Goal: Task Accomplishment & Management: Use online tool/utility

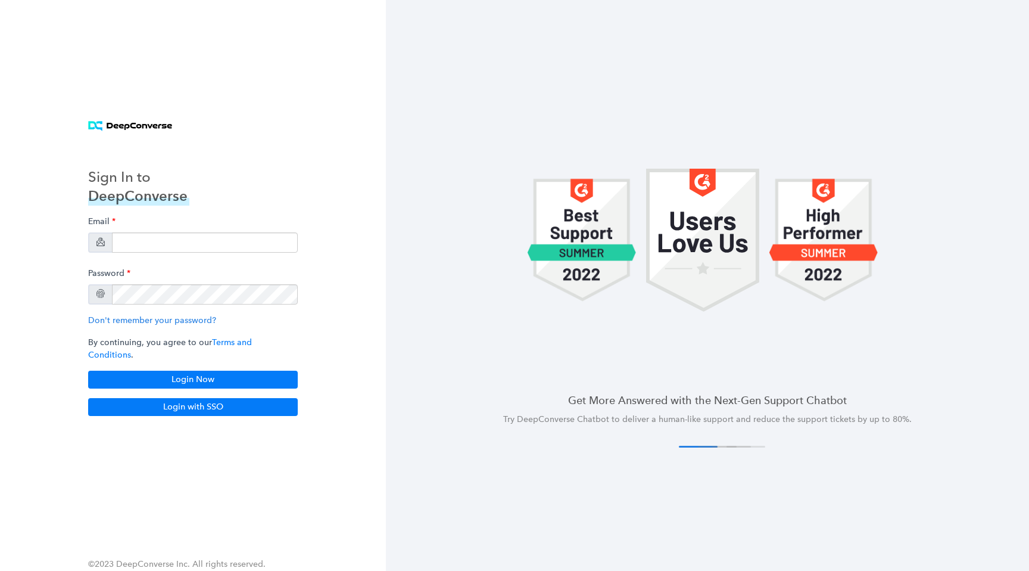
click at [234, 235] on div "Email" at bounding box center [193, 231] width 210 height 42
click at [231, 244] on input "email" at bounding box center [205, 242] width 186 height 20
type input "[EMAIL_ADDRESS][DOMAIN_NAME]"
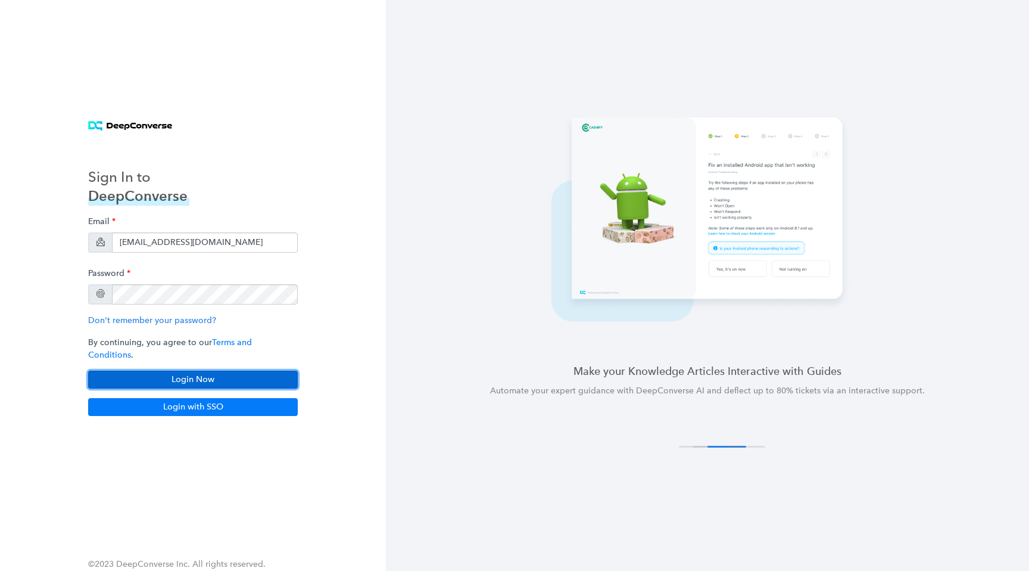
click at [206, 372] on button "Login Now" at bounding box center [193, 380] width 210 height 18
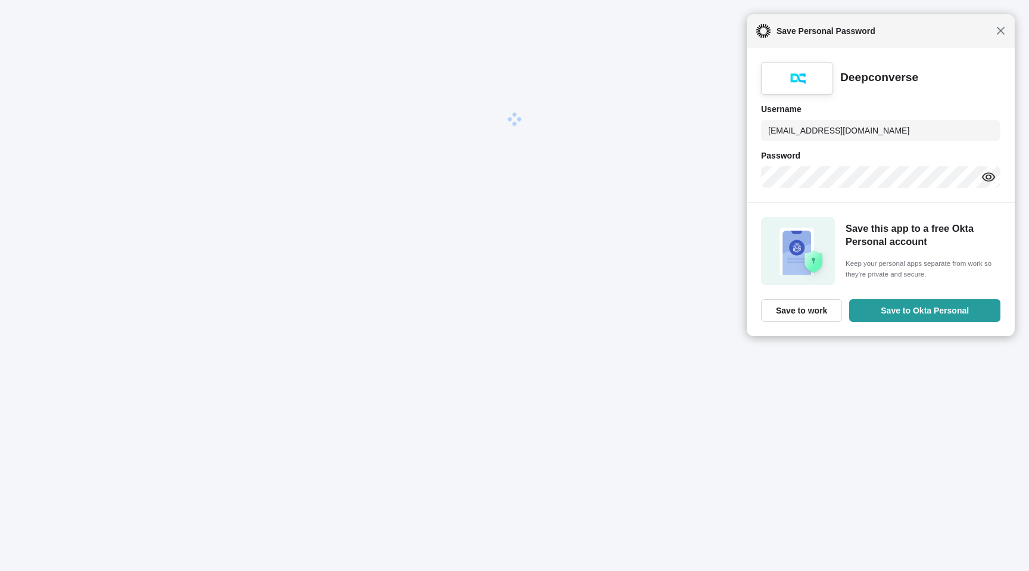
click at [1000, 29] on span "Close" at bounding box center [1001, 30] width 9 height 9
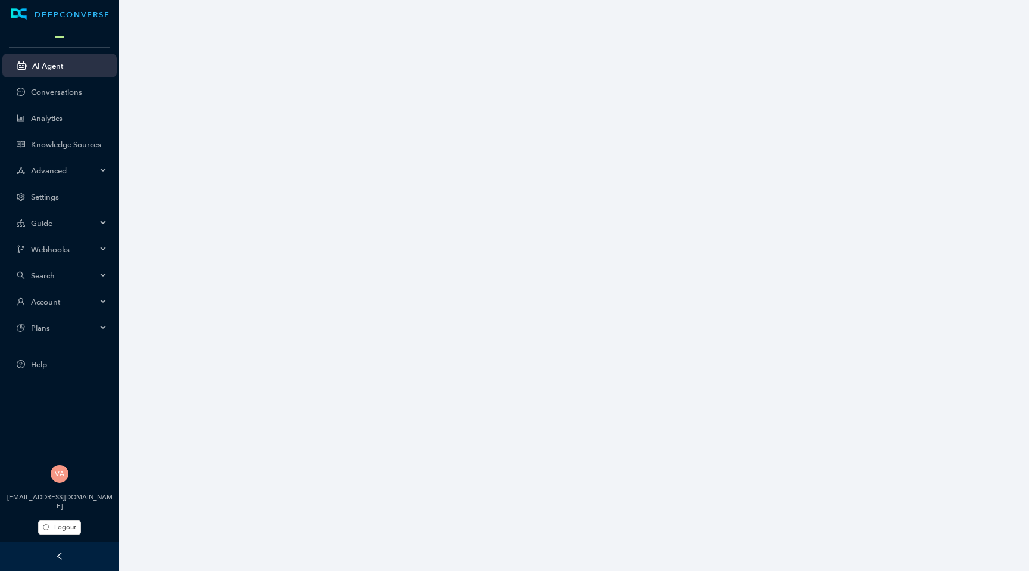
click at [59, 38] on div at bounding box center [59, 35] width 119 height 13
click at [62, 36] on span at bounding box center [60, 36] width 10 height 1
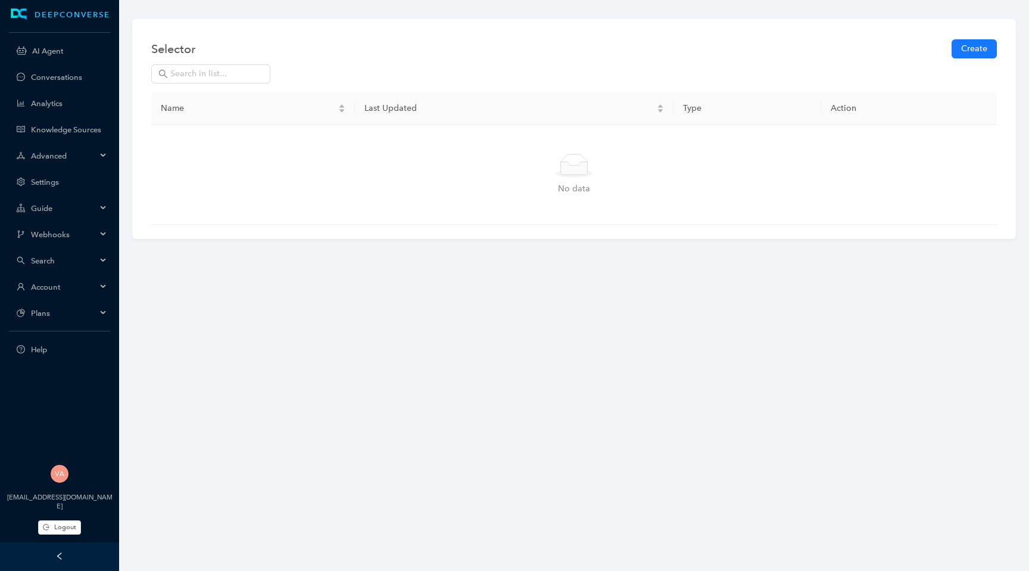
click at [63, 279] on div "Account" at bounding box center [59, 287] width 114 height 24
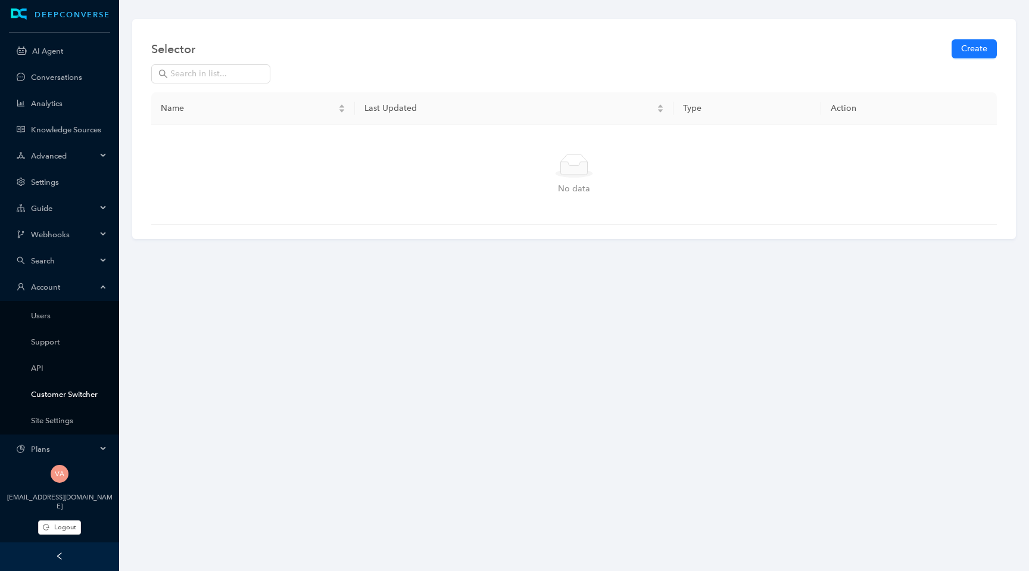
click at [61, 390] on link "Customer Switcher" at bounding box center [69, 394] width 76 height 9
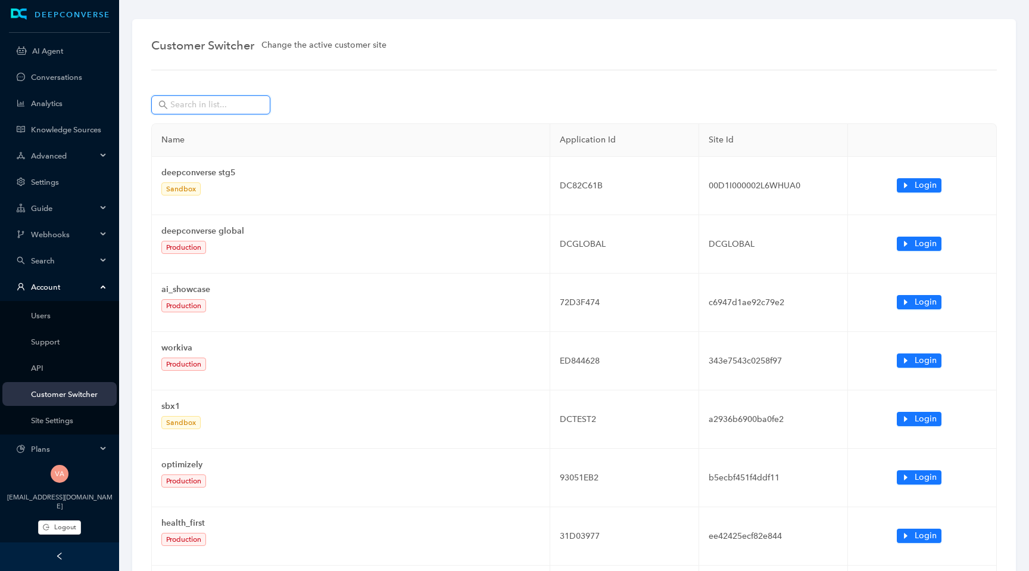
click at [225, 102] on input "text" at bounding box center [211, 104] width 83 height 13
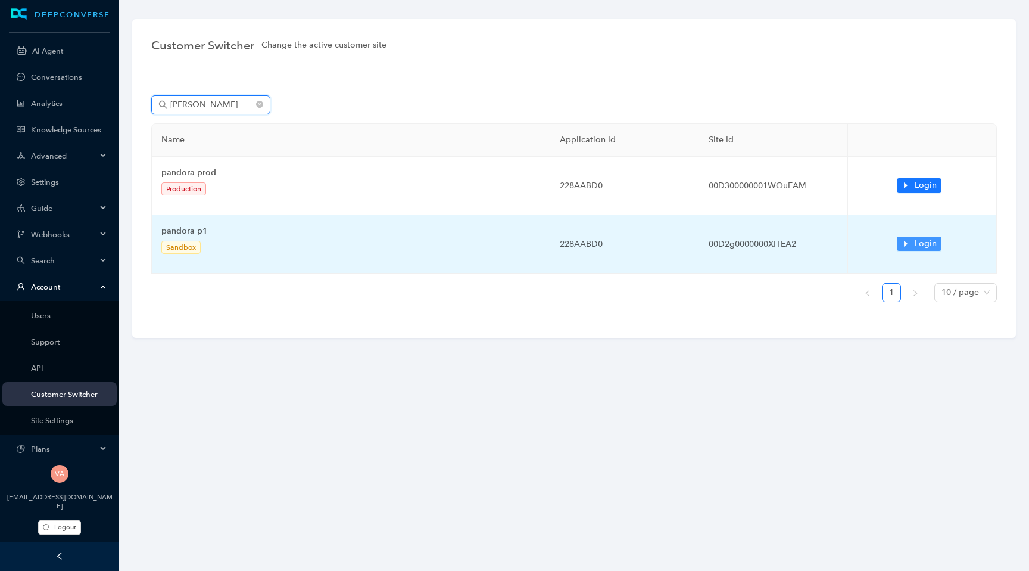
type input "pando"
click at [909, 244] on icon "caret-right" at bounding box center [906, 243] width 8 height 8
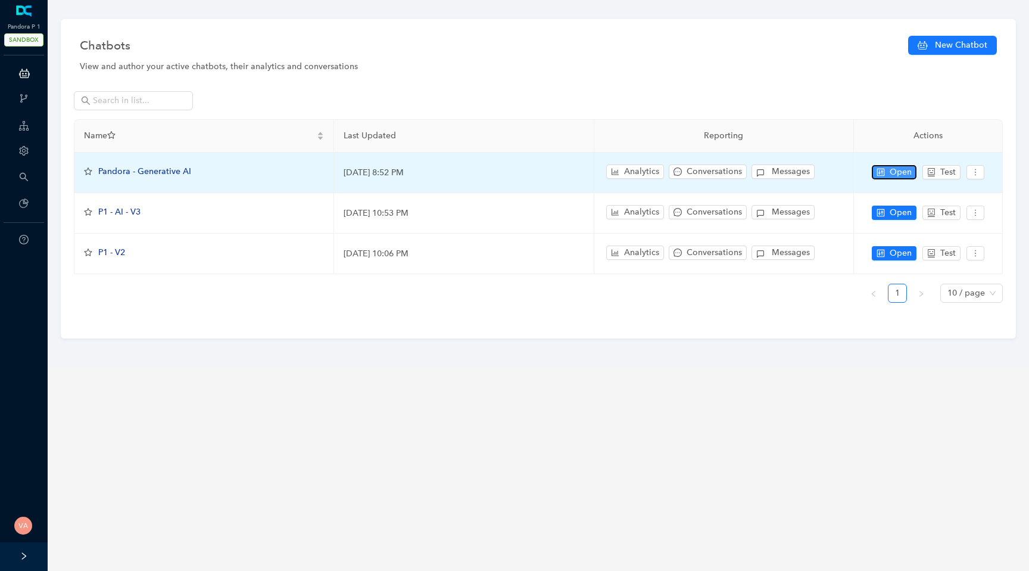
click at [905, 177] on span "Open" at bounding box center [901, 172] width 22 height 13
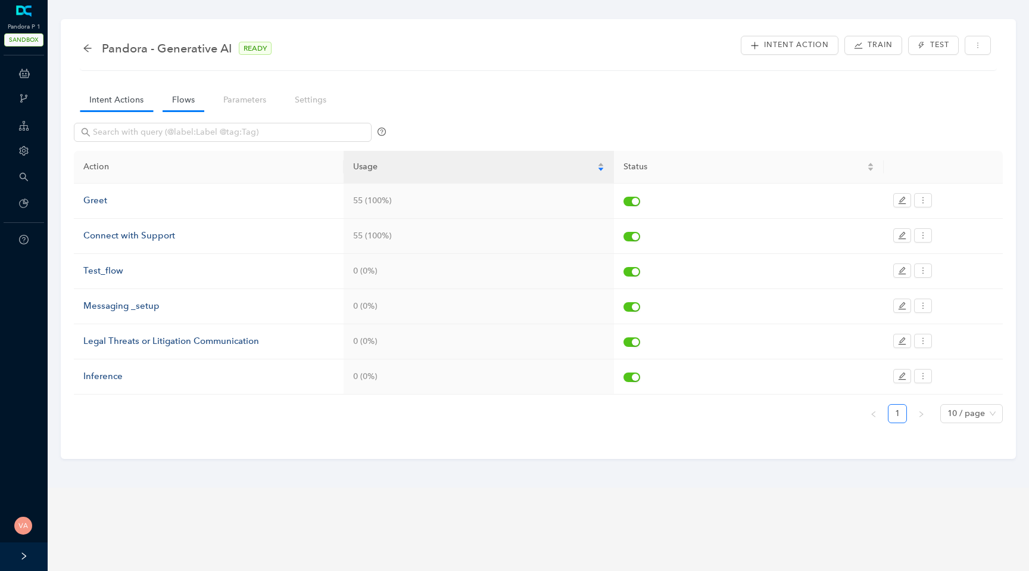
click at [171, 105] on link "Flows" at bounding box center [184, 100] width 42 height 22
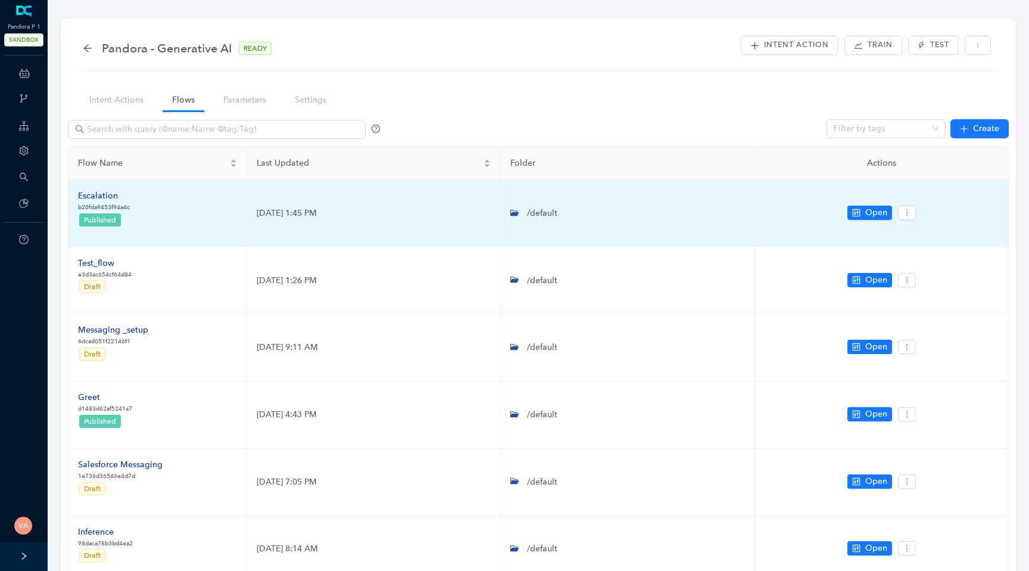
click at [99, 197] on div "Escalation" at bounding box center [104, 195] width 52 height 13
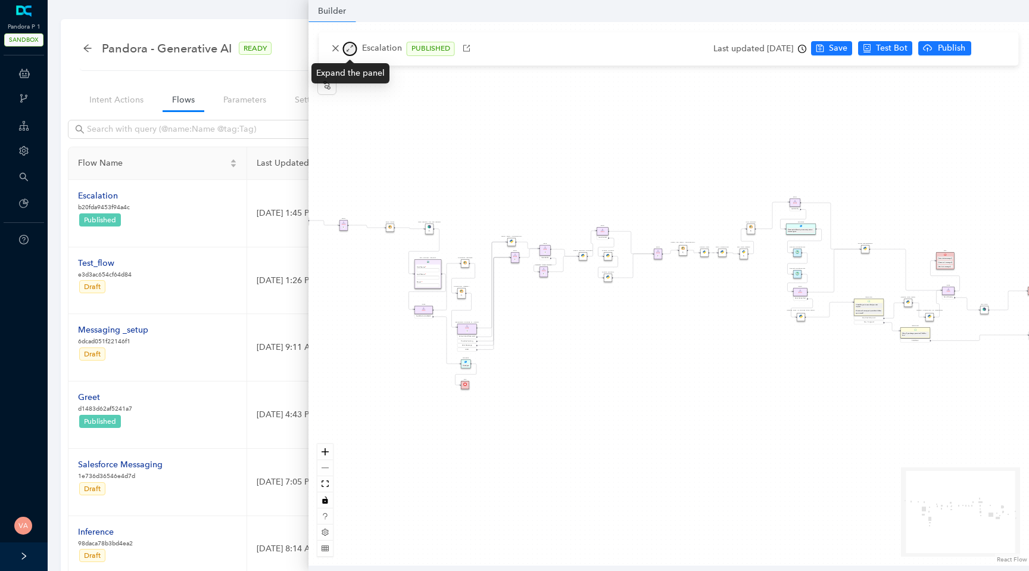
click at [347, 46] on icon "arrows-alt" at bounding box center [350, 48] width 8 height 8
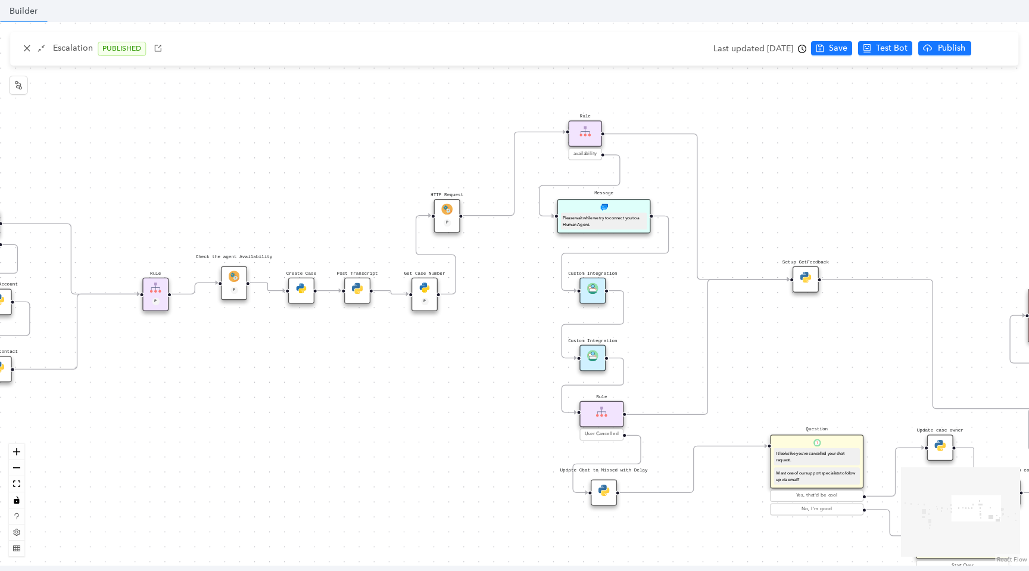
drag, startPoint x: 543, startPoint y: 222, endPoint x: 879, endPoint y: 210, distance: 336.2
click at [881, 210] on div "Data Table Start Rule P IsAvailable Rule newContact Get Contact details First N…" at bounding box center [514, 293] width 1029 height 543
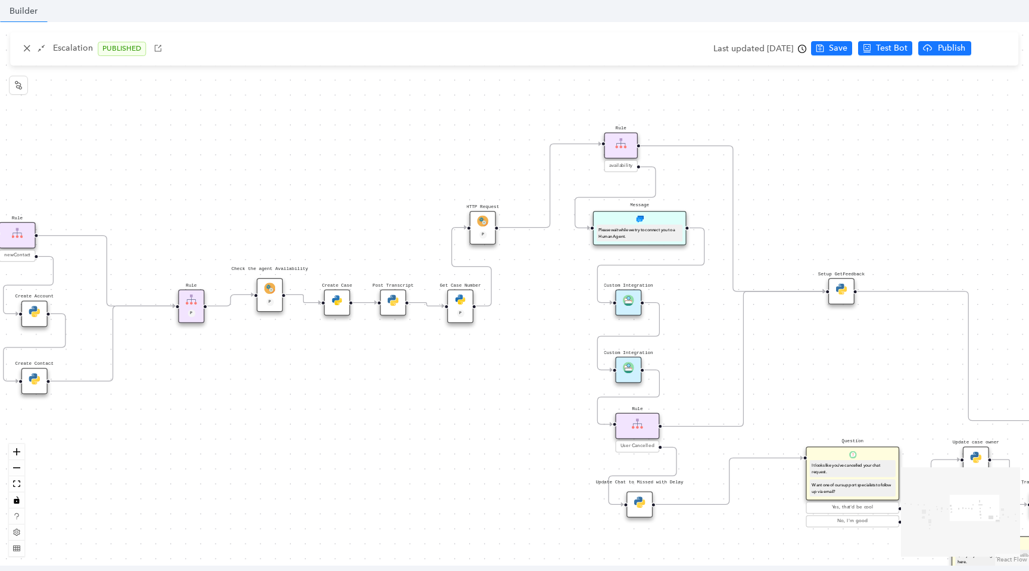
drag, startPoint x: 466, startPoint y: 333, endPoint x: 503, endPoint y: 346, distance: 39.0
click at [503, 346] on div "Data Table Start Rule P IsAvailable Rule newContact Get Contact details First N…" at bounding box center [514, 293] width 1029 height 543
click at [485, 225] on img at bounding box center [483, 221] width 11 height 11
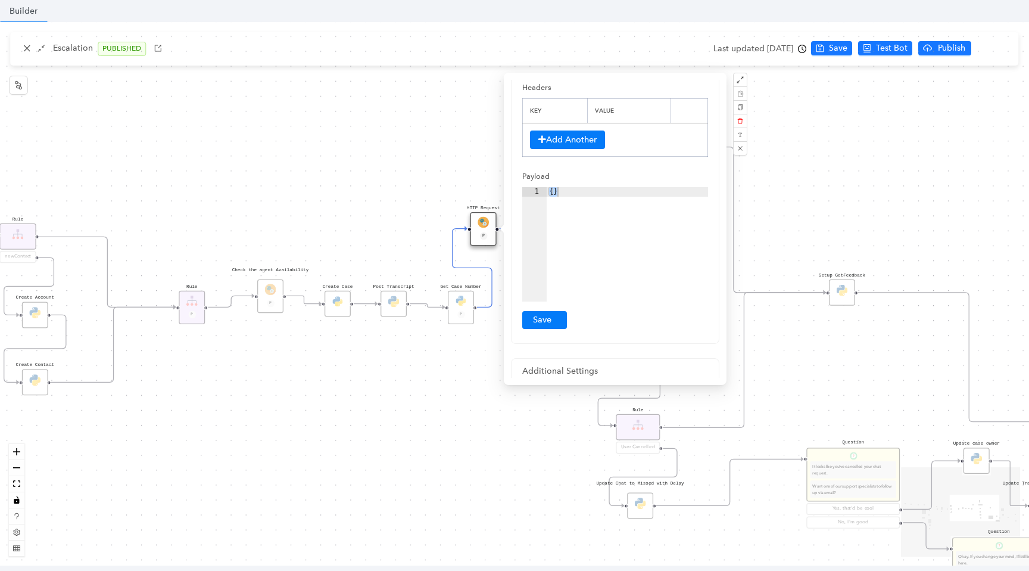
scroll to position [138, 0]
click at [474, 406] on div "Data Table Start Rule P IsAvailable Rule newContact Get Contact details First N…" at bounding box center [514, 293] width 1029 height 543
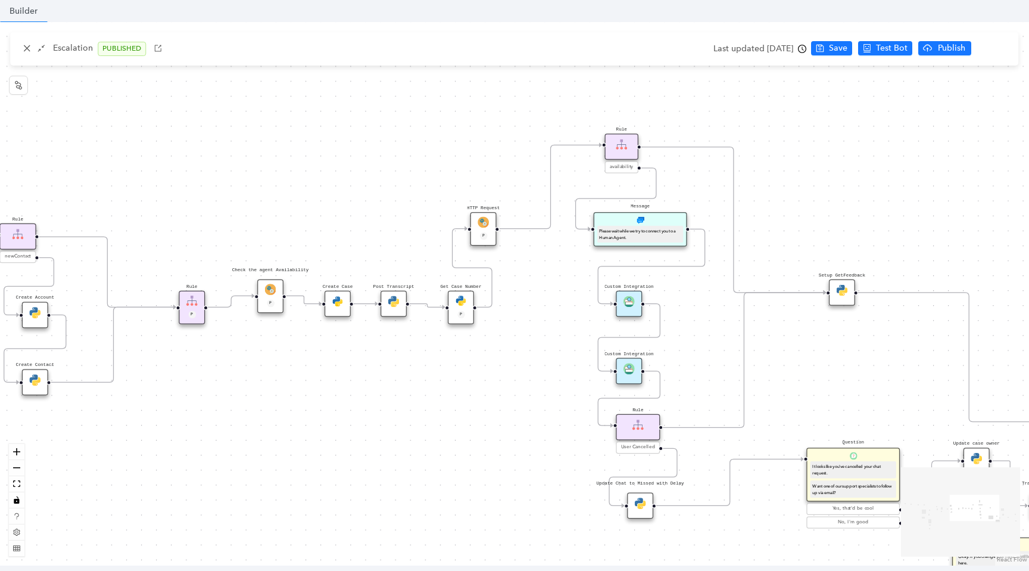
click at [487, 220] on img at bounding box center [483, 221] width 11 height 11
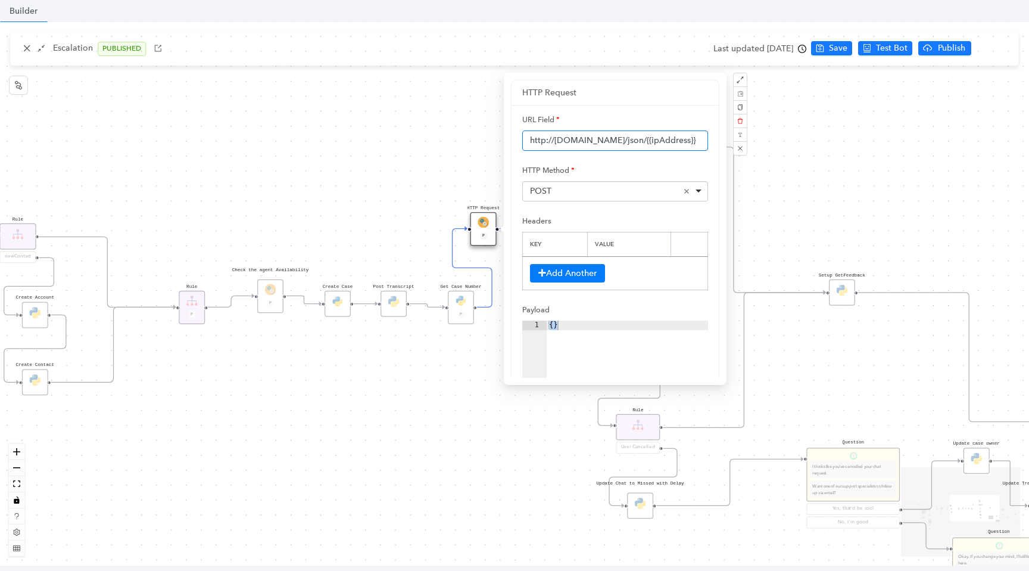
drag, startPoint x: 619, startPoint y: 143, endPoint x: 526, endPoint y: 134, distance: 93.4
click at [526, 134] on input "http://[DOMAIN_NAME]/json/{{ipAddress}}" at bounding box center [615, 140] width 186 height 20
drag, startPoint x: 528, startPoint y: 141, endPoint x: 617, endPoint y: 144, distance: 88.8
click at [617, 143] on input "http://[DOMAIN_NAME]/json/{{ipAddress}}" at bounding box center [615, 140] width 186 height 20
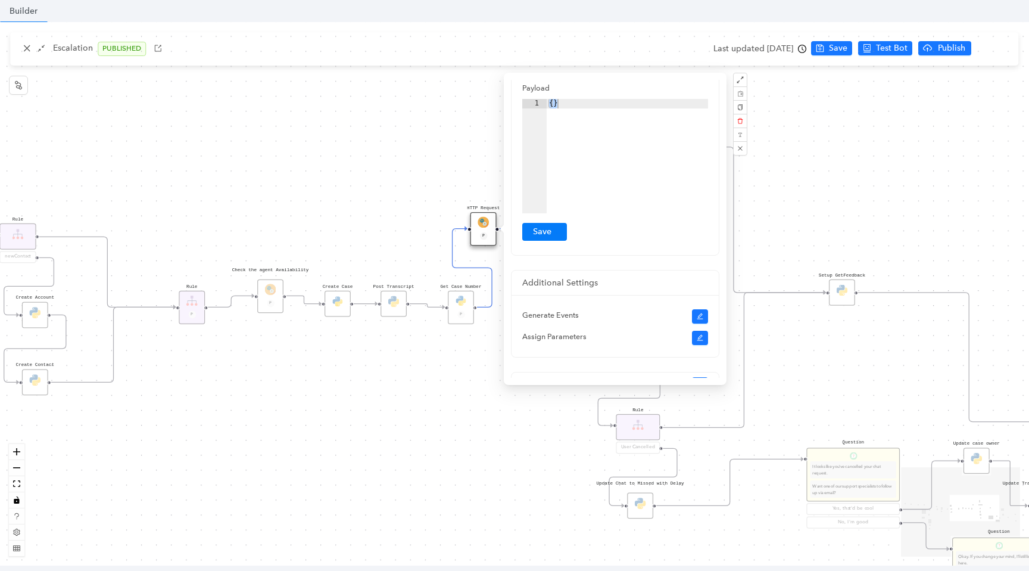
scroll to position [284, 0]
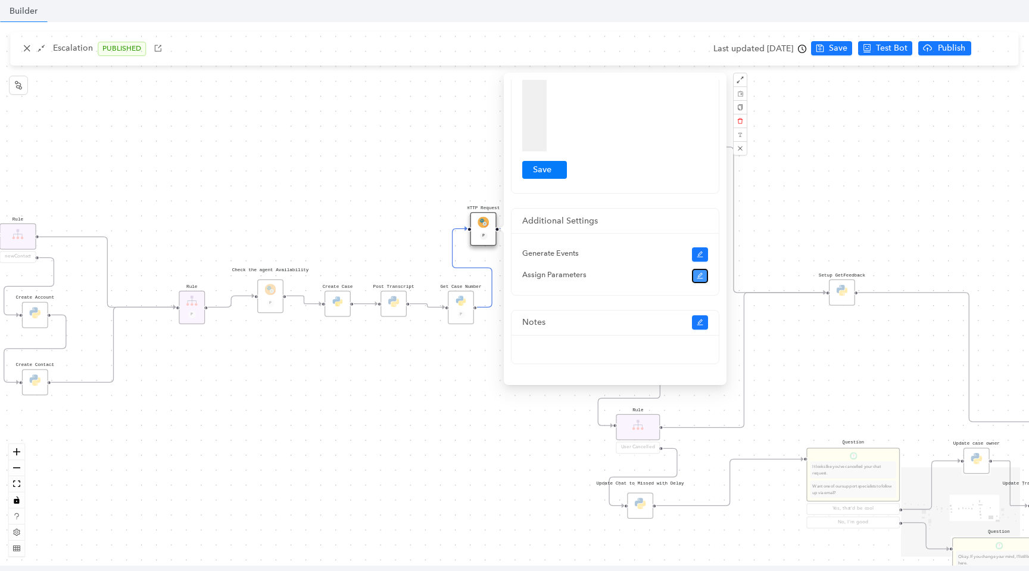
click at [704, 271] on button "button" at bounding box center [700, 276] width 17 height 14
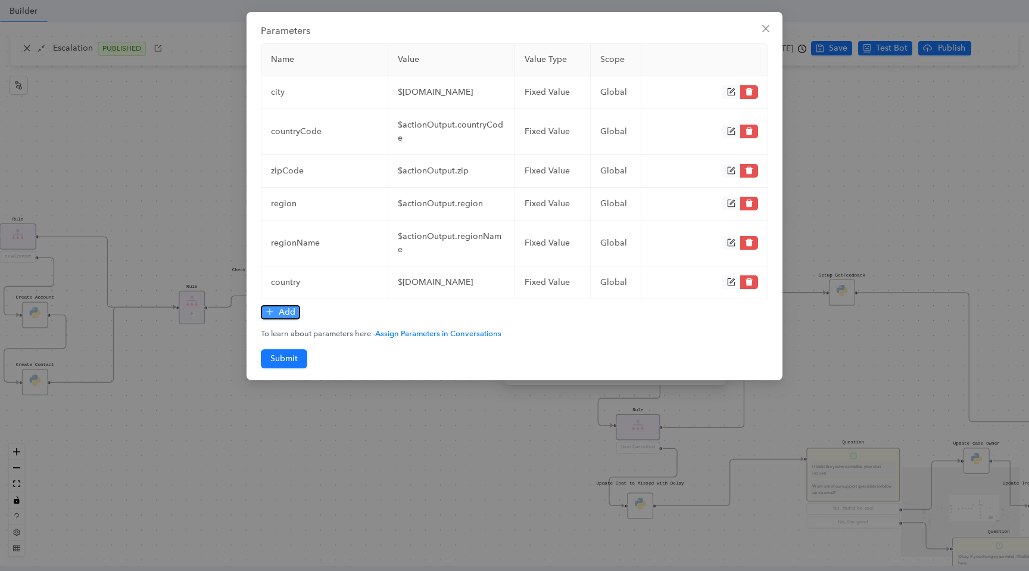
click at [274, 305] on button "Add" at bounding box center [280, 312] width 39 height 14
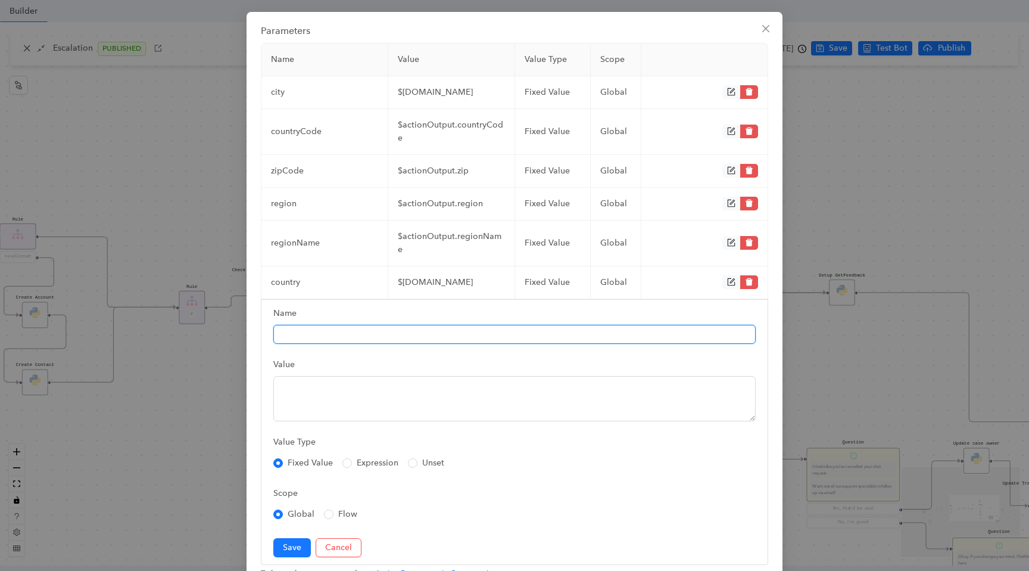
click at [353, 325] on input "Name" at bounding box center [514, 334] width 483 height 19
type input "network"
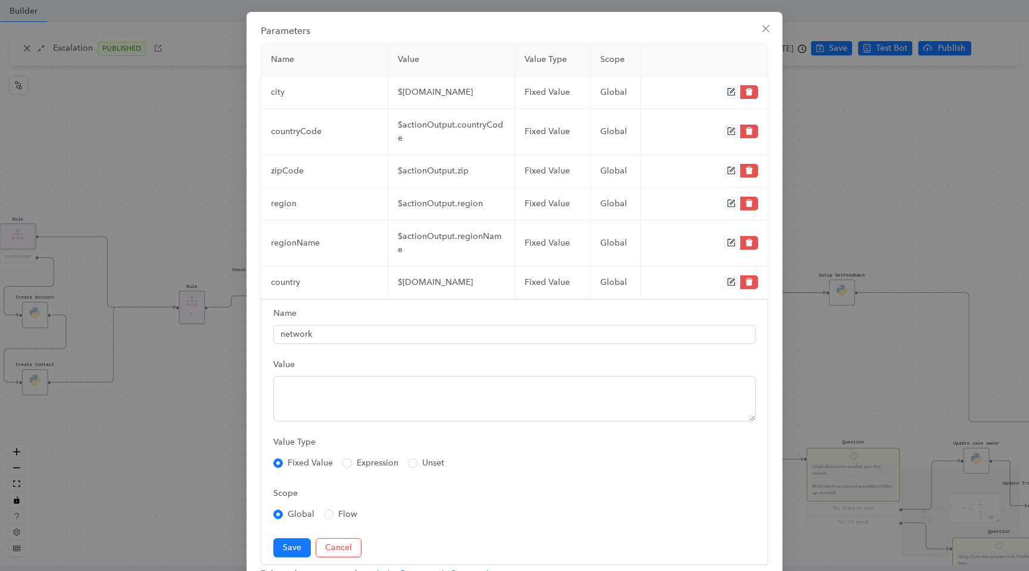
click at [351, 416] on form "Name network Value Value Type Fixed Value Expression Unset Scope Global Flow Sa…" at bounding box center [515, 432] width 508 height 266
click at [362, 394] on textarea "Value" at bounding box center [514, 398] width 483 height 45
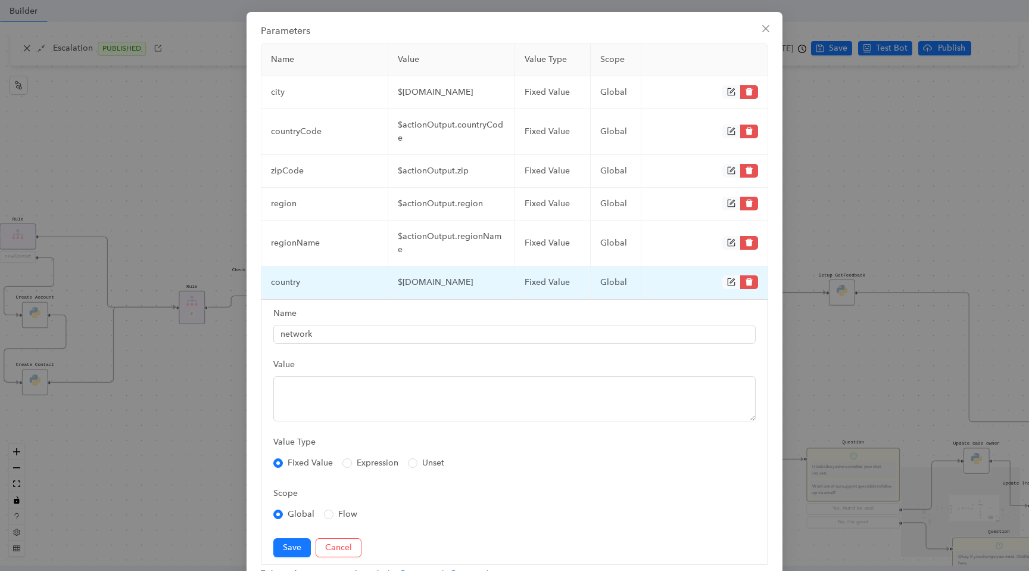
drag, startPoint x: 487, startPoint y: 276, endPoint x: 393, endPoint y: 269, distance: 93.8
click at [393, 269] on td "$[DOMAIN_NAME]" at bounding box center [451, 282] width 127 height 33
copy td "$[DOMAIN_NAME]"
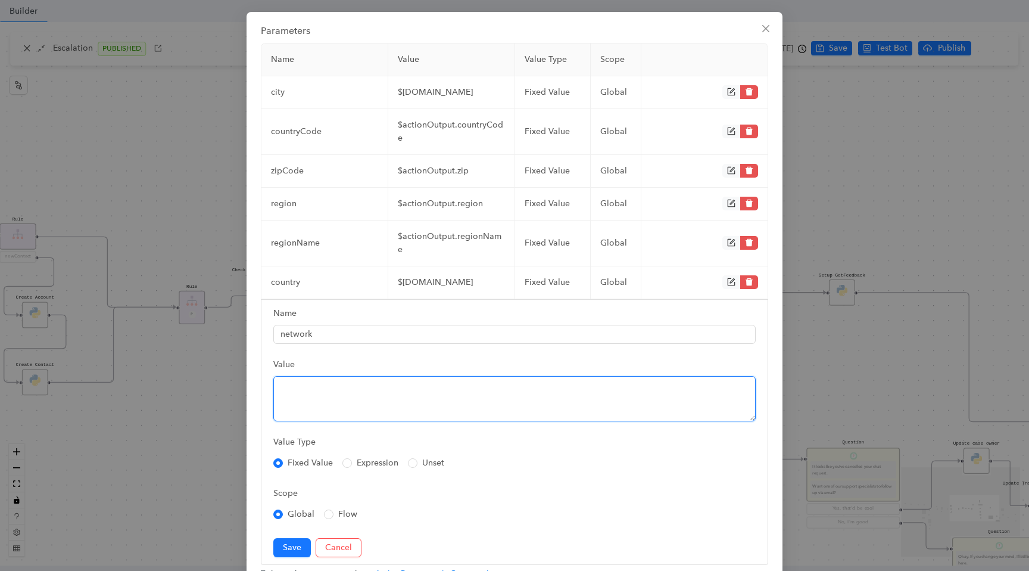
click at [304, 391] on textarea "Value" at bounding box center [514, 398] width 483 height 45
paste textarea "$[DOMAIN_NAME]"
drag, startPoint x: 375, startPoint y: 372, endPoint x: 338, endPoint y: 372, distance: 36.9
click at [338, 376] on textarea "$[DOMAIN_NAME]" at bounding box center [514, 398] width 483 height 45
paste textarea "isp"
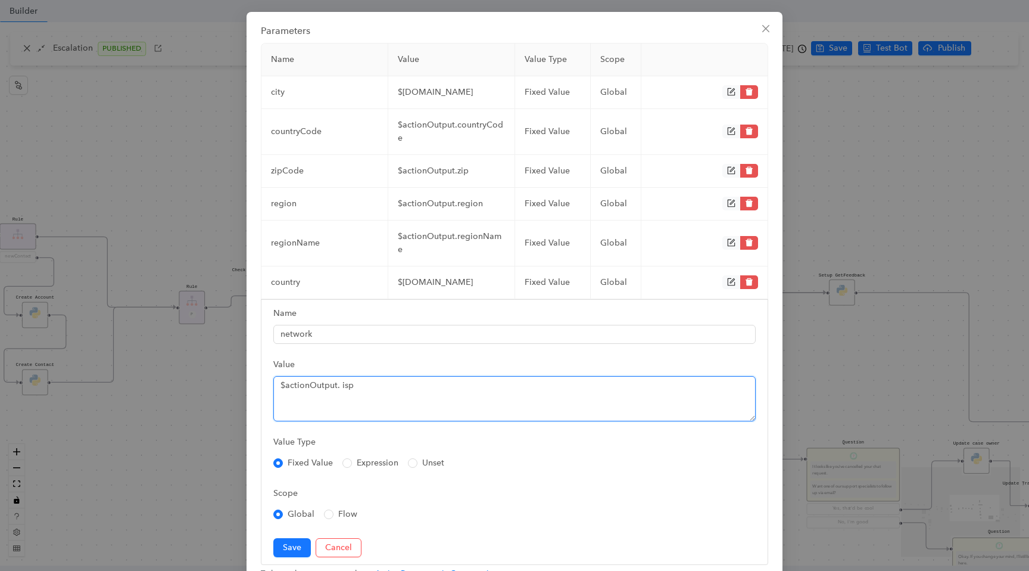
click at [341, 376] on textarea "$actionOutput. isp" at bounding box center [514, 398] width 483 height 45
click at [371, 376] on textarea "$actionOutput.isp" at bounding box center [514, 398] width 483 height 45
type textarea "$actionOutput.isp"
click at [289, 541] on span "Save" at bounding box center [292, 547] width 18 height 13
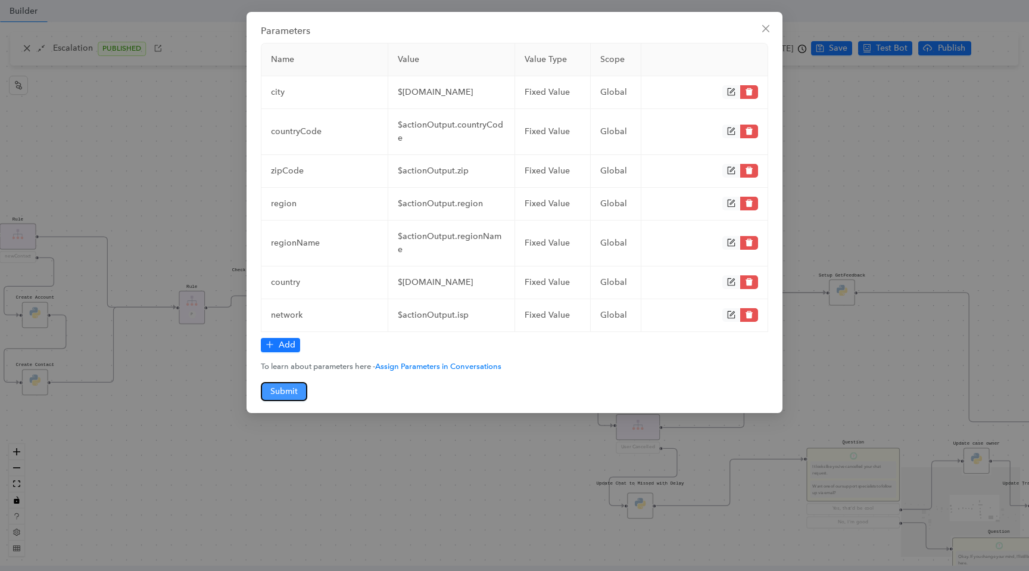
click at [295, 385] on span "Submit" at bounding box center [283, 391] width 27 height 13
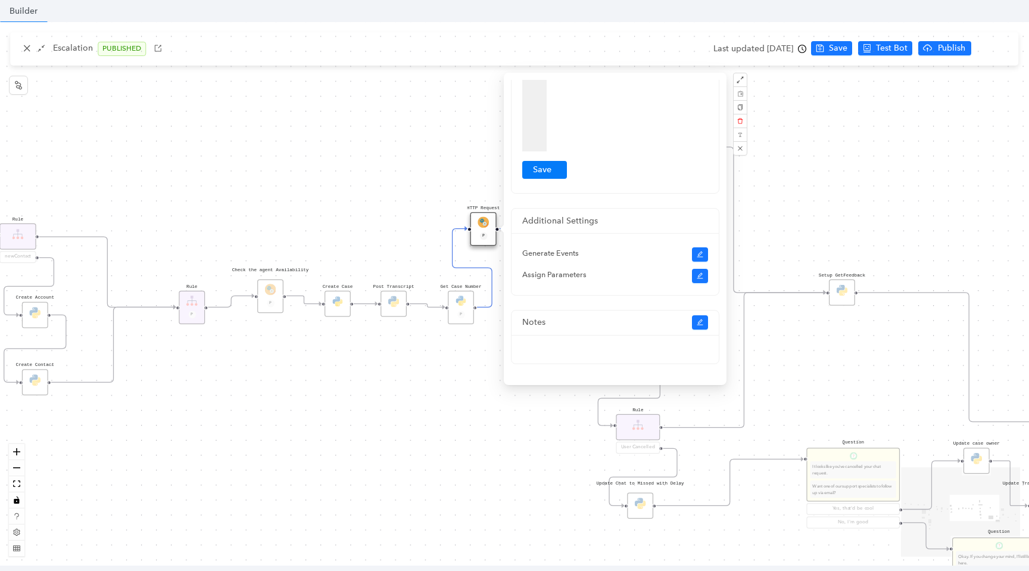
click at [404, 440] on div "Data Table Start Rule P IsAvailable Rule newContact Get Contact details First N…" at bounding box center [514, 293] width 1029 height 543
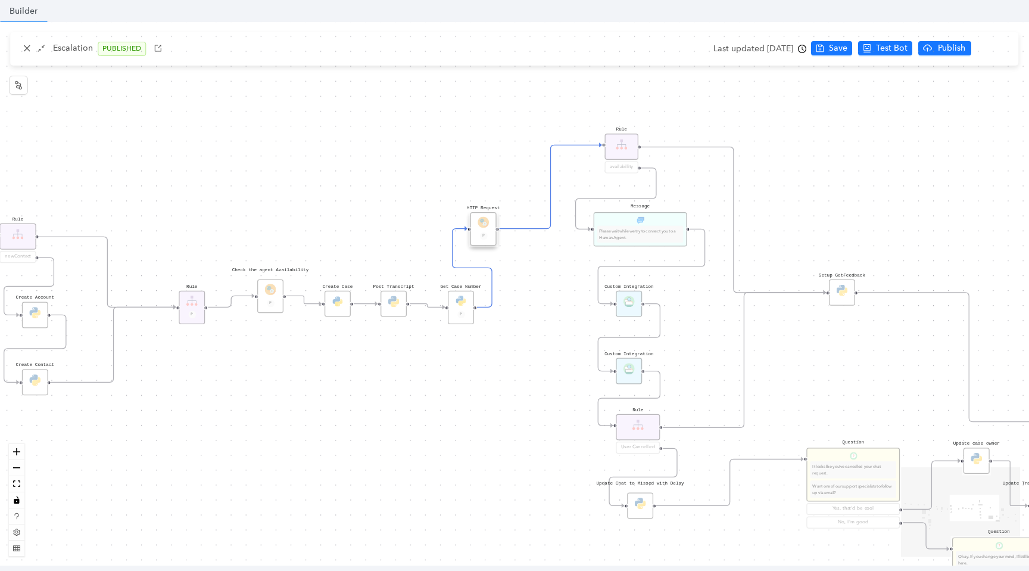
scroll to position [0, 0]
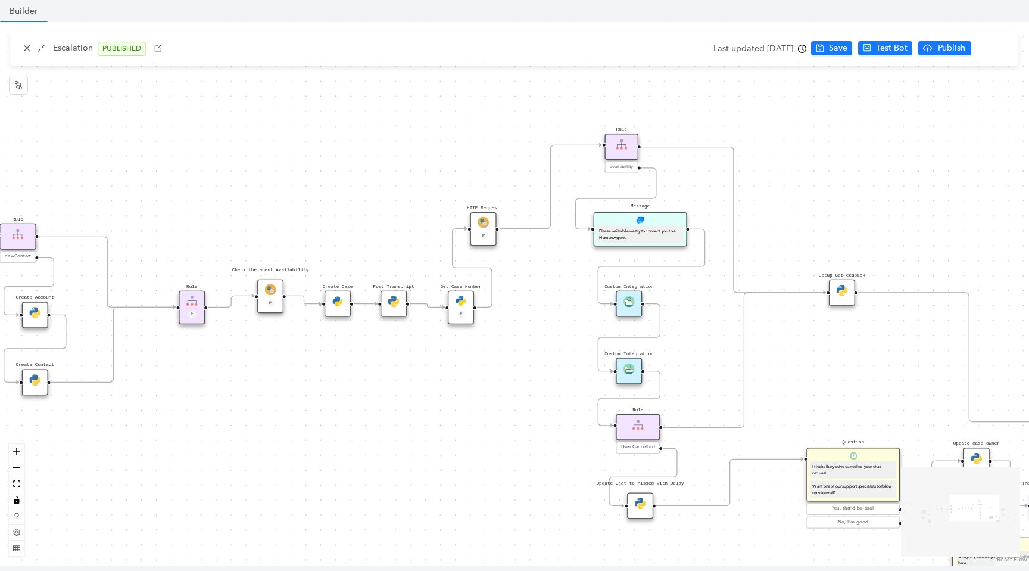
click at [627, 368] on img at bounding box center [629, 368] width 11 height 11
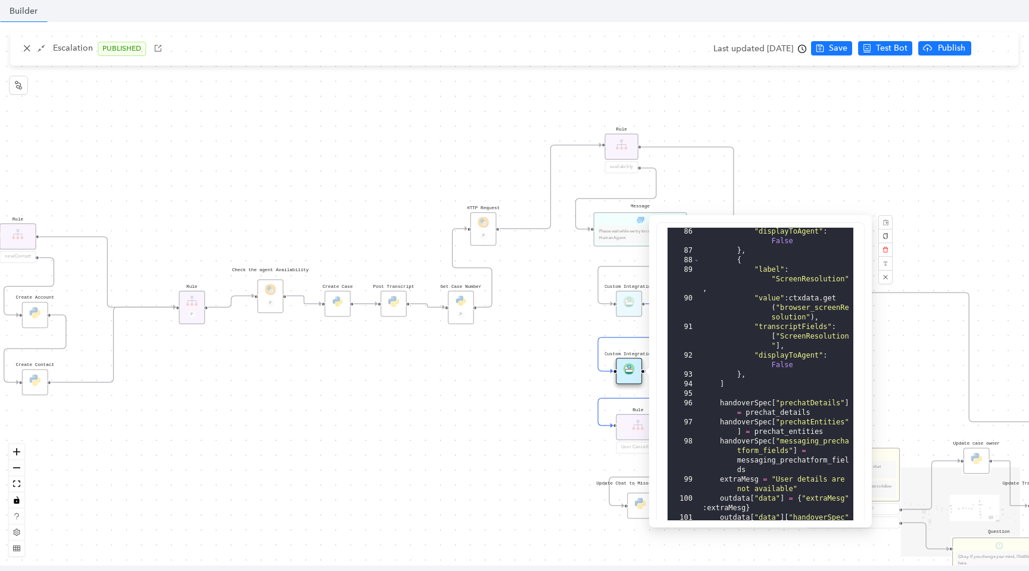
scroll to position [294, 0]
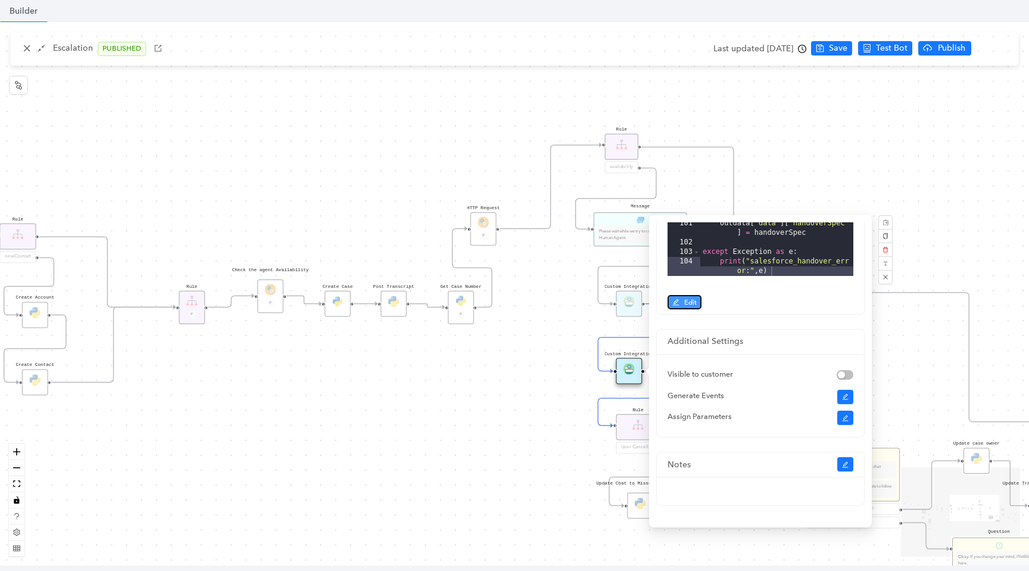
click at [687, 300] on span "Edit" at bounding box center [691, 302] width 13 height 11
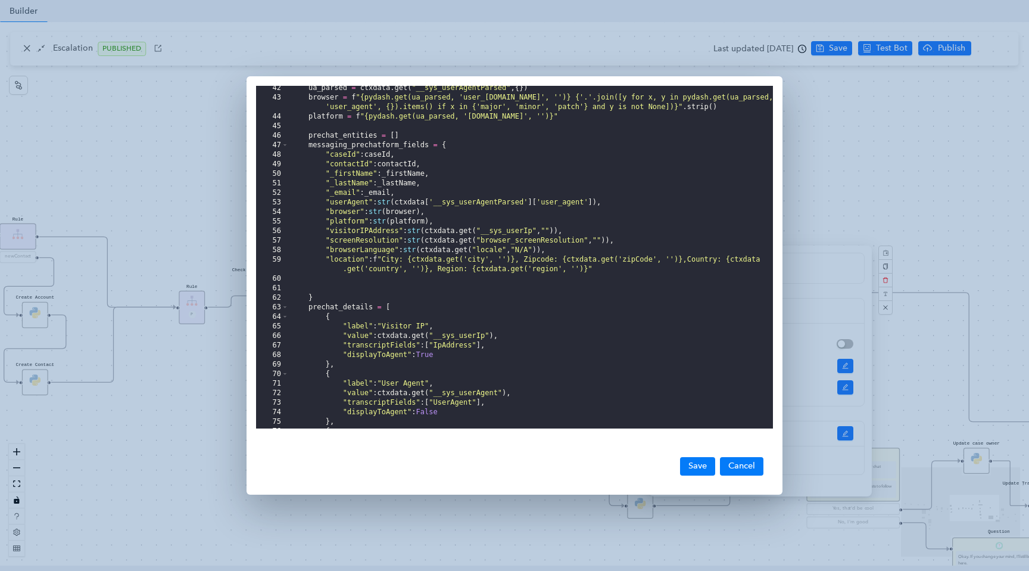
scroll to position [384, 0]
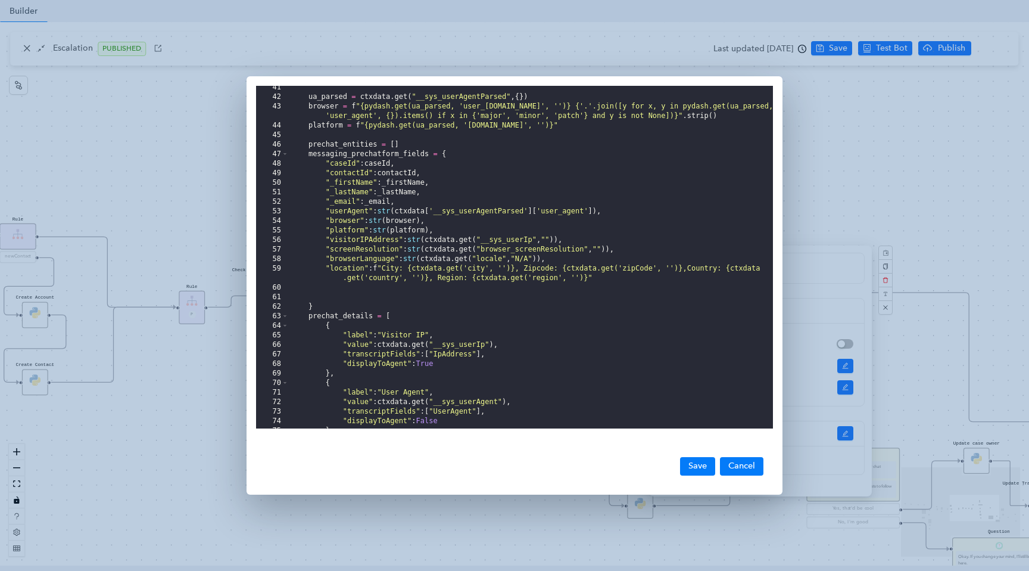
click at [573, 239] on div "ua_parsed = ctxdata . get ( "__sys_userAgentParsed" , { }) browser = f "{pydash…" at bounding box center [531, 264] width 484 height 362
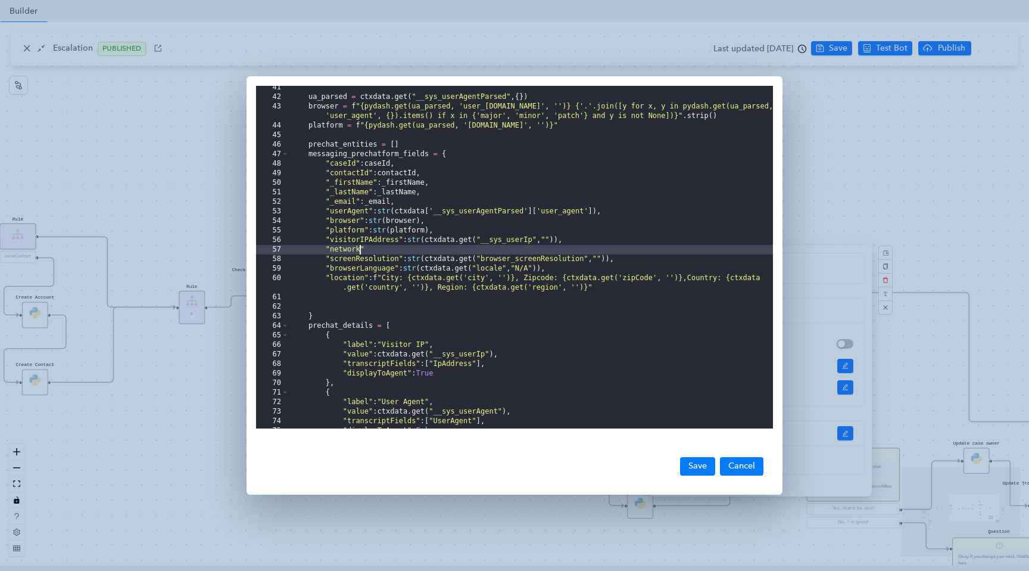
click at [391, 247] on div "ua_parsed = ctxdata . get ( "__sys_userAgentParsed" , { }) browser = f "{pydash…" at bounding box center [531, 264] width 484 height 362
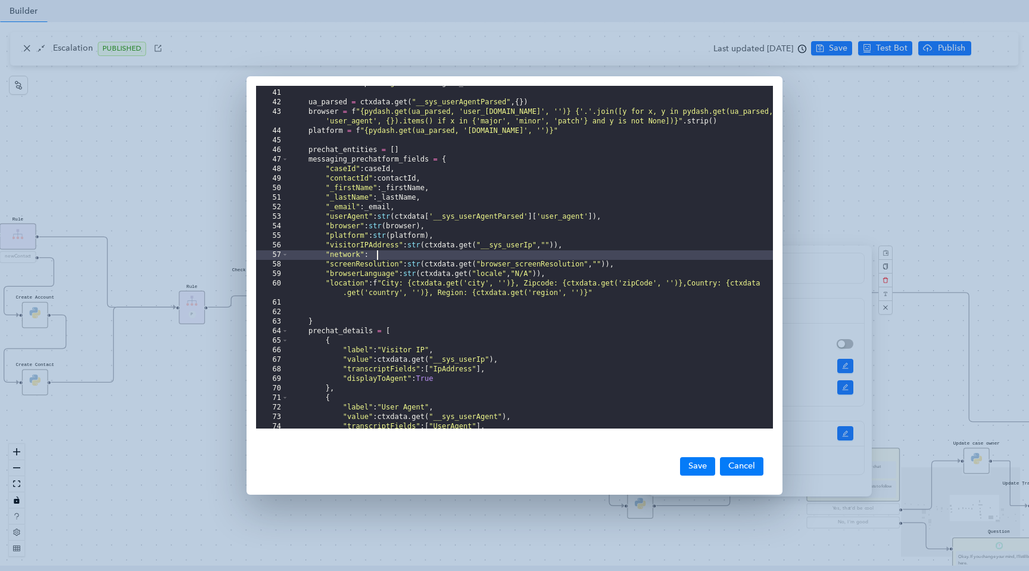
scroll to position [375, 0]
click at [407, 232] on div "handoverSpec [ 'agentId' ] = agent_id ua_parsed = ctxdata . get ( "__sys_userAg…" at bounding box center [531, 263] width 484 height 362
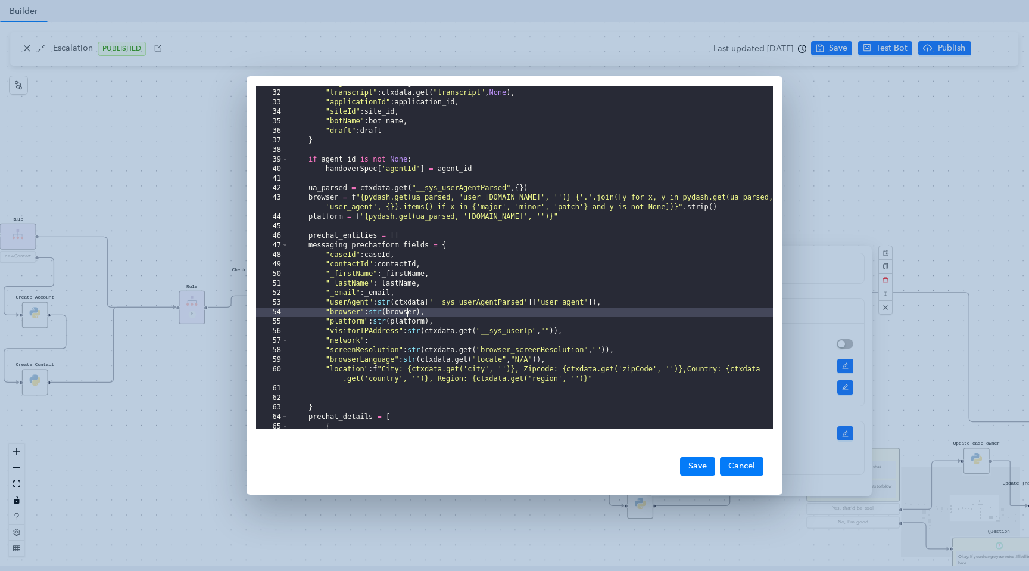
scroll to position [293, 0]
click at [399, 343] on div ""organizationId" : organizationId , "transcript" : ctxdata . get ( "transcript"…" at bounding box center [531, 260] width 484 height 362
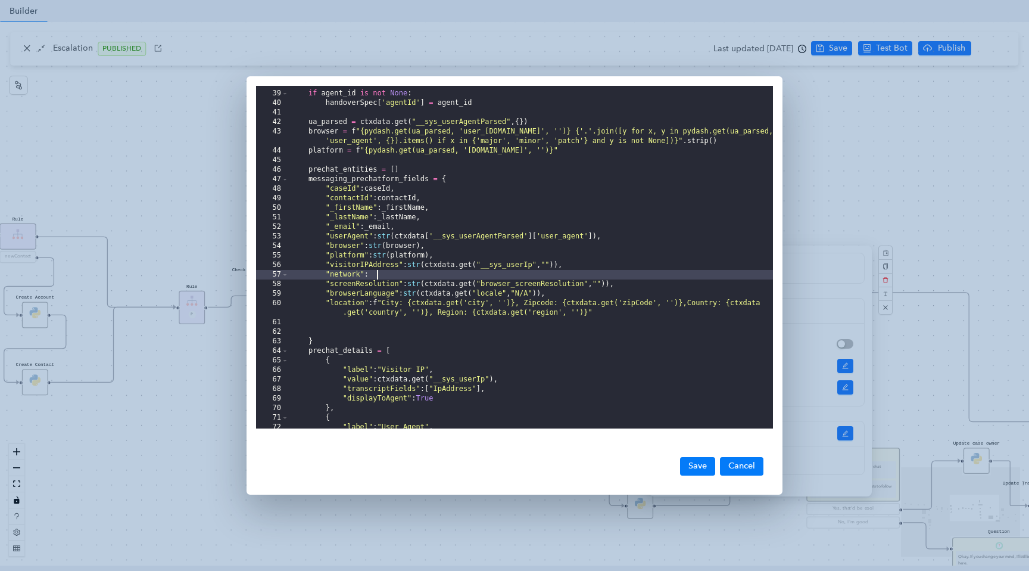
scroll to position [343, 0]
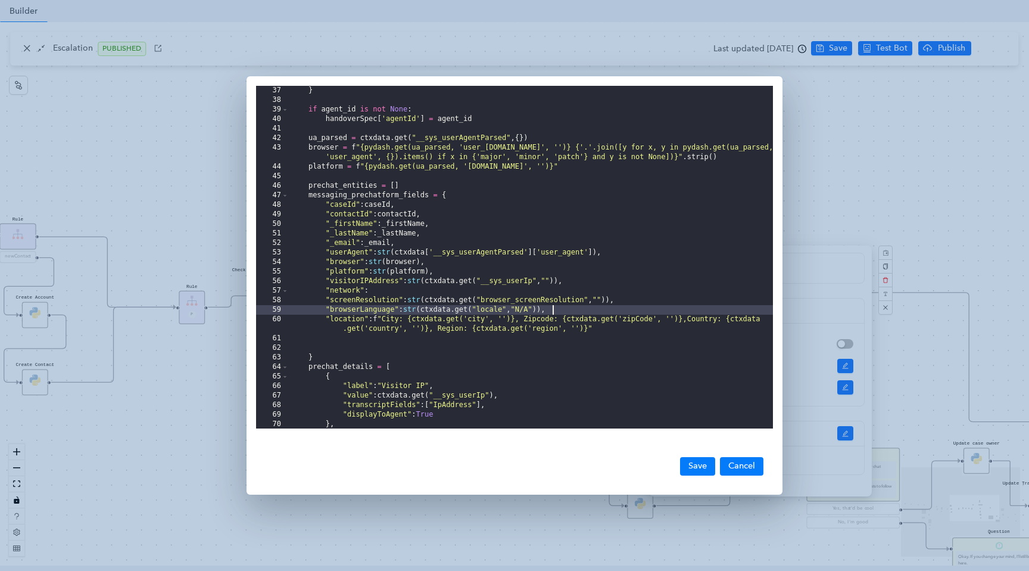
drag, startPoint x: 406, startPoint y: 308, endPoint x: 564, endPoint y: 310, distance: 158.5
click at [565, 309] on div "} if agent_id is not None : handoverSpec [ 'agentId' ] = agent_id ua_parsed = c…" at bounding box center [531, 267] width 484 height 362
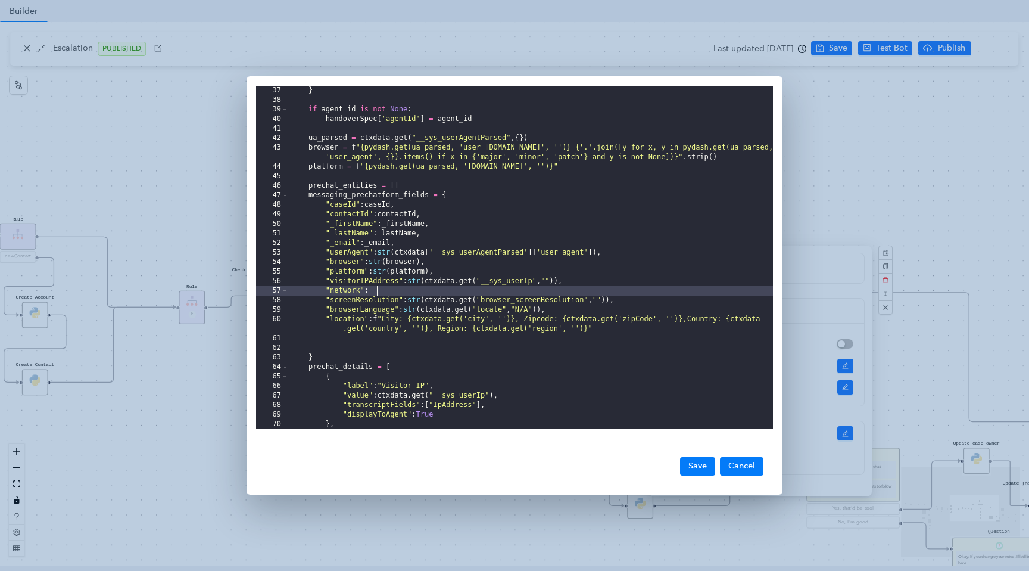
click at [428, 290] on div "} if agent_id is not None : handoverSpec [ 'agentId' ] = agent_id ua_parsed = c…" at bounding box center [531, 267] width 484 height 362
click at [462, 290] on div "} if agent_id is not None : handoverSpec [ 'agentId' ] = agent_id ua_parsed = c…" at bounding box center [531, 267] width 484 height 362
click at [565, 295] on div "} if agent_id is not None : handoverSpec [ 'agentId' ] = agent_id ua_parsed = c…" at bounding box center [531, 267] width 484 height 362
click at [698, 465] on button "Save" at bounding box center [697, 466] width 35 height 18
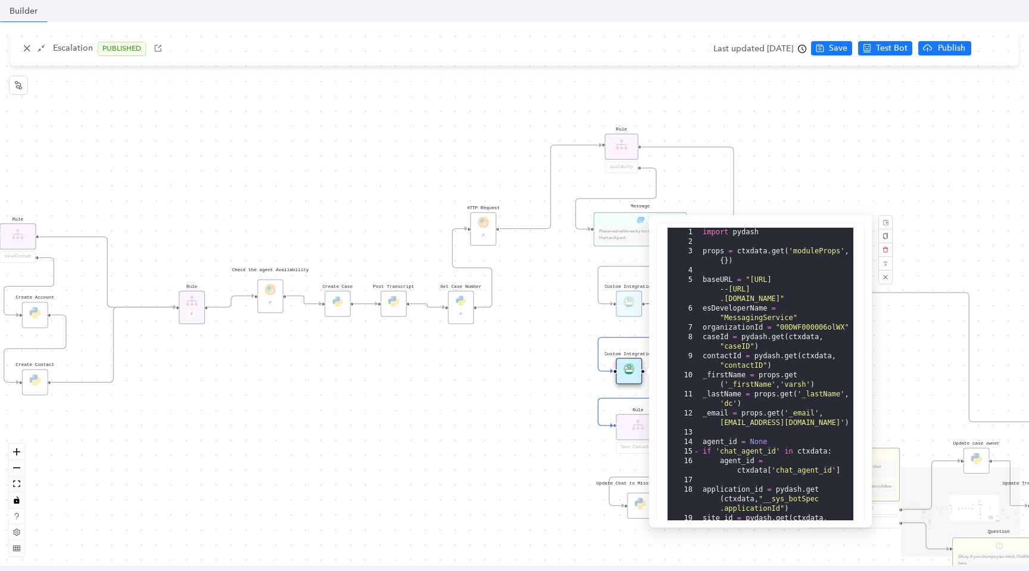
click at [549, 335] on div "Data Table Start Rule P IsAvailable Rule newContact Get Contact details First N…" at bounding box center [514, 293] width 1029 height 543
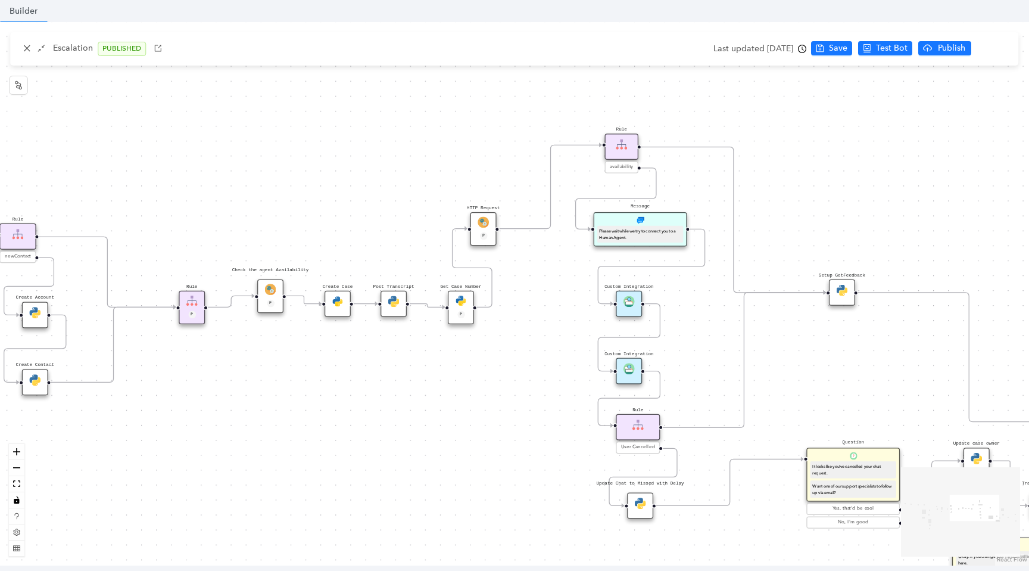
click at [624, 368] on img at bounding box center [629, 368] width 11 height 11
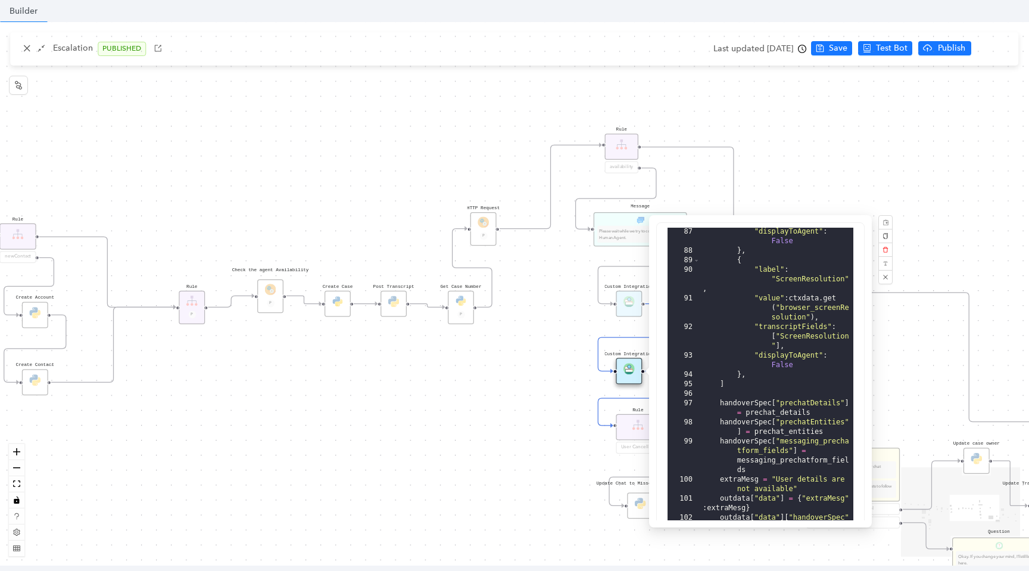
scroll to position [294, 0]
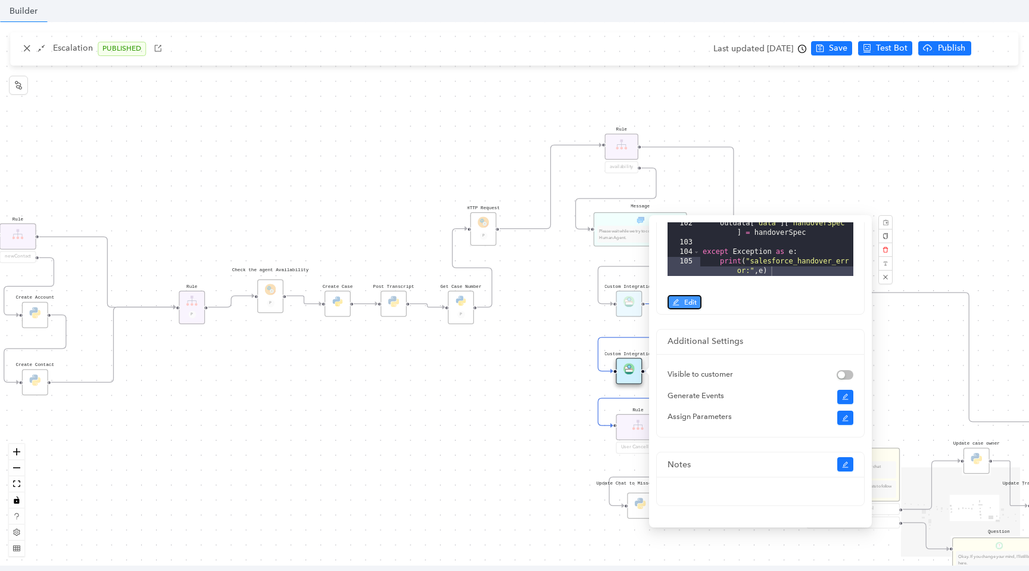
click at [685, 297] on span "Edit" at bounding box center [691, 302] width 13 height 11
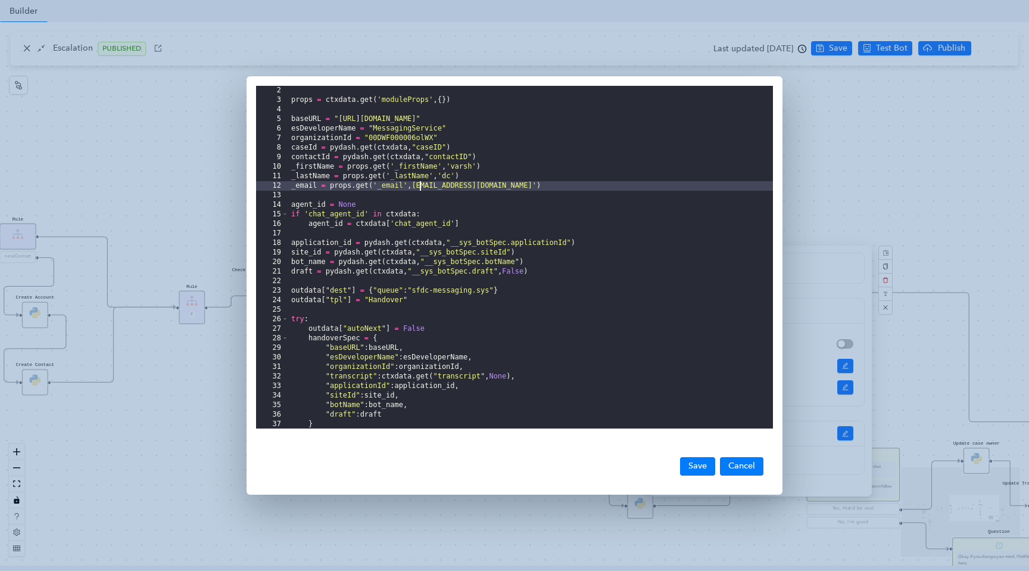
scroll to position [0, 0]
drag, startPoint x: 420, startPoint y: 186, endPoint x: 497, endPoint y: 185, distance: 77.5
click at [497, 185] on div "props = ctxdata . get ( 'moduleProps' , { }) baseURL = "[URL][DOMAIN_NAME]" esD…" at bounding box center [531, 267] width 484 height 362
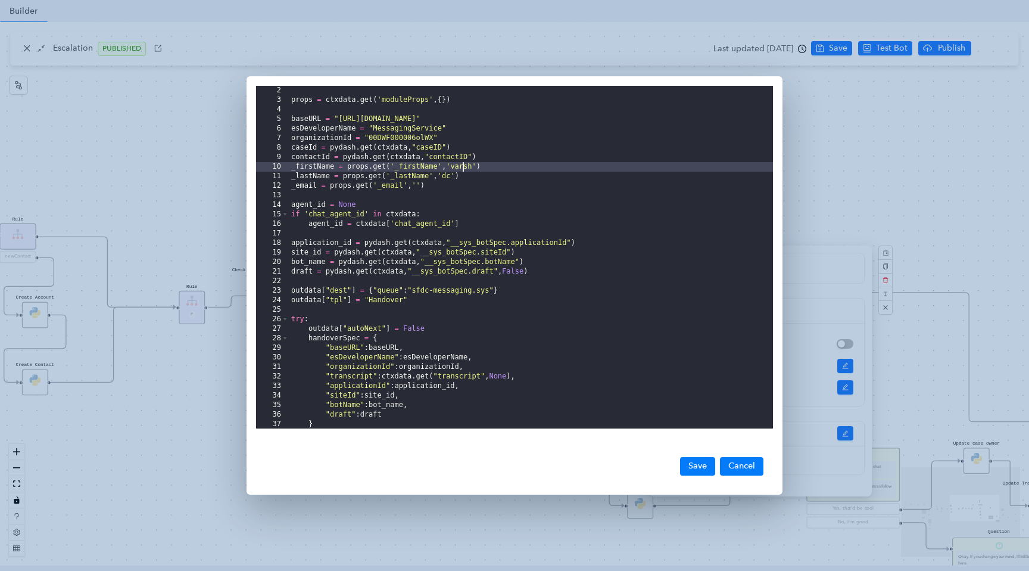
click at [462, 166] on div "props = ctxdata . get ( 'moduleProps' , { }) baseURL = "[URL][DOMAIN_NAME]" esD…" at bounding box center [531, 267] width 484 height 362
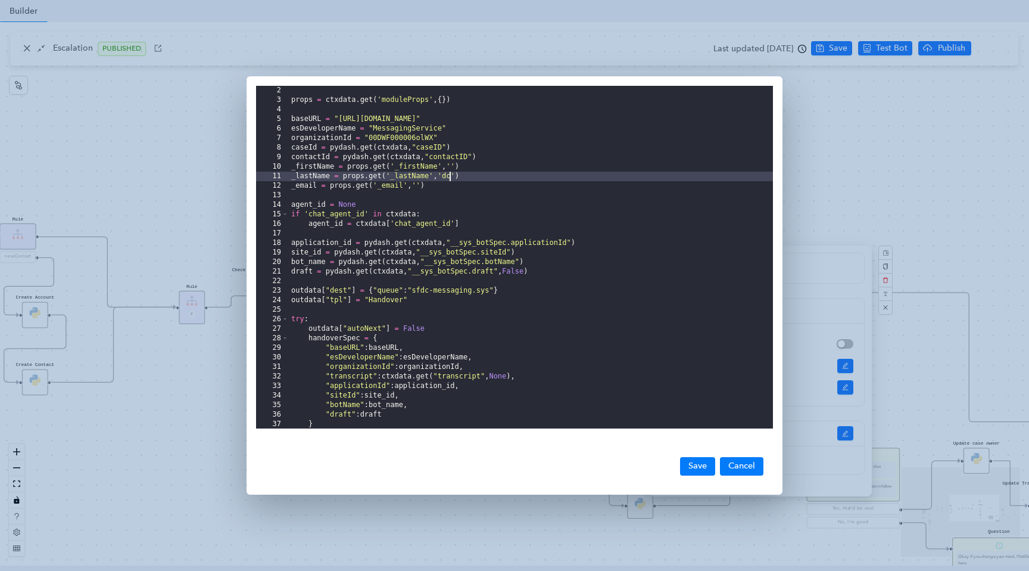
click at [452, 179] on div "props = ctxdata . get ( 'moduleProps' , { }) baseURL = "[URL][DOMAIN_NAME]" esD…" at bounding box center [531, 267] width 484 height 362
click at [430, 247] on div "props = ctxdata . get ( 'moduleProps' , { }) baseURL = "[URL][DOMAIN_NAME]" esD…" at bounding box center [531, 267] width 484 height 362
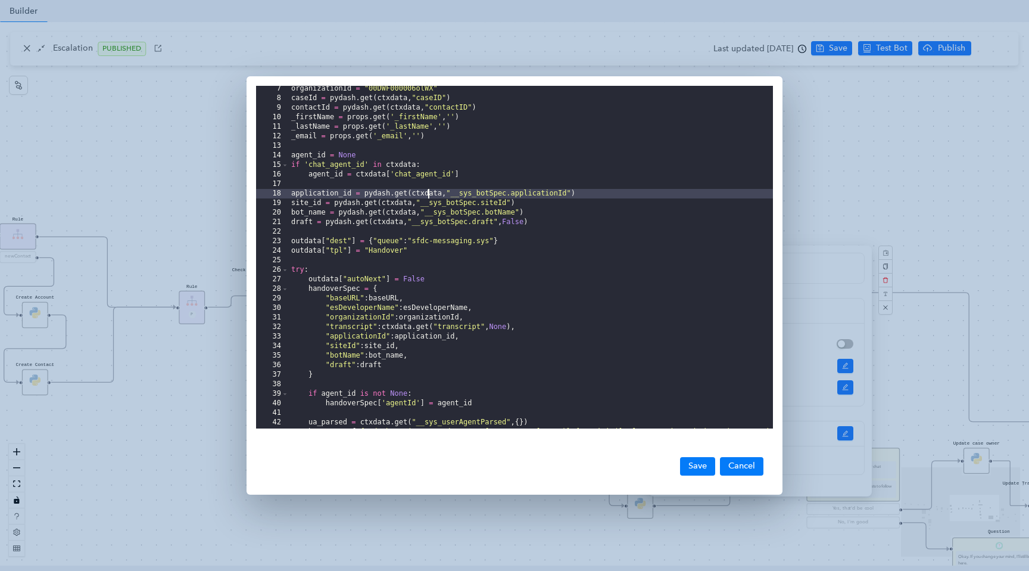
scroll to position [23, 0]
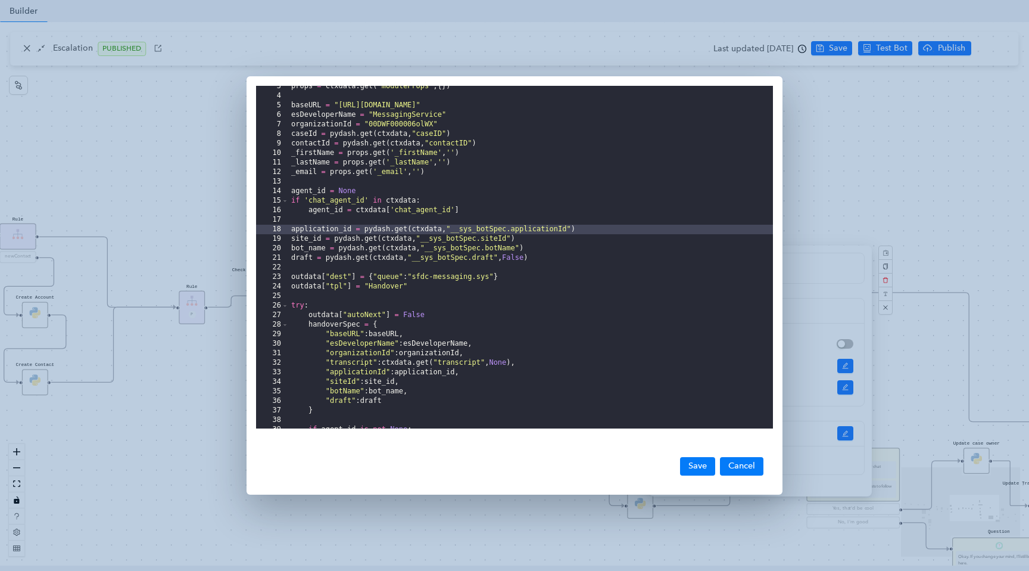
click at [421, 170] on div "props = ctxdata . get ( 'moduleProps' , { }) baseURL = "[URL][DOMAIN_NAME]" esD…" at bounding box center [531, 263] width 484 height 362
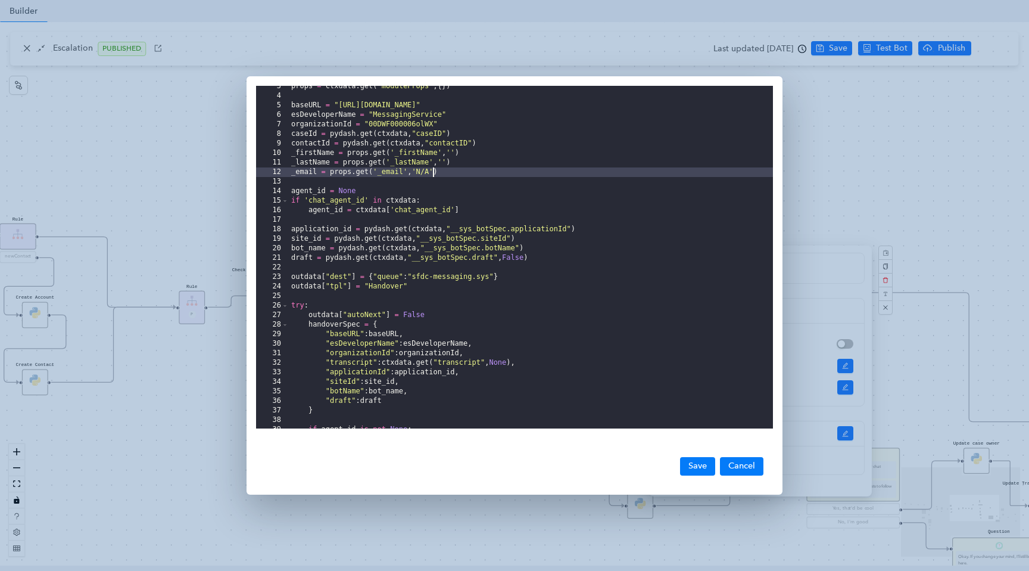
click at [433, 173] on div "props = ctxdata . get ( 'moduleProps' , { }) baseURL = "[URL][DOMAIN_NAME]" esD…" at bounding box center [531, 263] width 484 height 362
drag, startPoint x: 433, startPoint y: 171, endPoint x: 423, endPoint y: 171, distance: 10.1
click at [423, 171] on div "props = ctxdata . get ( 'moduleProps' , { }) baseURL = "[URL][DOMAIN_NAME]" esD…" at bounding box center [531, 263] width 484 height 362
click at [432, 171] on div "props = ctxdata . get ( 'moduleProps' , { }) baseURL = "[URL][DOMAIN_NAME]" esD…" at bounding box center [531, 263] width 484 height 362
click at [425, 173] on div "props = ctxdata . get ( 'moduleProps' , { }) baseURL = "[URL][DOMAIN_NAME]" esD…" at bounding box center [531, 263] width 484 height 362
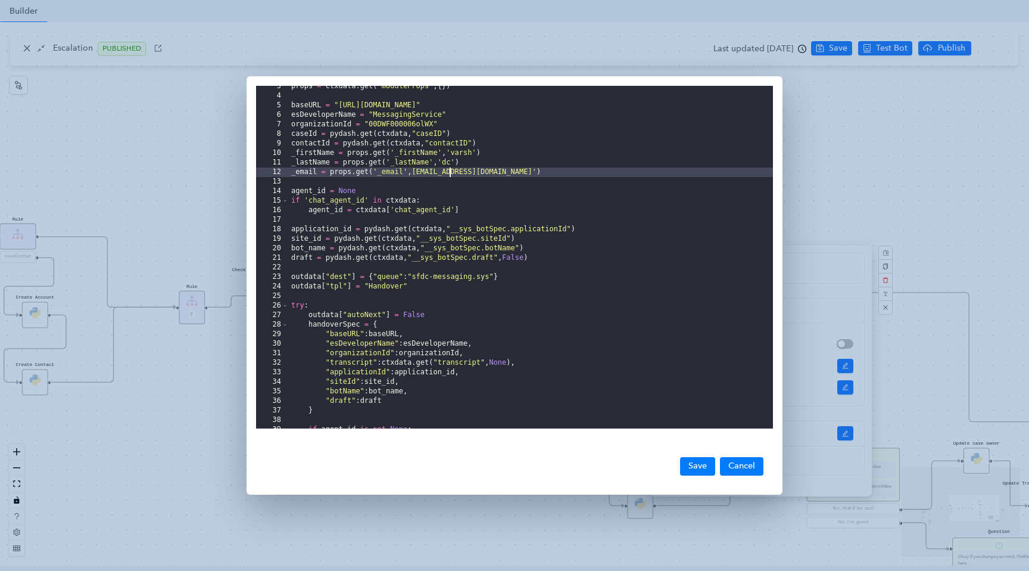
click at [463, 156] on div "props = ctxdata . get ( 'moduleProps' , { }) baseURL = "[URL][DOMAIN_NAME]" esD…" at bounding box center [531, 263] width 484 height 362
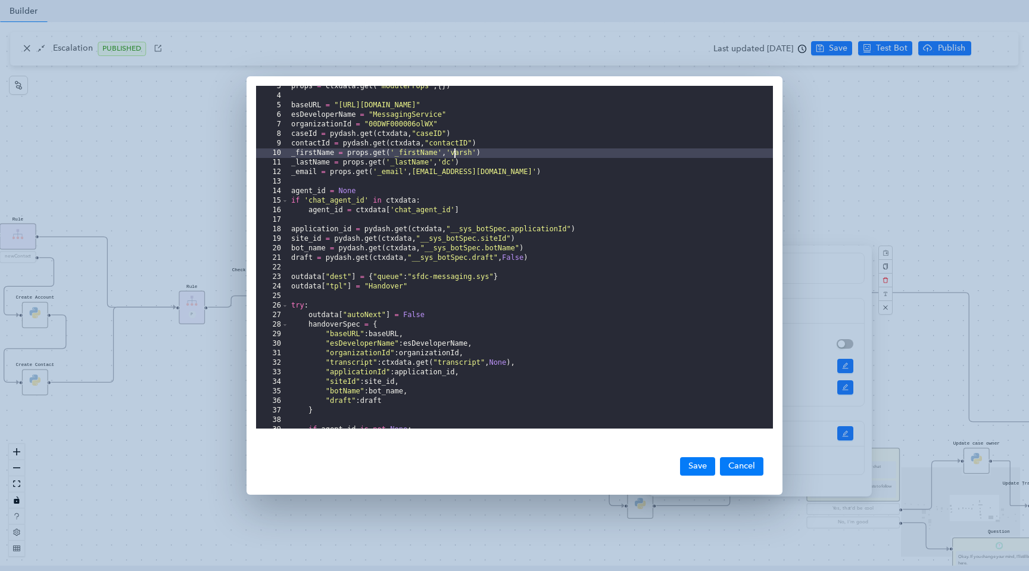
click at [463, 156] on div "props = ctxdata . get ( 'moduleProps' , { }) baseURL = "[URL][DOMAIN_NAME]" esD…" at bounding box center [531, 263] width 484 height 362
click at [477, 155] on div "props = ctxdata . get ( 'moduleProps' , { }) baseURL = "[URL][DOMAIN_NAME]" esD…" at bounding box center [531, 263] width 484 height 362
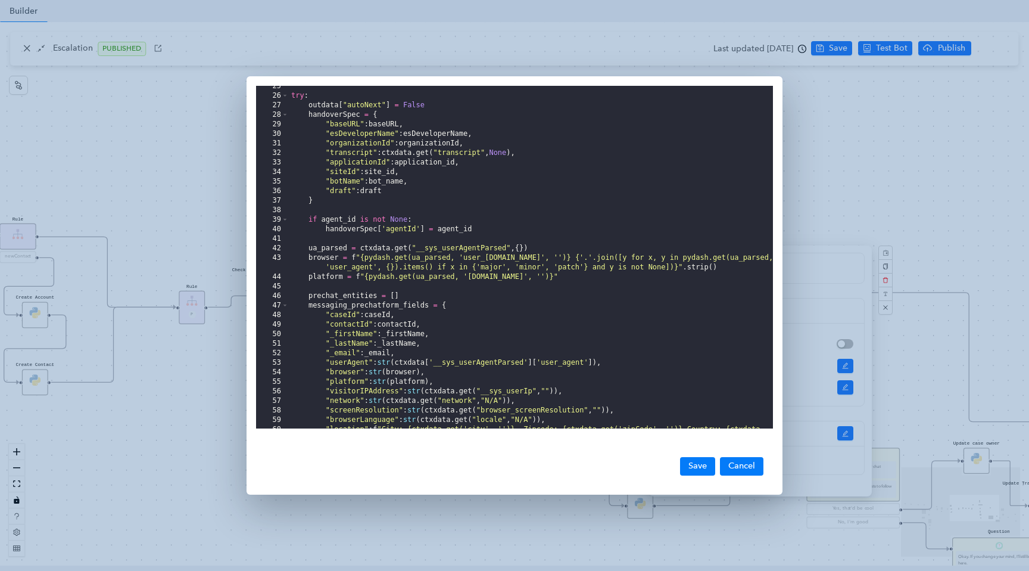
scroll to position [366, 0]
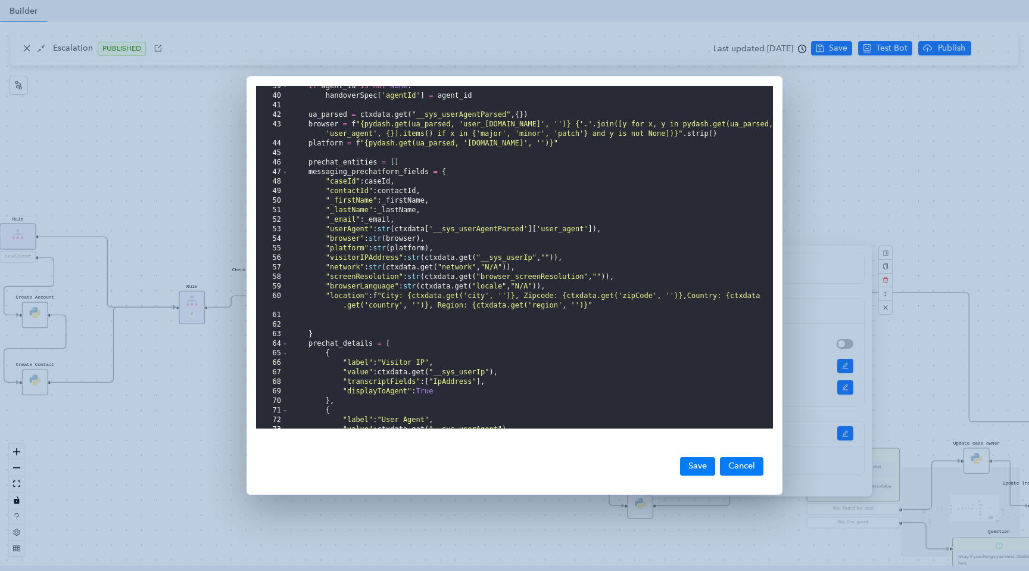
click at [370, 271] on div "if agent_id is not None : handoverSpec [ 'agentId' ] = agent_id ua_parsed = ctx…" at bounding box center [531, 263] width 484 height 362
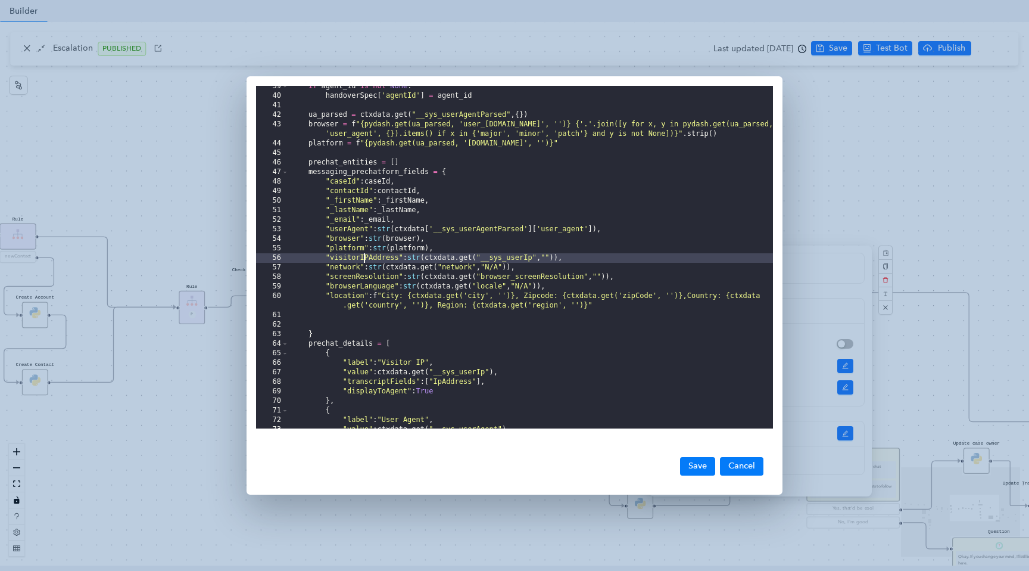
click at [362, 258] on div "if agent_id is not None : handoverSpec [ 'agentId' ] = agent_id ua_parsed = ctx…" at bounding box center [531, 263] width 484 height 362
click at [487, 257] on div "if agent_id is not None : handoverSpec [ 'agentId' ] = agent_id ua_parsed = ctx…" at bounding box center [531, 263] width 484 height 362
click at [514, 262] on div "if agent_id is not None : handoverSpec [ 'agentId' ] = agent_id ua_parsed = ctx…" at bounding box center [531, 263] width 484 height 362
click at [435, 271] on div "if agent_id is not None : handoverSpec [ 'agentId' ] = agent_id ua_parsed = ctx…" at bounding box center [531, 263] width 484 height 362
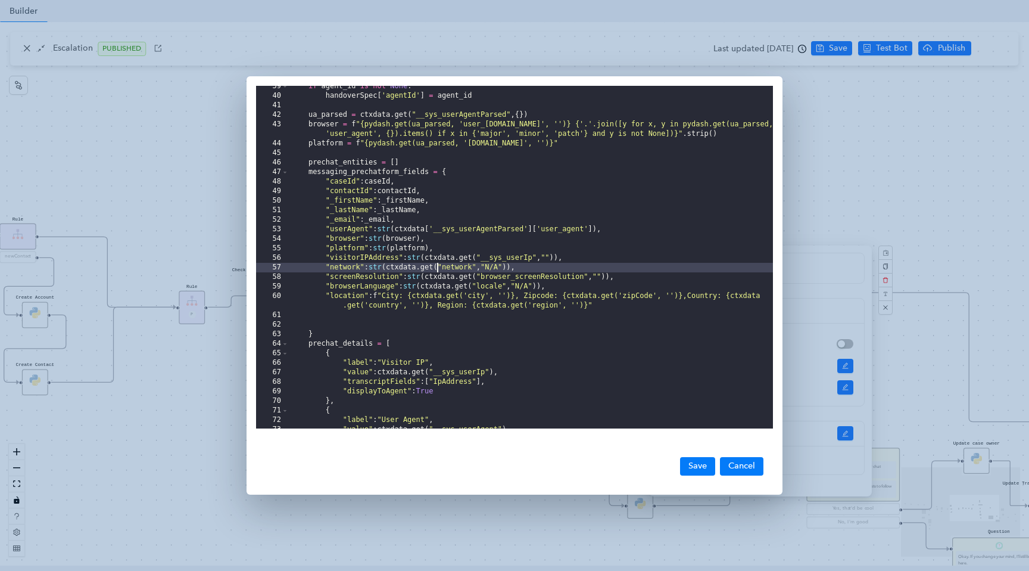
click at [479, 267] on div "if agent_id is not None : handoverSpec [ 'agentId' ] = agent_id ua_parsed = ctx…" at bounding box center [531, 263] width 484 height 362
click at [514, 267] on div "if agent_id is not None : handoverSpec [ 'agentId' ] = agent_id ua_parsed = ctx…" at bounding box center [531, 263] width 484 height 362
click at [505, 281] on div "if agent_id is not None : handoverSpec [ 'agentId' ] = agent_id ua_parsed = ctx…" at bounding box center [531, 263] width 484 height 362
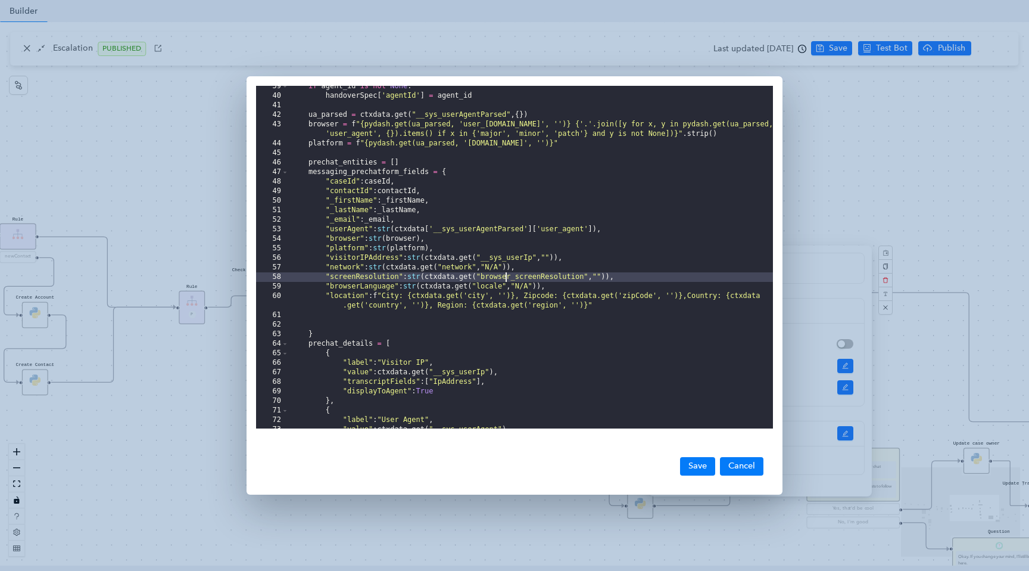
click at [528, 278] on div "if agent_id is not None : handoverSpec [ 'agentId' ] = agent_id ua_parsed = ctx…" at bounding box center [531, 263] width 484 height 362
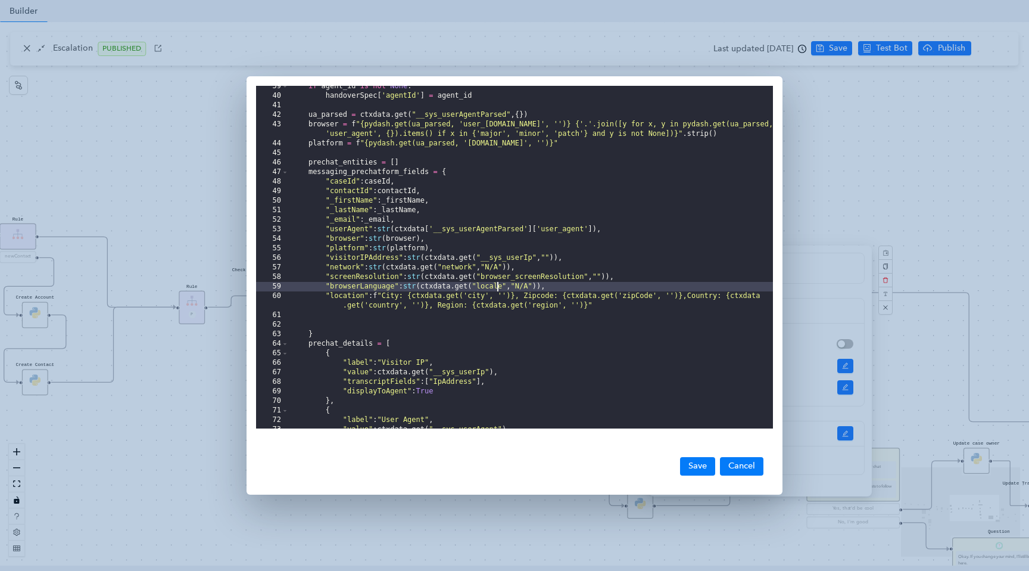
click at [496, 291] on div "if agent_id is not None : handoverSpec [ 'agentId' ] = agent_id ua_parsed = ctx…" at bounding box center [531, 263] width 484 height 362
click at [534, 289] on div "if agent_id is not None : handoverSpec [ 'agentId' ] = agent_id ua_parsed = ctx…" at bounding box center [531, 263] width 484 height 362
click at [489, 289] on div "if agent_id is not None : handoverSpec [ 'agentId' ] = agent_id ua_parsed = ctx…" at bounding box center [531, 263] width 484 height 362
click at [553, 292] on div "if agent_id is not None : handoverSpec [ 'agentId' ] = agent_id ua_parsed = ctx…" at bounding box center [531, 263] width 484 height 362
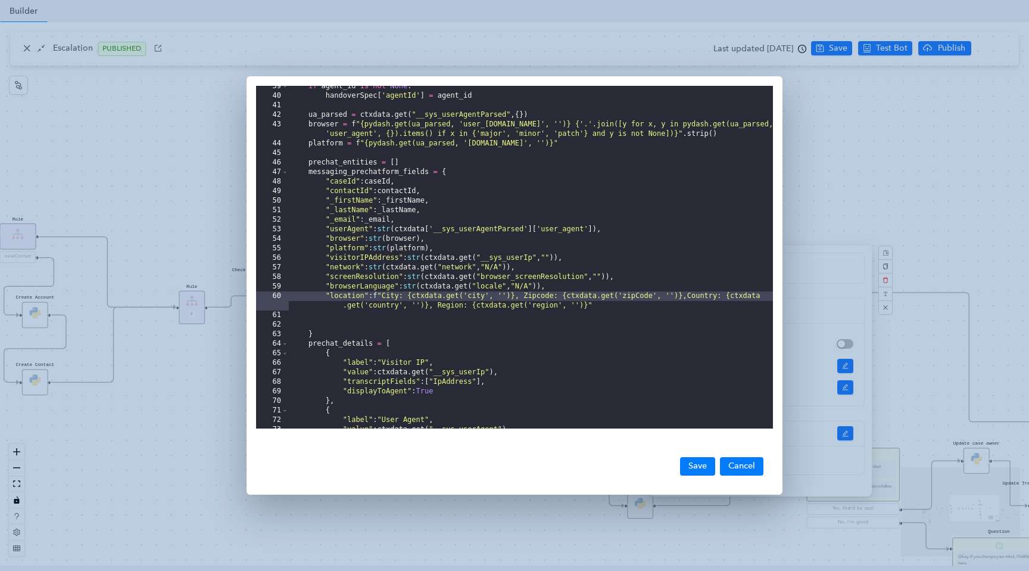
click at [452, 297] on div "if agent_id is not None : handoverSpec [ 'agentId' ] = agent_id ua_parsed = ctx…" at bounding box center [531, 263] width 484 height 362
click at [487, 300] on div "if agent_id is not None : handoverSpec [ 'agentId' ] = agent_id ua_parsed = ctx…" at bounding box center [531, 263] width 484 height 362
click at [522, 300] on div "if agent_id is not None : handoverSpec [ 'agentId' ] = agent_id ua_parsed = ctx…" at bounding box center [531, 263] width 484 height 362
click at [574, 297] on div "if agent_id is not None : handoverSpec [ 'agentId' ] = agent_id ua_parsed = ctx…" at bounding box center [531, 263] width 484 height 362
click at [629, 298] on div "if agent_id is not None : handoverSpec [ 'agentId' ] = agent_id ua_parsed = ctx…" at bounding box center [531, 263] width 484 height 362
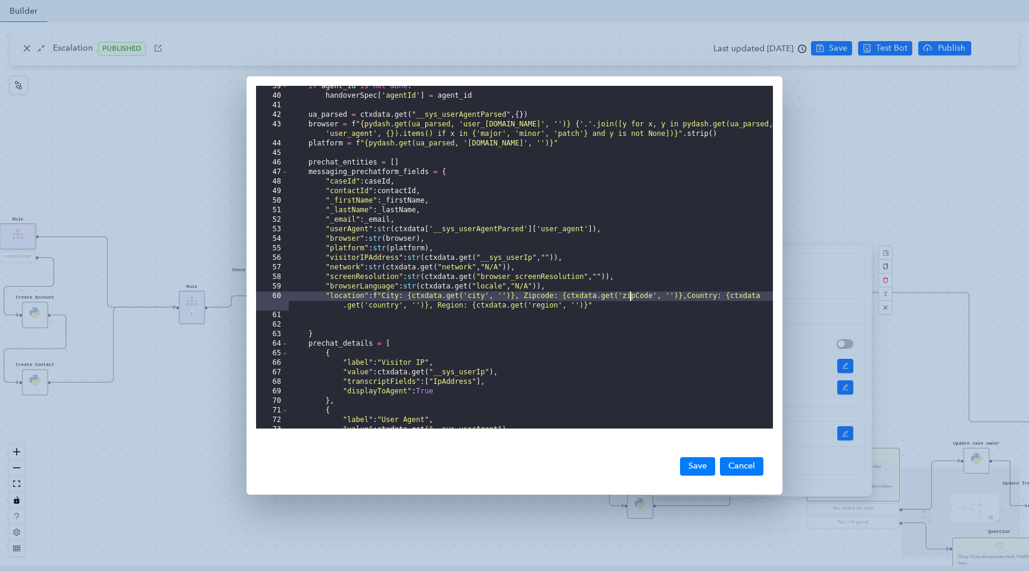
click at [681, 293] on div "if agent_id is not None : handoverSpec [ 'agentId' ] = agent_id ua_parsed = ctx…" at bounding box center [531, 263] width 484 height 362
click at [584, 306] on div "if agent_id is not None : handoverSpec [ 'agentId' ] = agent_id ua_parsed = ctx…" at bounding box center [531, 263] width 484 height 362
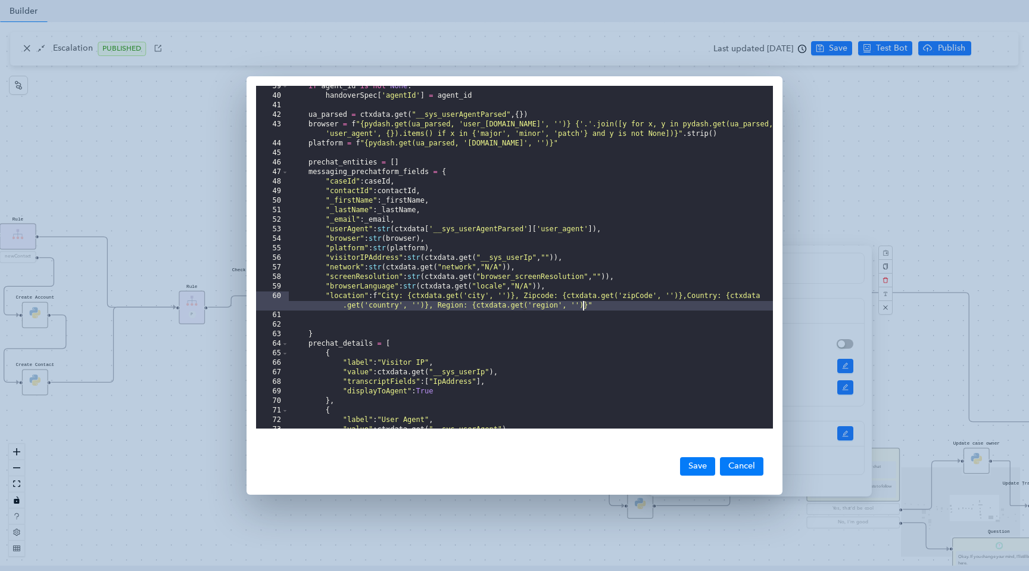
click at [543, 313] on div "if agent_id is not None : handoverSpec [ 'agentId' ] = agent_id ua_parsed = ctx…" at bounding box center [531, 263] width 484 height 362
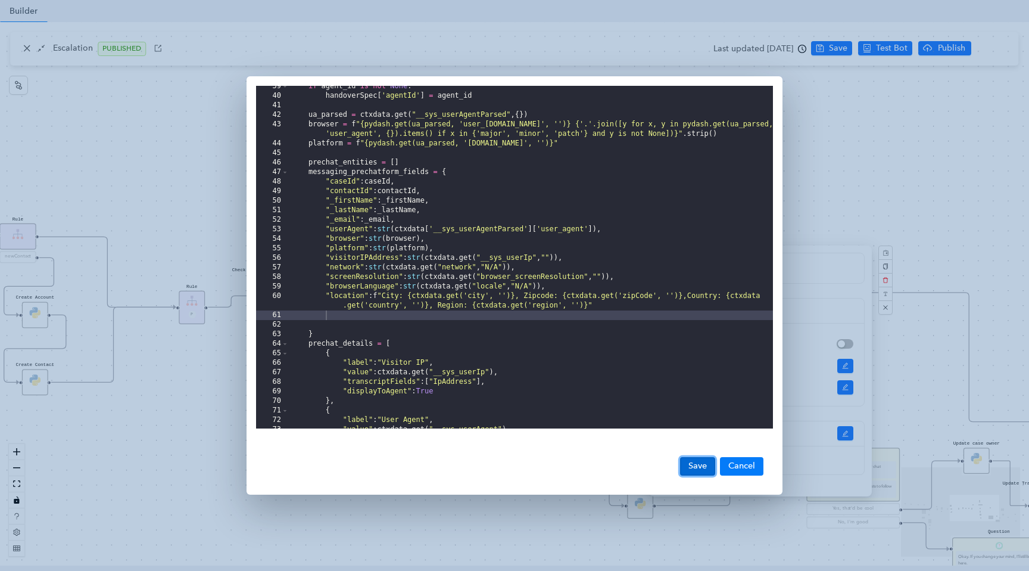
click at [693, 466] on button "Save" at bounding box center [697, 466] width 35 height 18
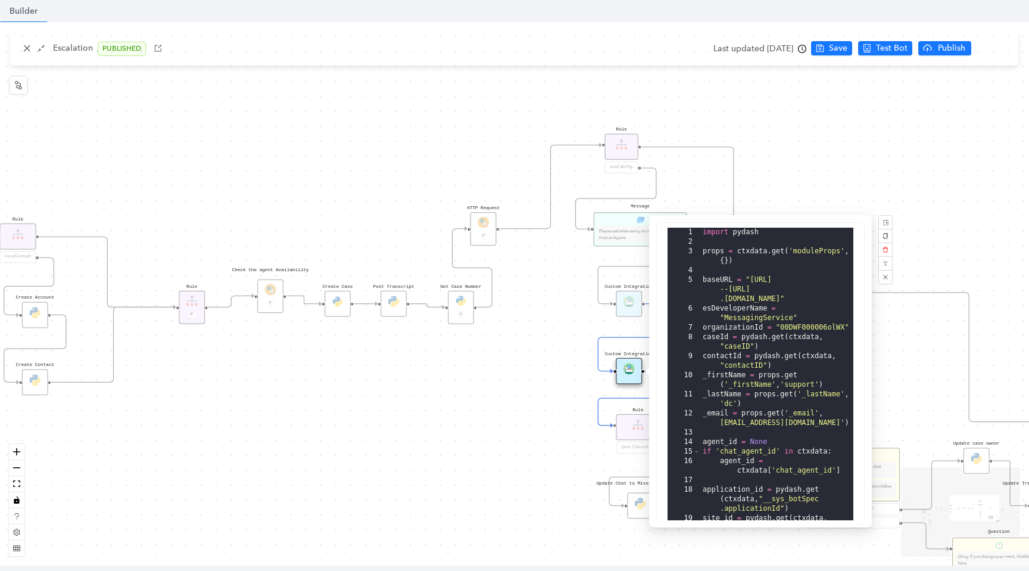
click at [504, 392] on div "Data Table Start Rule P IsAvailable Rule newContact Get Contact details First N…" at bounding box center [514, 293] width 1029 height 543
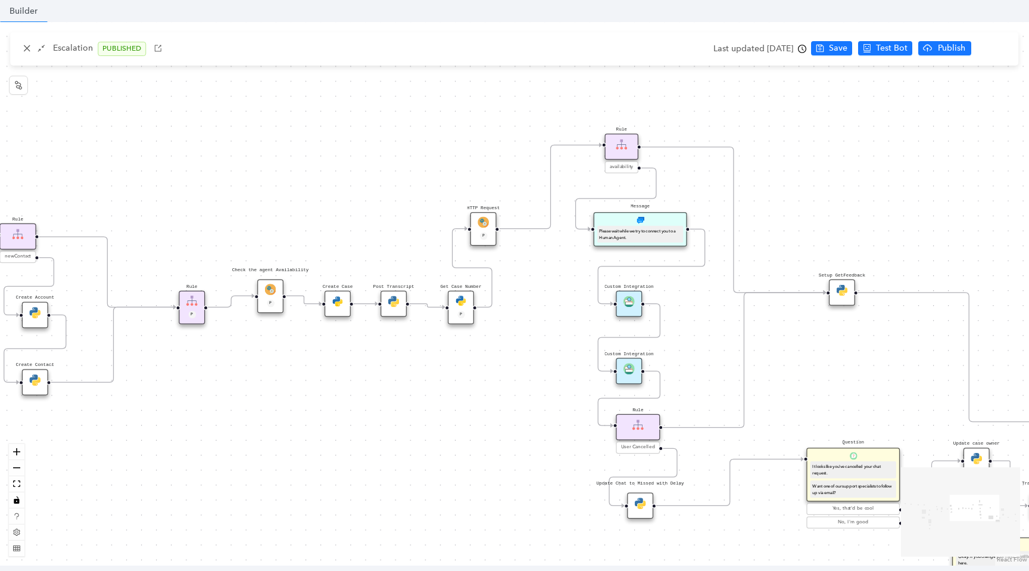
click at [633, 365] on img at bounding box center [629, 368] width 11 height 11
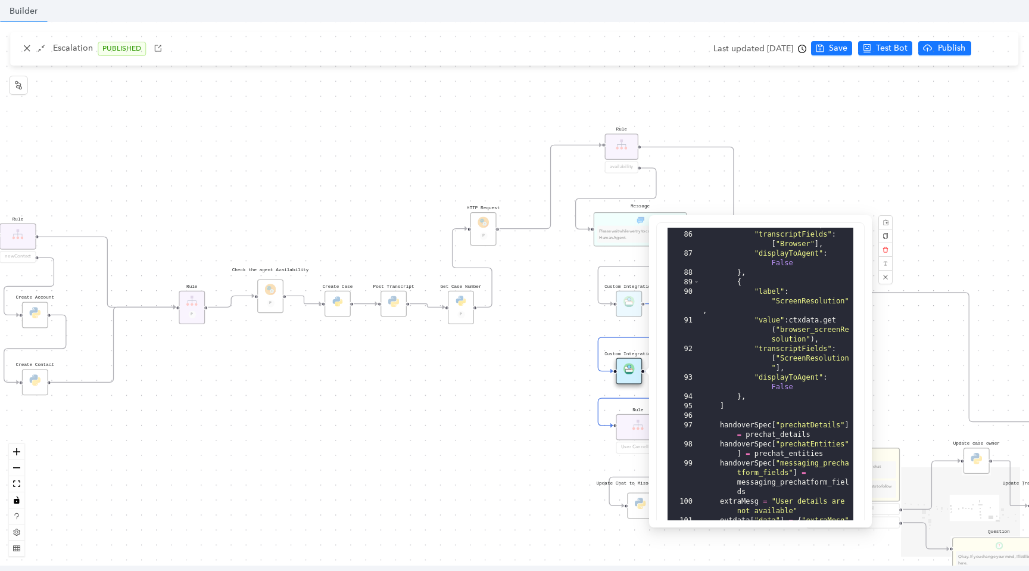
scroll to position [294, 0]
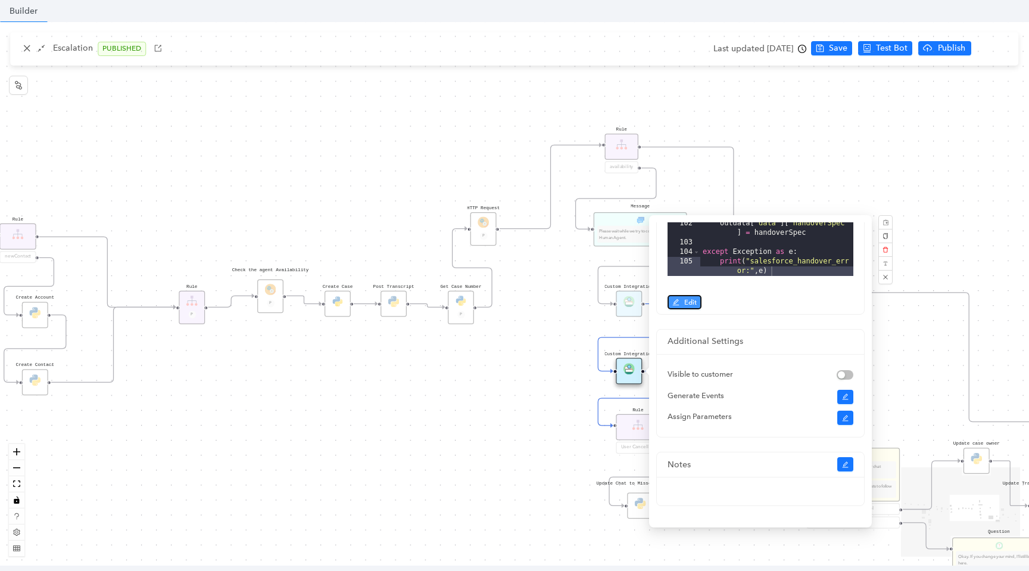
click at [681, 295] on button "Edit" at bounding box center [685, 302] width 34 height 14
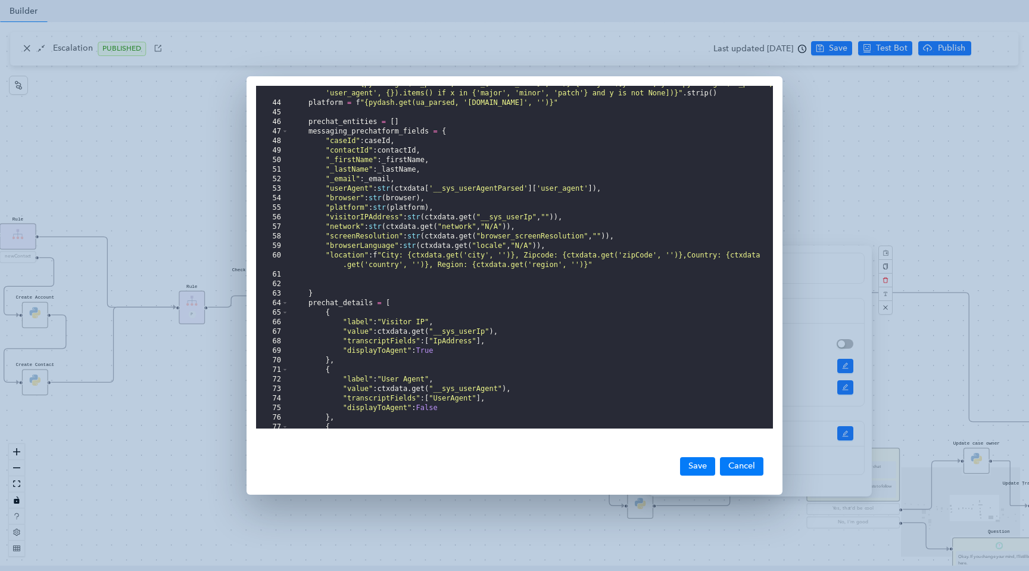
scroll to position [372, 0]
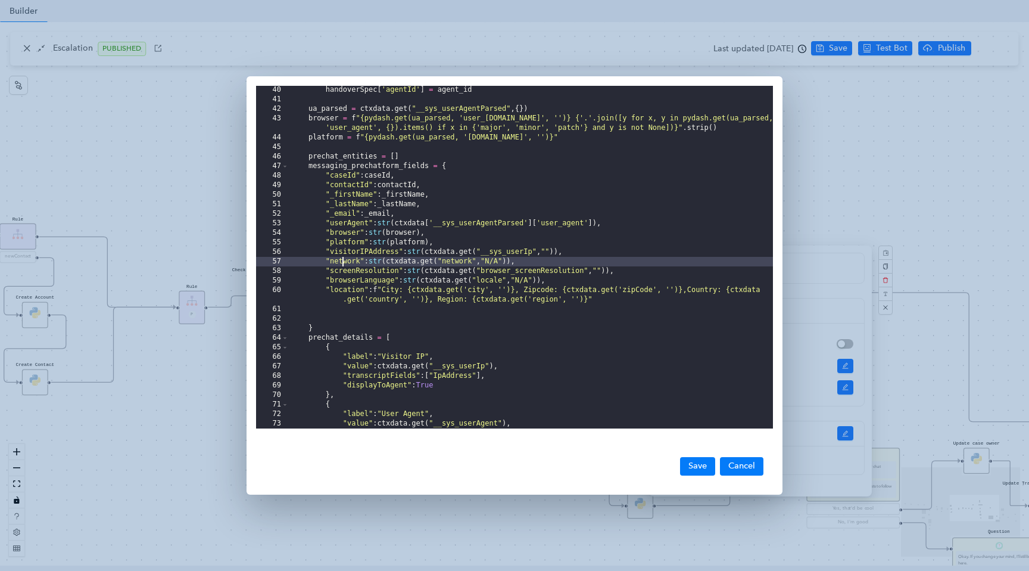
click at [342, 261] on div "handoverSpec [ 'agentId' ] = agent_id ua_parsed = ctxdata . get ( "__sys_userAg…" at bounding box center [531, 266] width 484 height 362
click at [436, 263] on div "handoverSpec [ 'agentId' ] = agent_id ua_parsed = ctxdata . get ( "__sys_userAg…" at bounding box center [531, 266] width 484 height 362
click at [483, 260] on div "handoverSpec [ 'agentId' ] = agent_id ua_parsed = ctxdata . get ( "__sys_userAg…" at bounding box center [531, 266] width 484 height 362
click at [517, 262] on div "handoverSpec [ 'agentId' ] = agent_id ua_parsed = ctxdata . get ( "__sys_userAg…" at bounding box center [531, 266] width 484 height 362
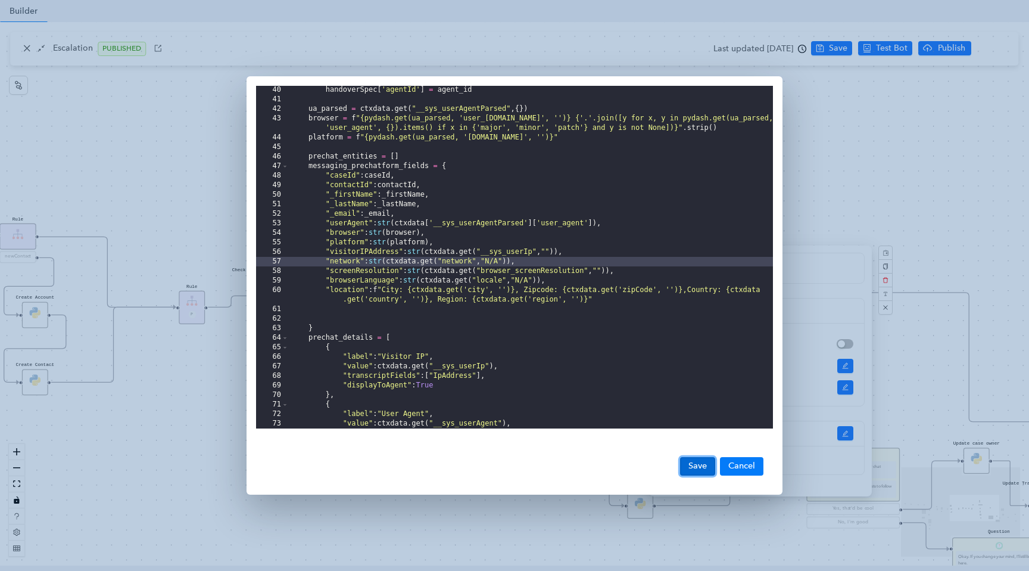
click at [693, 459] on button "Save" at bounding box center [697, 466] width 35 height 18
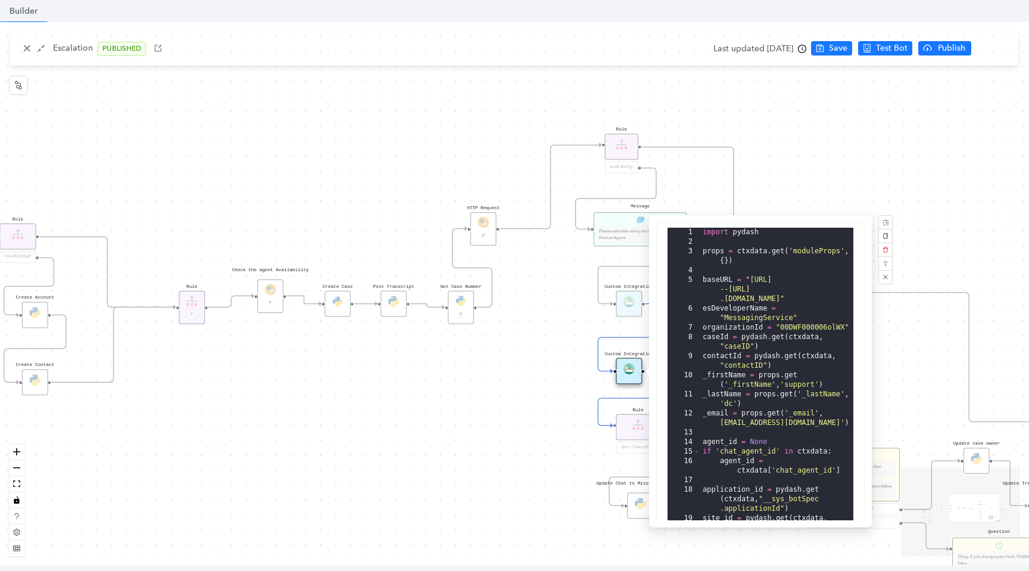
click at [823, 92] on div "Data Table Start Rule P IsAvailable Rule newContact Get Contact details First N…" at bounding box center [514, 293] width 1029 height 543
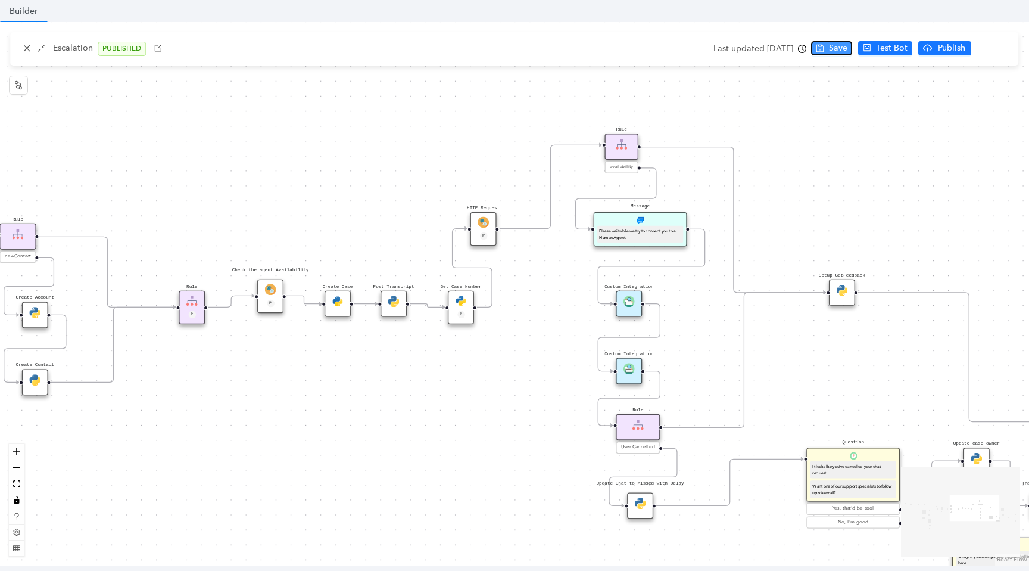
click at [848, 47] on span "Save" at bounding box center [838, 48] width 18 height 13
click at [623, 241] on div "Please wait while we try to connect you to a Human Agent." at bounding box center [641, 233] width 86 height 17
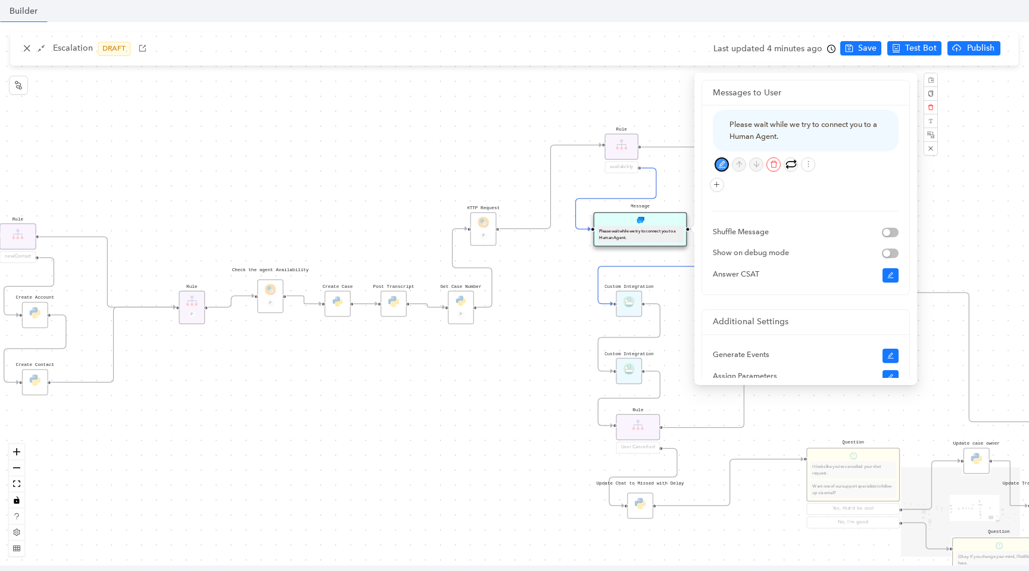
click at [718, 167] on icon "edit" at bounding box center [722, 164] width 8 height 8
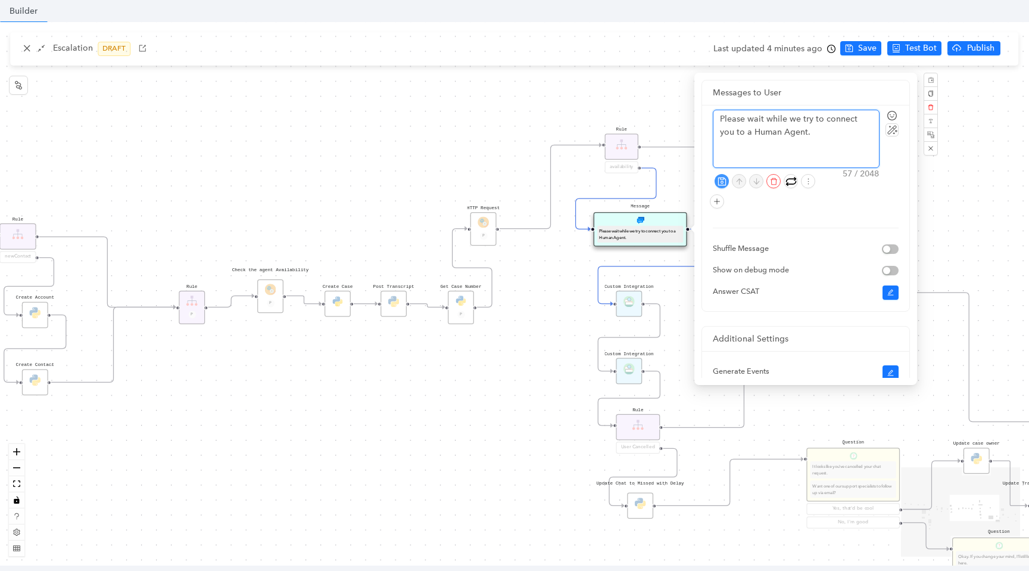
drag, startPoint x: 806, startPoint y: 134, endPoint x: 673, endPoint y: 107, distance: 135.6
click at [673, 107] on div "Data Table Start Rule P IsAvailable Rule newContact Get Contact details First N…" at bounding box center [514, 293] width 1029 height 543
paste textarea "n agent"
type textarea "Please wait while we try to connect you to an agent"
type textarea "Please wait while we try to connect you to an agent."
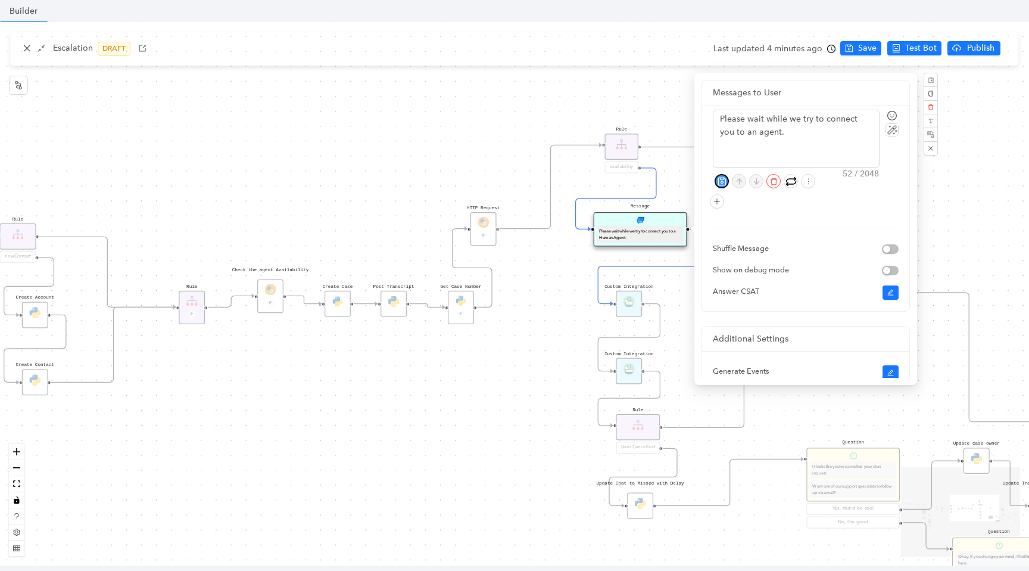
click at [722, 177] on icon "save" at bounding box center [722, 181] width 8 height 8
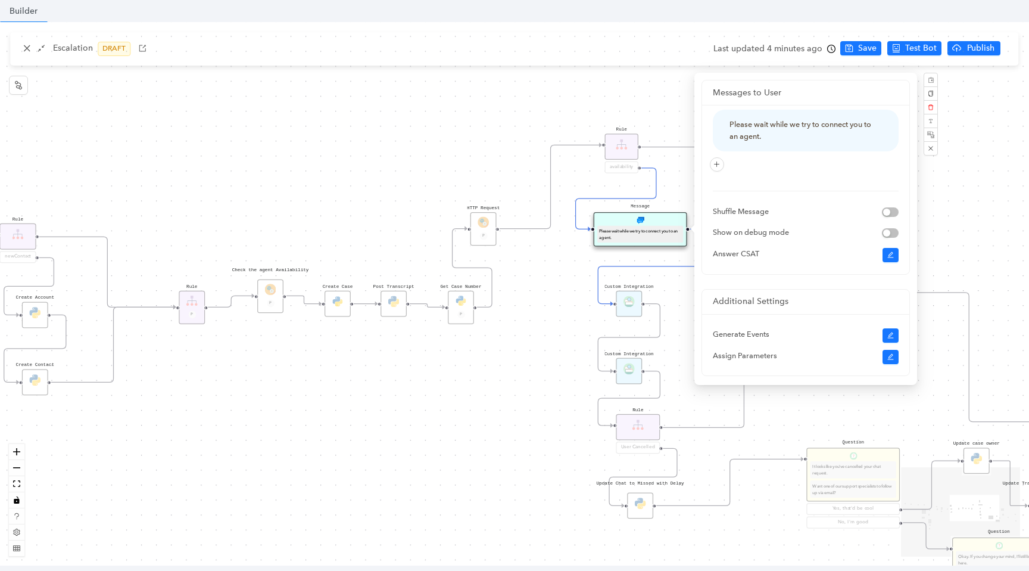
click at [553, 70] on div "Data Table Start Rule P IsAvailable Rule newContact Get Contact details First N…" at bounding box center [514, 293] width 1029 height 543
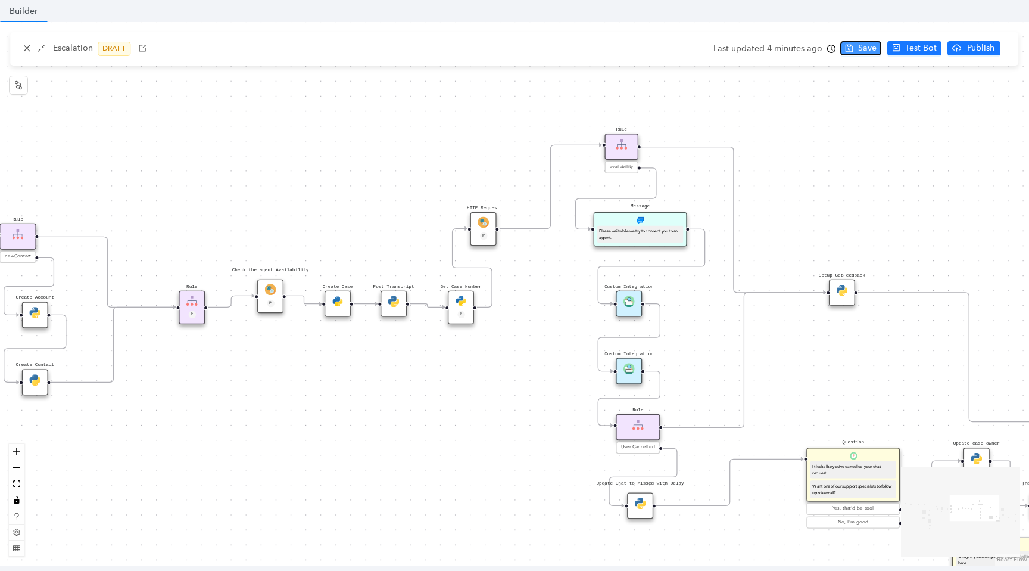
click at [863, 49] on span "Save" at bounding box center [867, 48] width 18 height 13
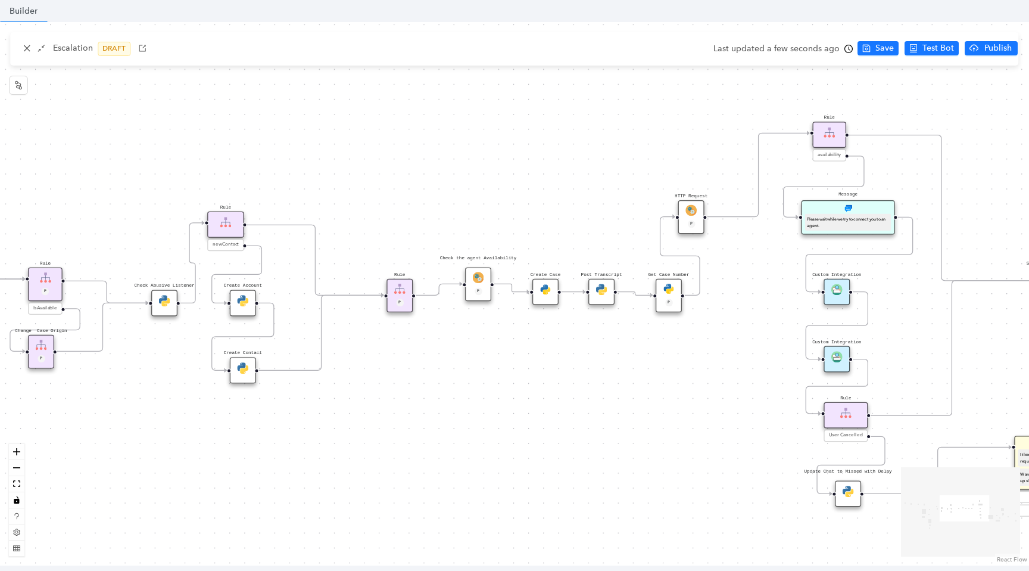
drag, startPoint x: 347, startPoint y: 362, endPoint x: 561, endPoint y: 345, distance: 214.6
click at [562, 345] on div "Data Table Start Rule P IsAvailable Rule newContact Get Contact details First N…" at bounding box center [514, 293] width 1029 height 543
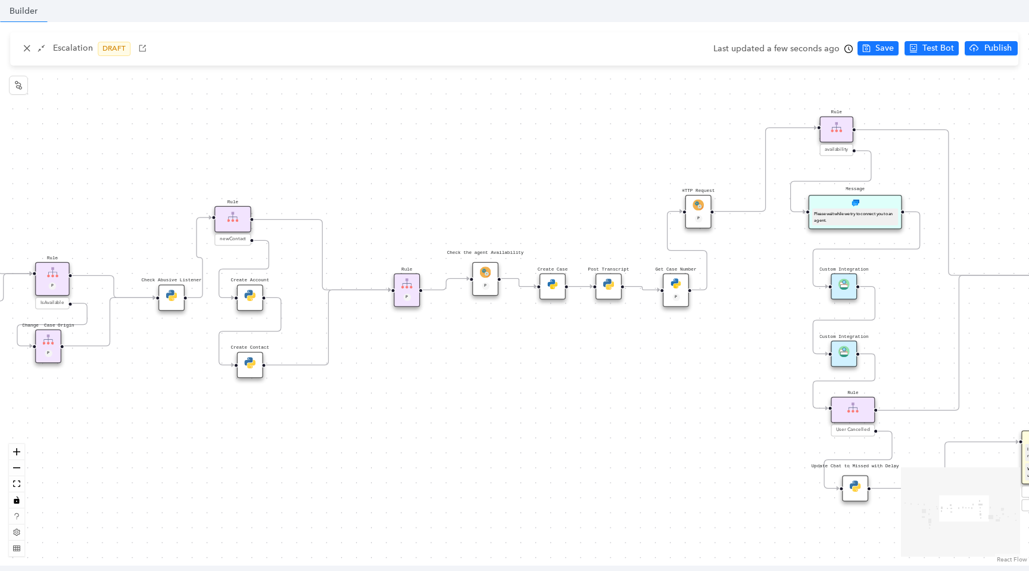
click at [552, 281] on img at bounding box center [552, 283] width 11 height 11
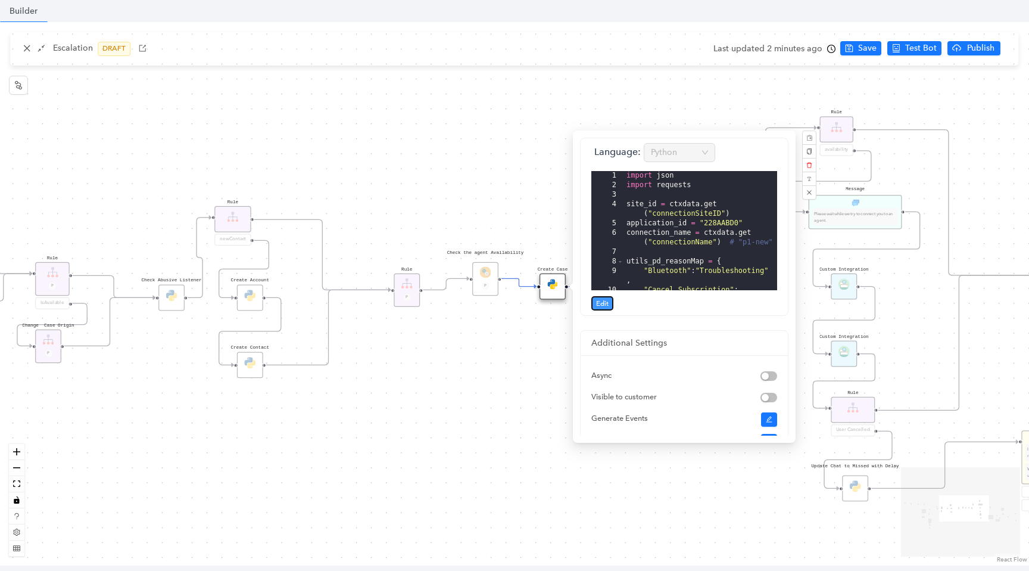
click at [609, 302] on button "Edit" at bounding box center [603, 303] width 22 height 14
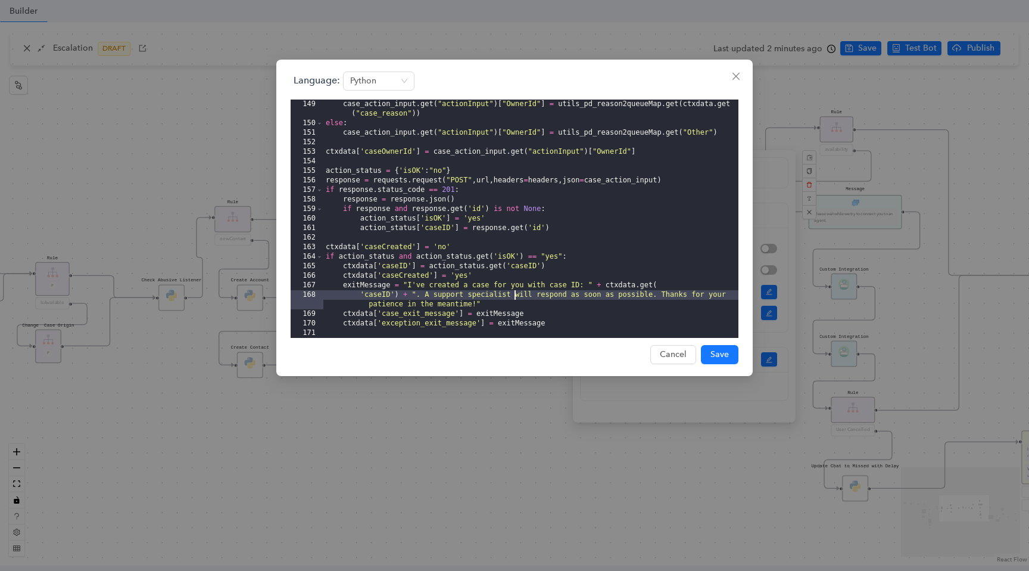
click at [513, 295] on div "case_action_input . get ( "actionInput" ) [ "OwnerId" ] = utils_pd_reason2queue…" at bounding box center [530, 232] width 415 height 267
click at [471, 289] on div "case_action_input . get ( "actionInput" ) [ "OwnerId" ] = utils_pd_reason2queue…" at bounding box center [530, 232] width 415 height 267
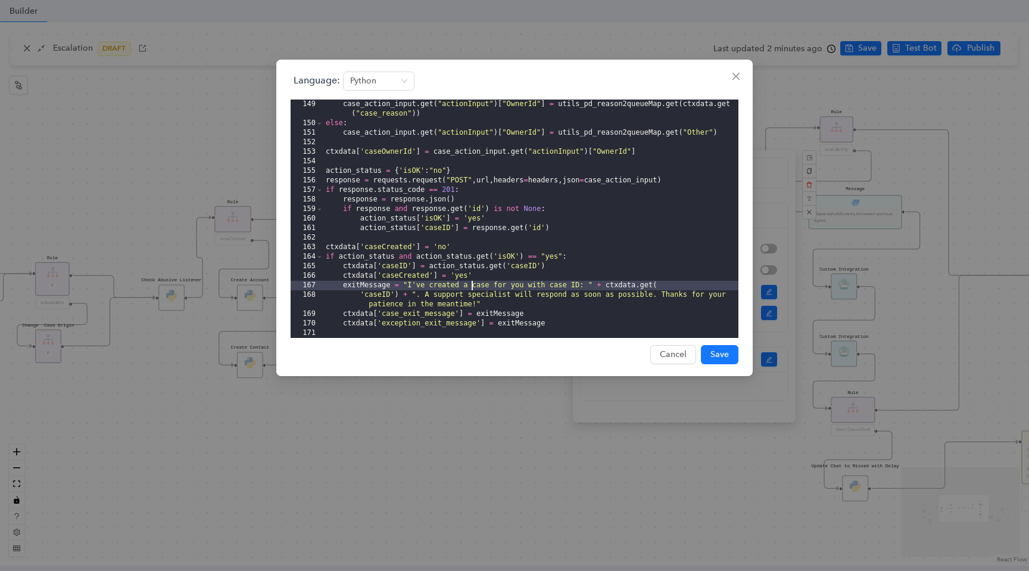
click at [577, 285] on div "case_action_input . get ( "actionInput" ) [ "OwnerId" ] = utils_pd_reason2queue…" at bounding box center [530, 232] width 415 height 267
click at [617, 287] on div "case_action_input . get ( "actionInput" ) [ "OwnerId" ] = utils_pd_reason2queue…" at bounding box center [530, 232] width 415 height 267
click at [421, 297] on div "case_action_input . get ( "actionInput" ) [ "OwnerId" ] = utils_pd_reason2queue…" at bounding box center [530, 232] width 415 height 267
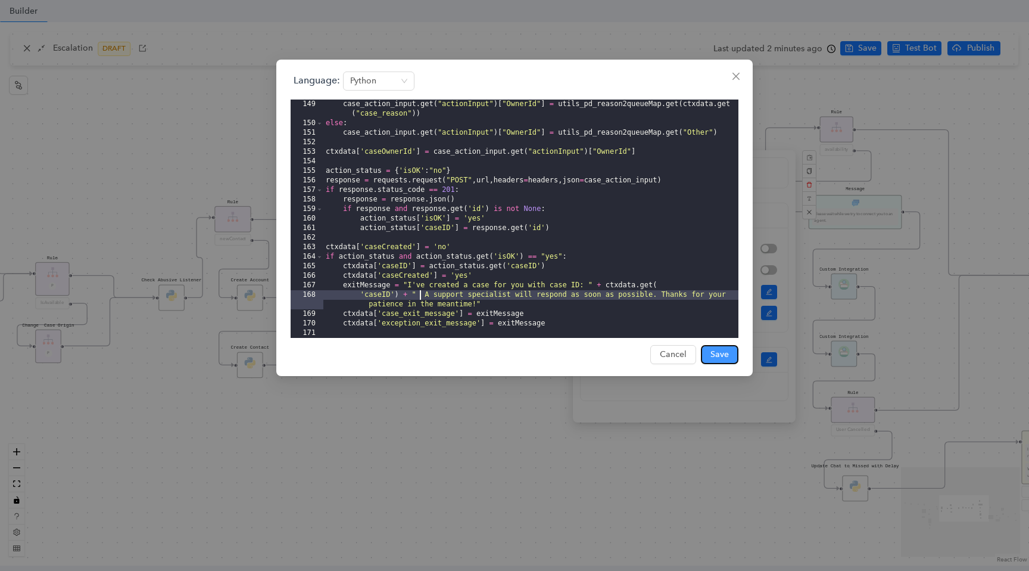
click at [726, 357] on span "Save" at bounding box center [720, 354] width 18 height 13
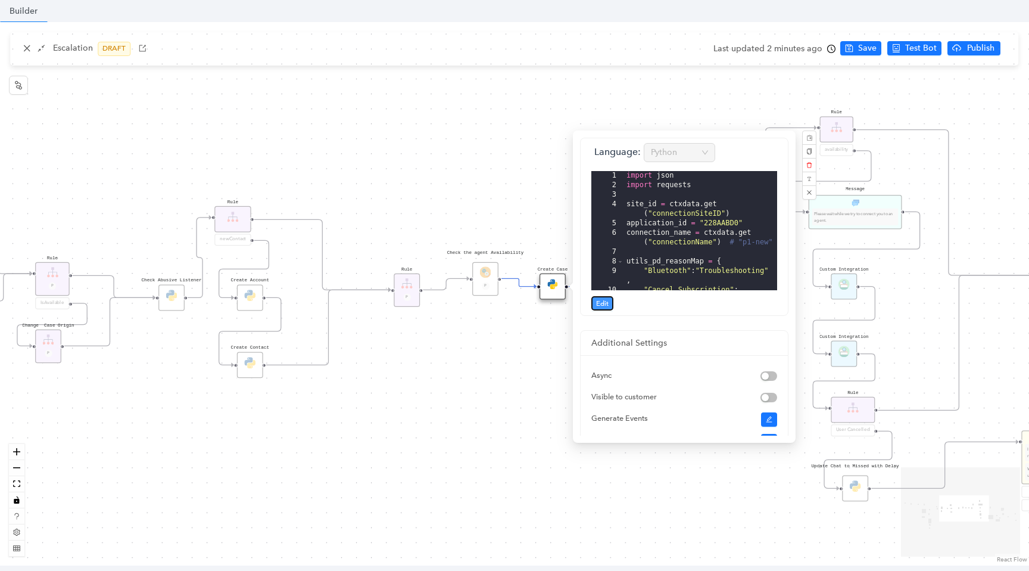
click at [610, 301] on button "Edit" at bounding box center [603, 303] width 22 height 14
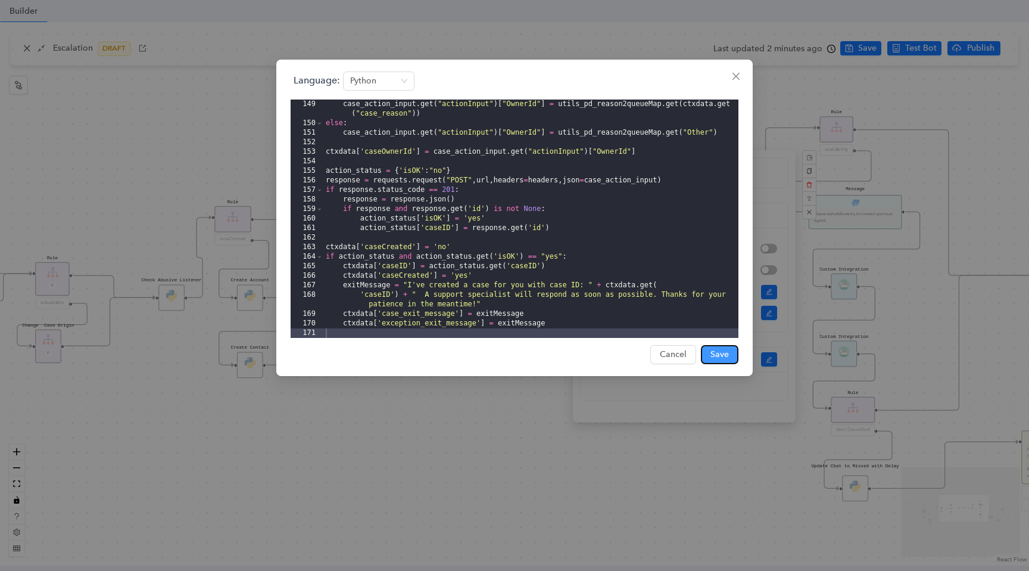
click at [714, 350] on span "Save" at bounding box center [720, 354] width 18 height 13
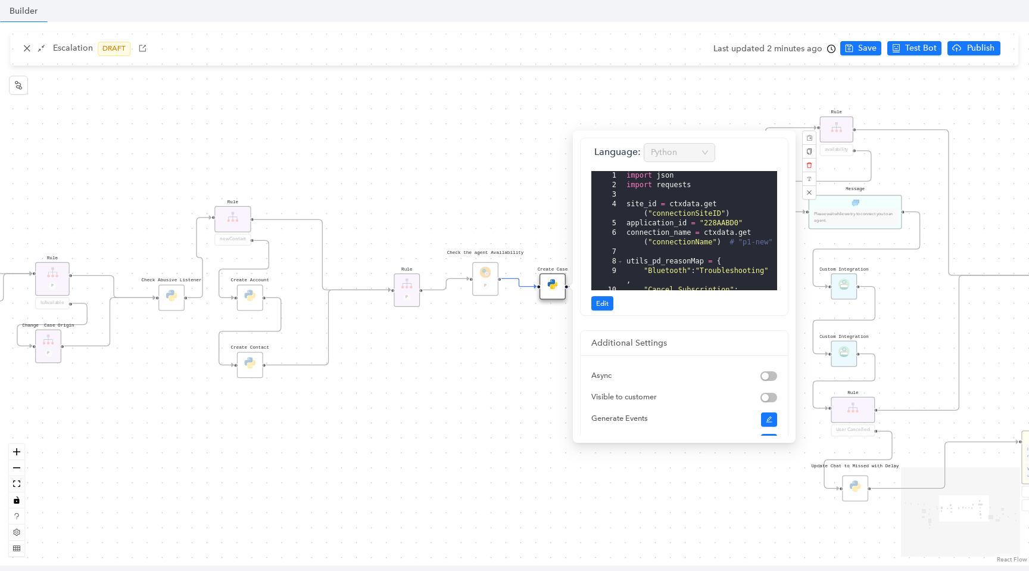
click at [853, 47] on div "Data Table Start Rule P IsAvailable Rule newContact Get Contact details First N…" at bounding box center [514, 293] width 1029 height 543
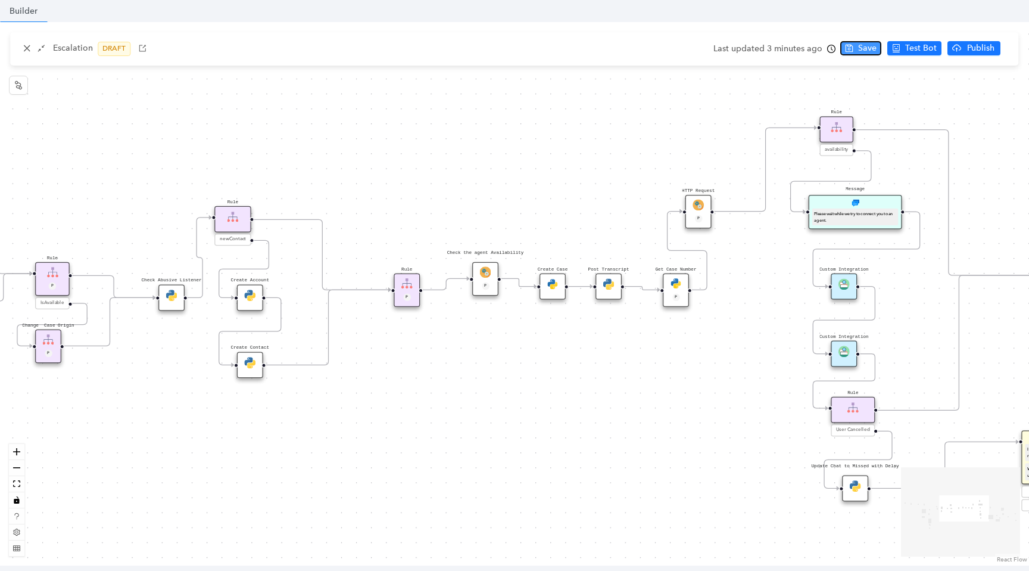
click at [869, 52] on span "Save" at bounding box center [867, 48] width 18 height 13
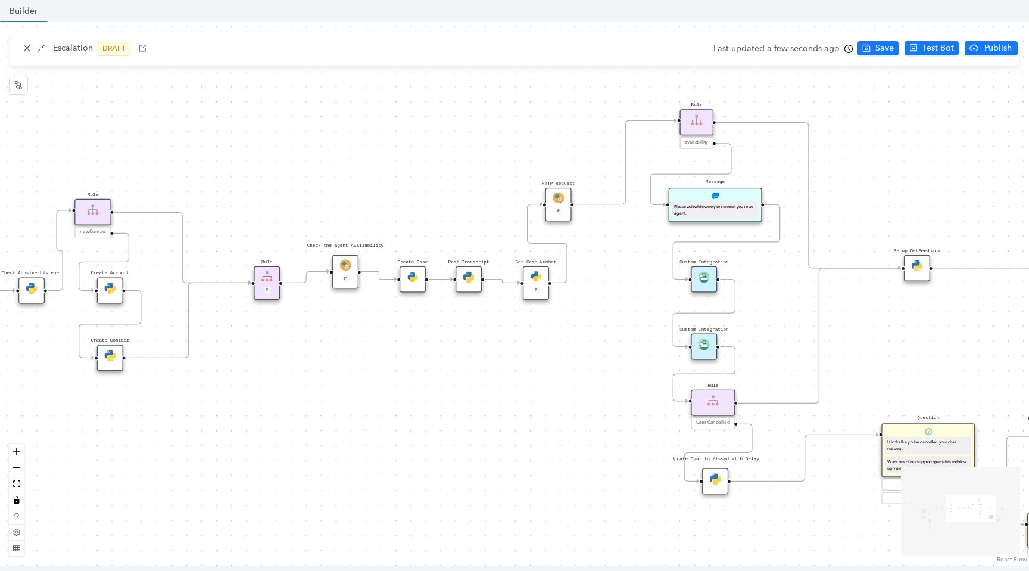
drag, startPoint x: 740, startPoint y: 375, endPoint x: 480, endPoint y: 335, distance: 262.7
click at [480, 335] on div "Data Table Start Rule P IsAvailable Rule newContact Get Contact details First N…" at bounding box center [514, 293] width 1029 height 543
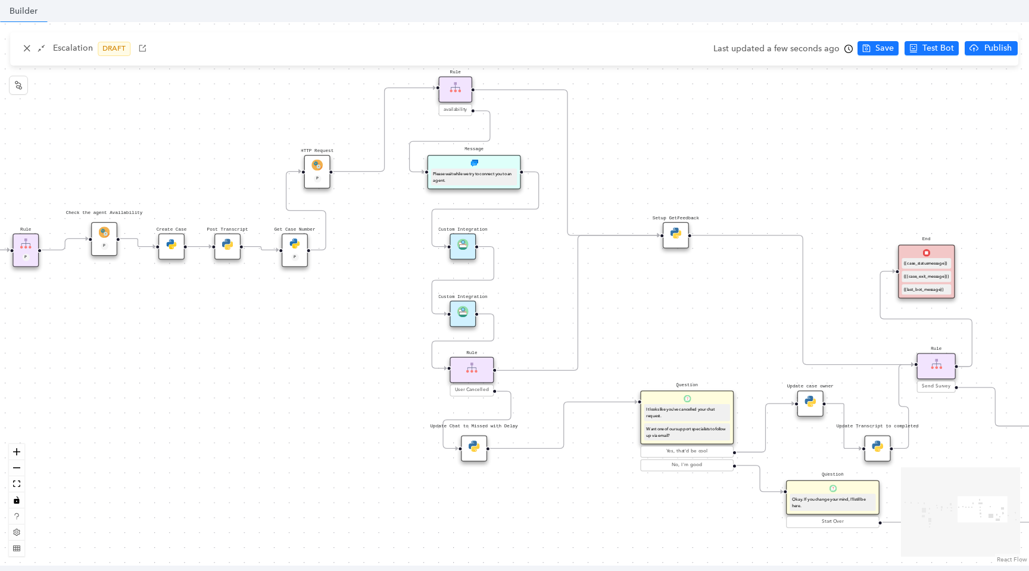
drag, startPoint x: 480, startPoint y: 337, endPoint x: 359, endPoint y: 337, distance: 121.5
click at [359, 337] on div "Data Table Start Rule P IsAvailable Rule newContact Get Contact details First N…" at bounding box center [514, 293] width 1029 height 543
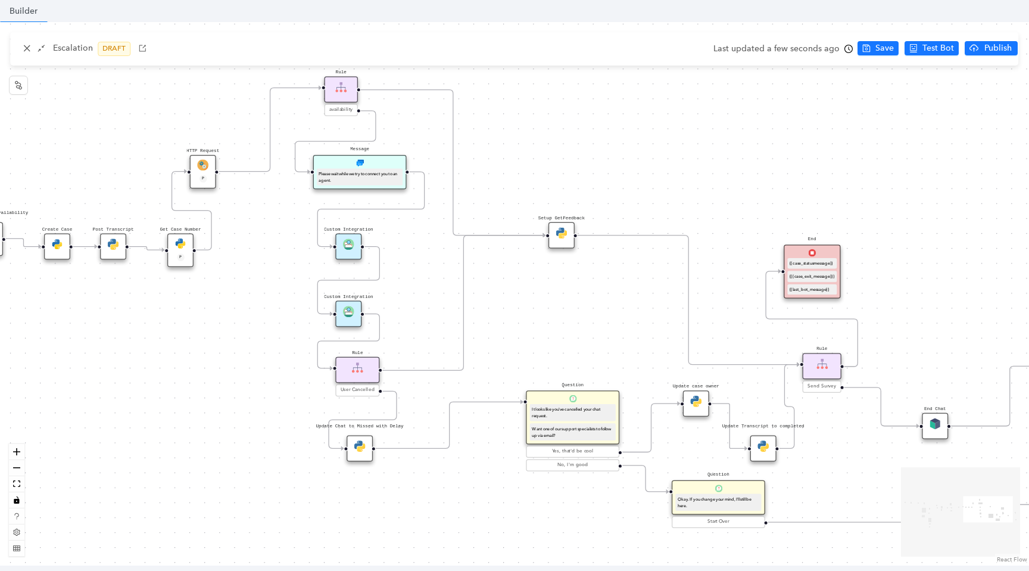
drag, startPoint x: 578, startPoint y: 482, endPoint x: 450, endPoint y: 485, distance: 128.1
click at [450, 485] on div "Data Table Start Rule P IsAvailable Rule newContact Get Contact details First N…" at bounding box center [514, 293] width 1029 height 543
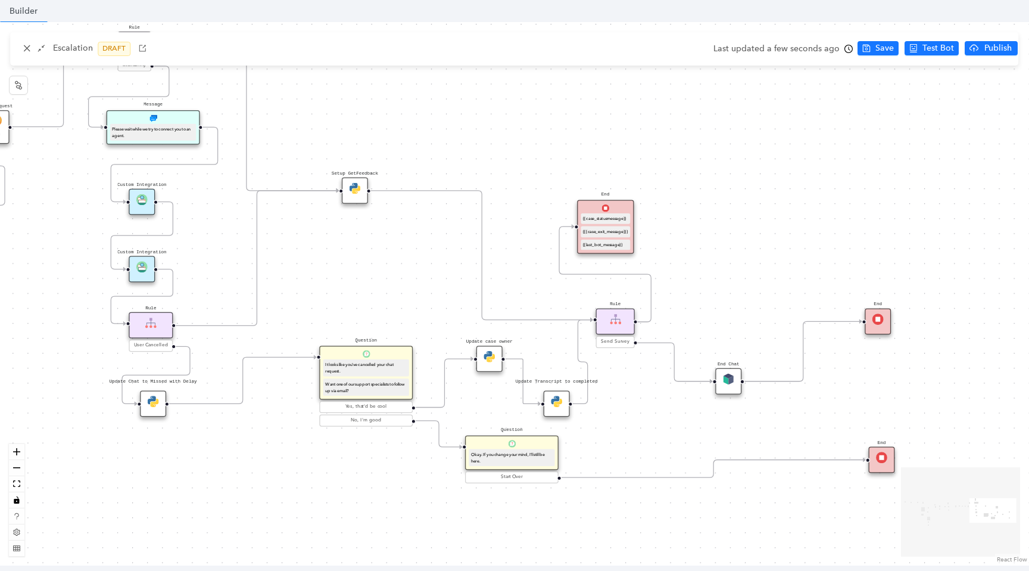
drag, startPoint x: 516, startPoint y: 497, endPoint x: 321, endPoint y: 447, distance: 201.1
click at [321, 447] on div "Data Table Start Rule P IsAvailable Rule newContact Get Contact details First N…" at bounding box center [514, 293] width 1029 height 543
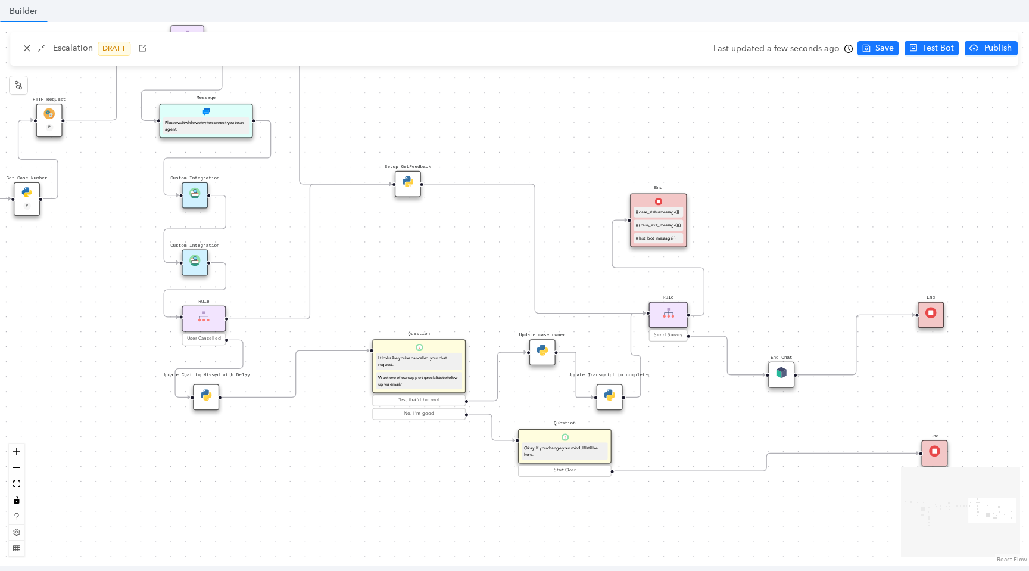
drag, startPoint x: 396, startPoint y: 485, endPoint x: 450, endPoint y: 481, distance: 55.0
click at [450, 481] on div "Data Table Start Rule P IsAvailable Rule newContact Get Contact details First N…" at bounding box center [514, 293] width 1029 height 543
click at [933, 46] on span "Test Bot" at bounding box center [939, 48] width 32 height 13
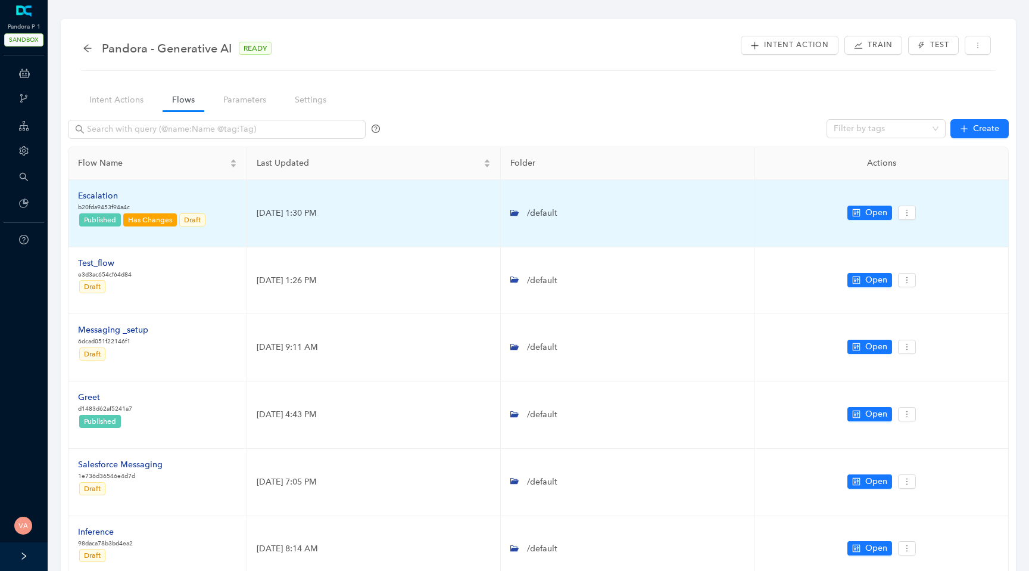
click at [104, 197] on div "Escalation" at bounding box center [142, 195] width 129 height 13
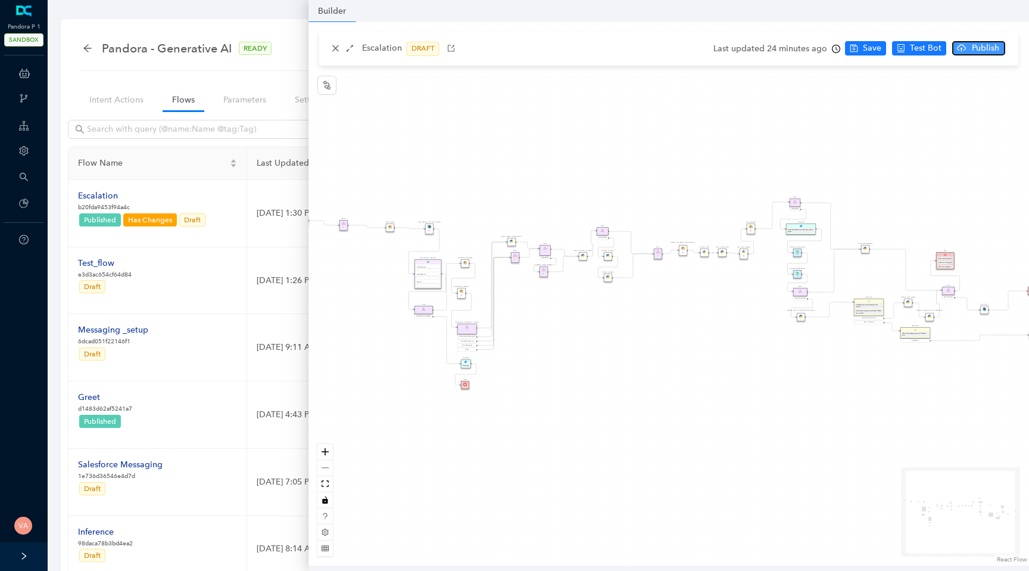
click at [973, 45] on span "Publish" at bounding box center [986, 48] width 30 height 13
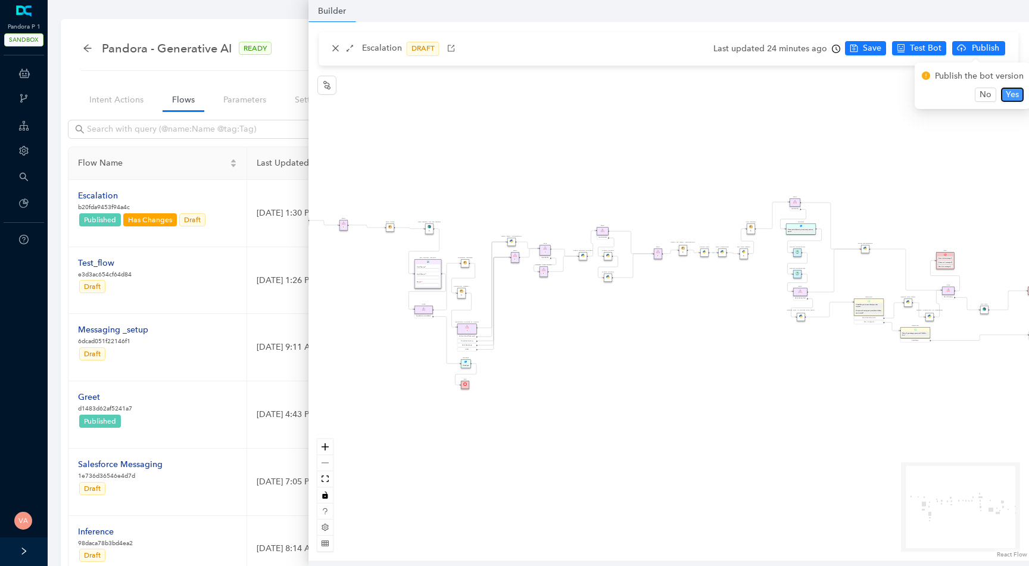
click at [1007, 92] on span "Yes" at bounding box center [1012, 94] width 13 height 13
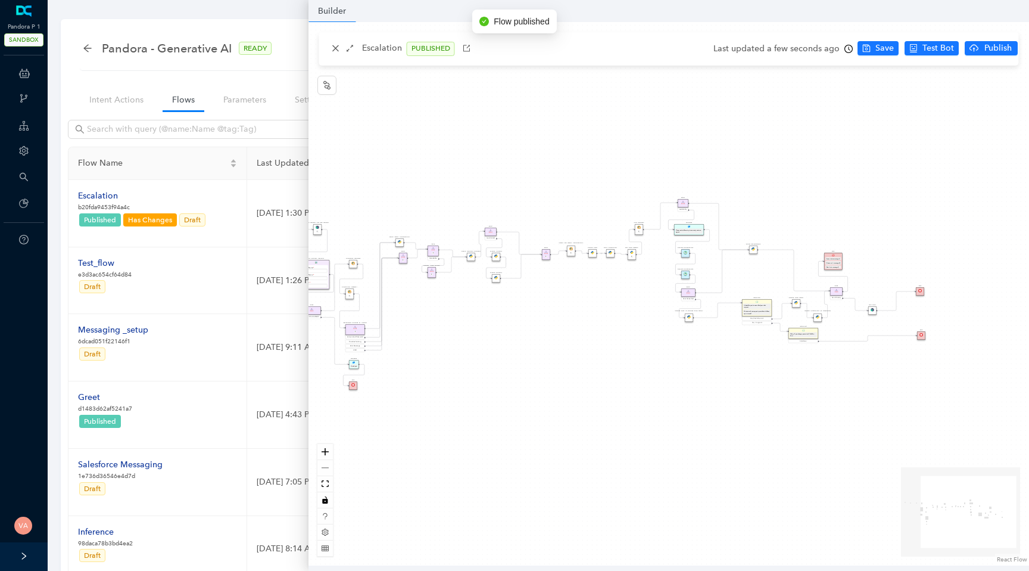
drag, startPoint x: 876, startPoint y: 119, endPoint x: 705, endPoint y: 120, distance: 171.0
click at [705, 120] on div "Data Table Start Rule P IsAvailable Rule newContact Get Contact details First N…" at bounding box center [669, 293] width 721 height 543
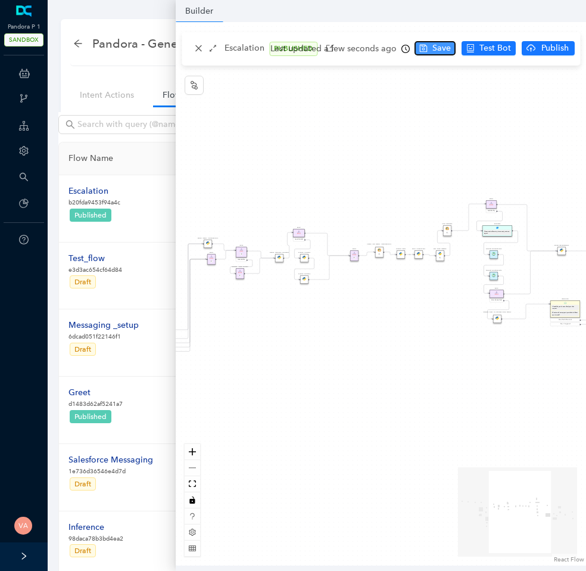
click at [422, 48] on icon "save" at bounding box center [423, 48] width 8 height 8
drag, startPoint x: 449, startPoint y: 229, endPoint x: 445, endPoint y: 211, distance: 17.8
click at [445, 211] on div "HTTP Request P" at bounding box center [444, 212] width 8 height 11
click at [439, 49] on span "Save" at bounding box center [442, 48] width 18 height 13
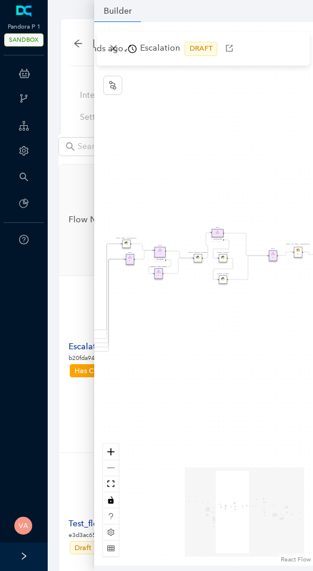
click at [114, 50] on div "Last updated a few seconds ago" at bounding box center [66, 49] width 139 height 18
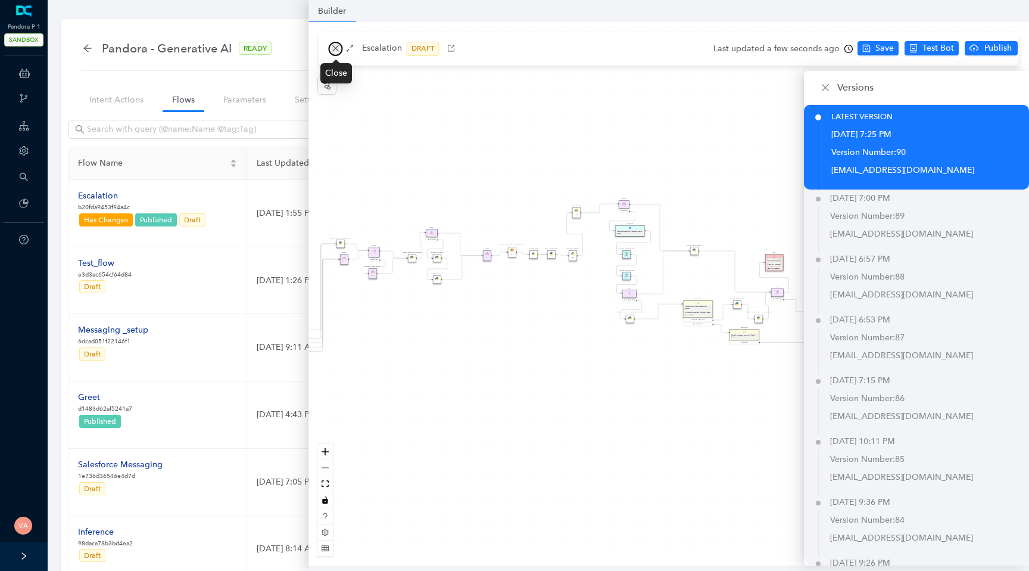
click at [338, 52] on icon "close" at bounding box center [336, 48] width 8 height 8
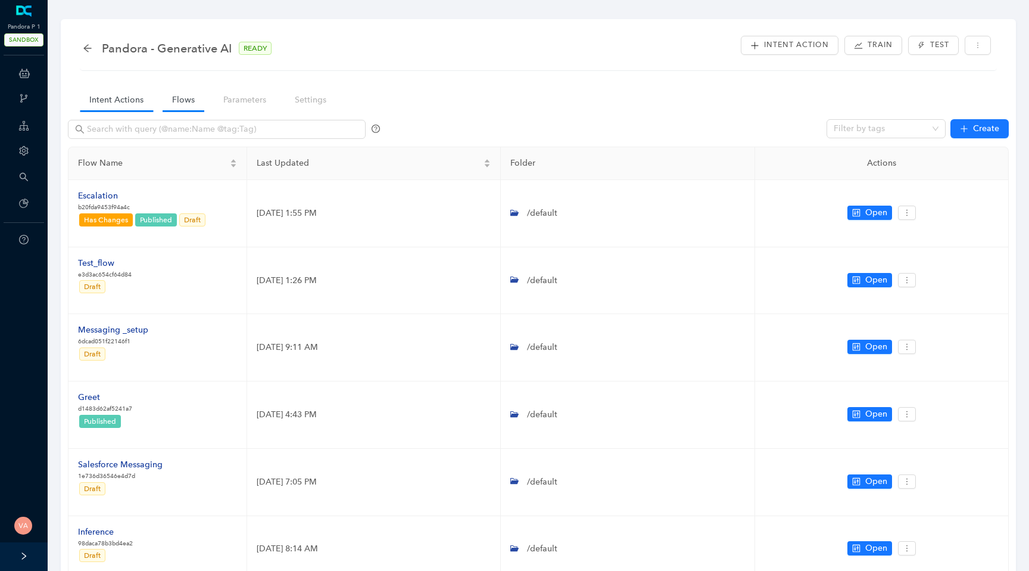
click at [111, 95] on link "Intent Actions" at bounding box center [116, 100] width 73 height 22
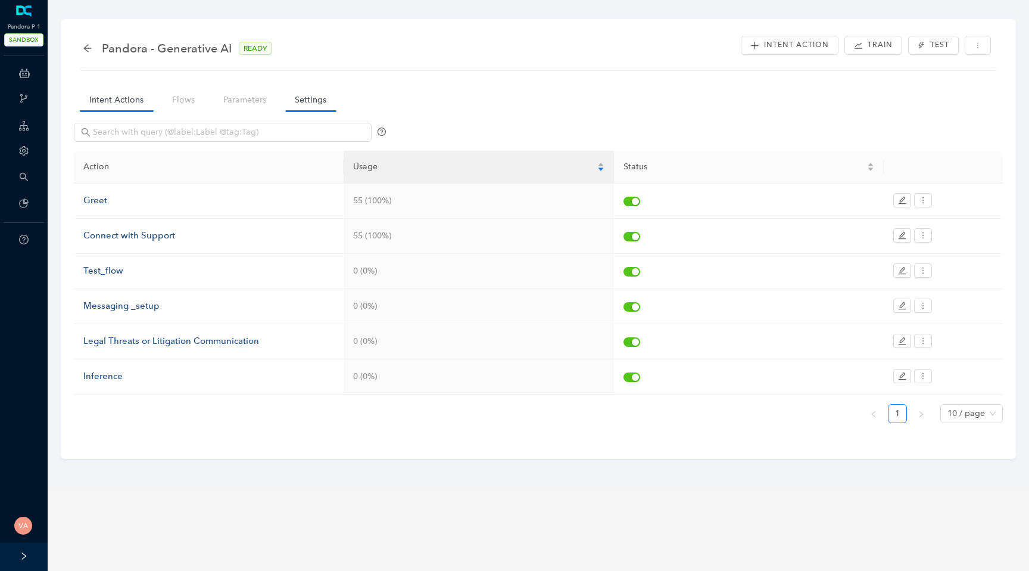
click at [303, 102] on link "Settings" at bounding box center [310, 100] width 51 height 22
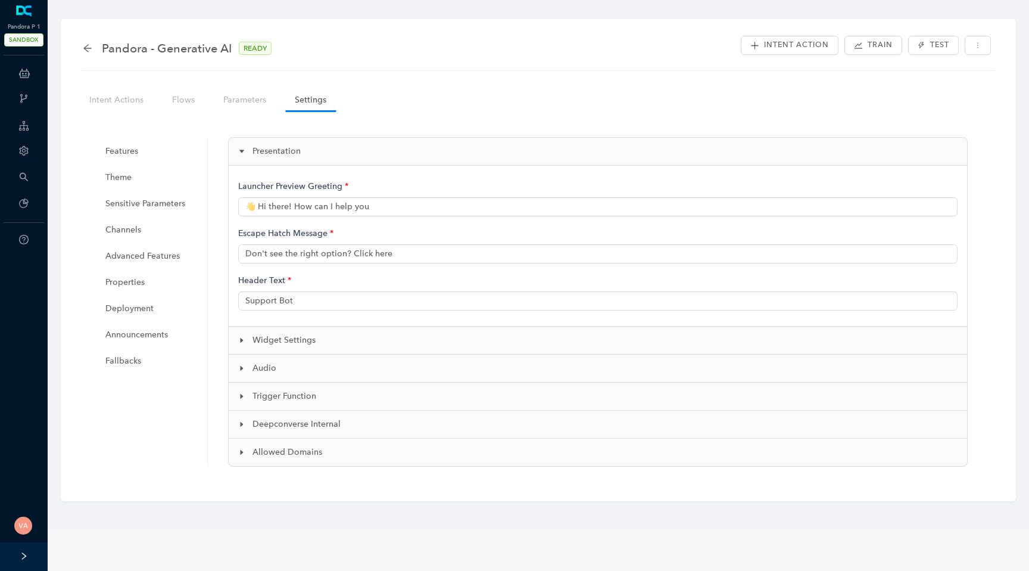
type input "👋 Hi there! How can I help you?"
type input "Pandora Support"
click at [147, 278] on span "Properties" at bounding box center [150, 282] width 90 height 24
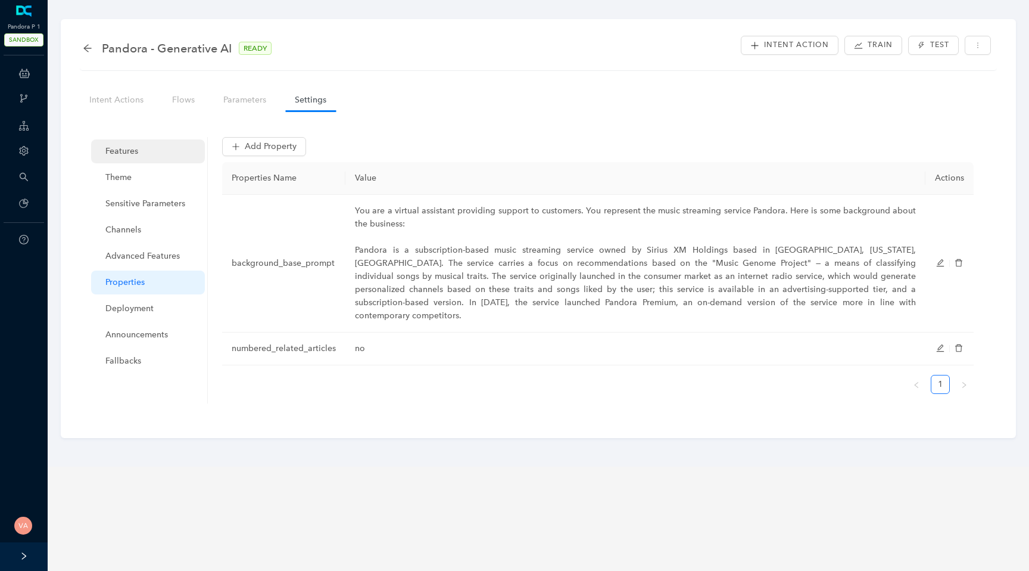
click at [132, 145] on span "Features" at bounding box center [150, 151] width 90 height 24
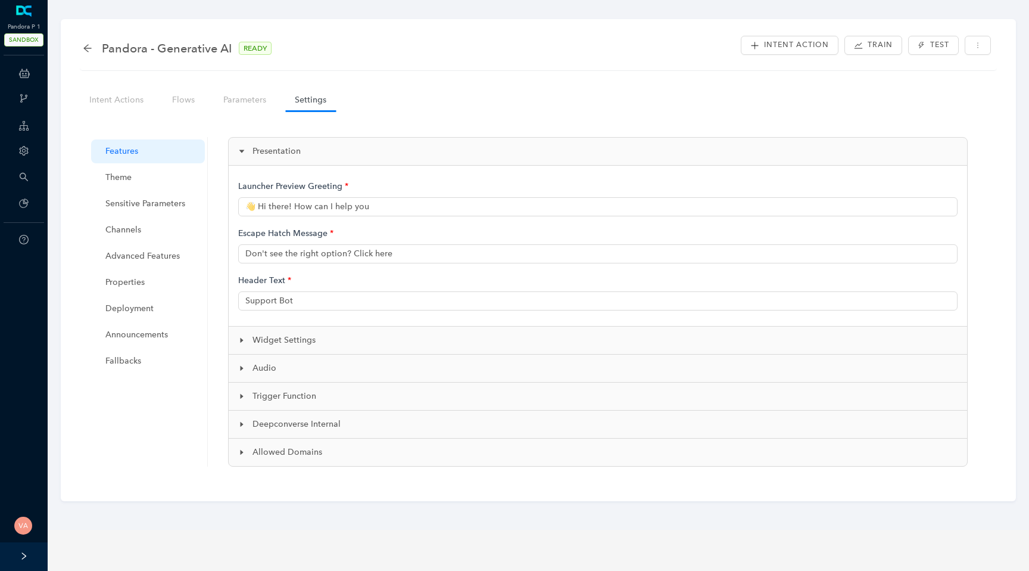
type input "👋 Hi there! How can I help you?"
type input "Pandora Support"
click at [104, 94] on link "Intent Actions" at bounding box center [116, 100] width 73 height 22
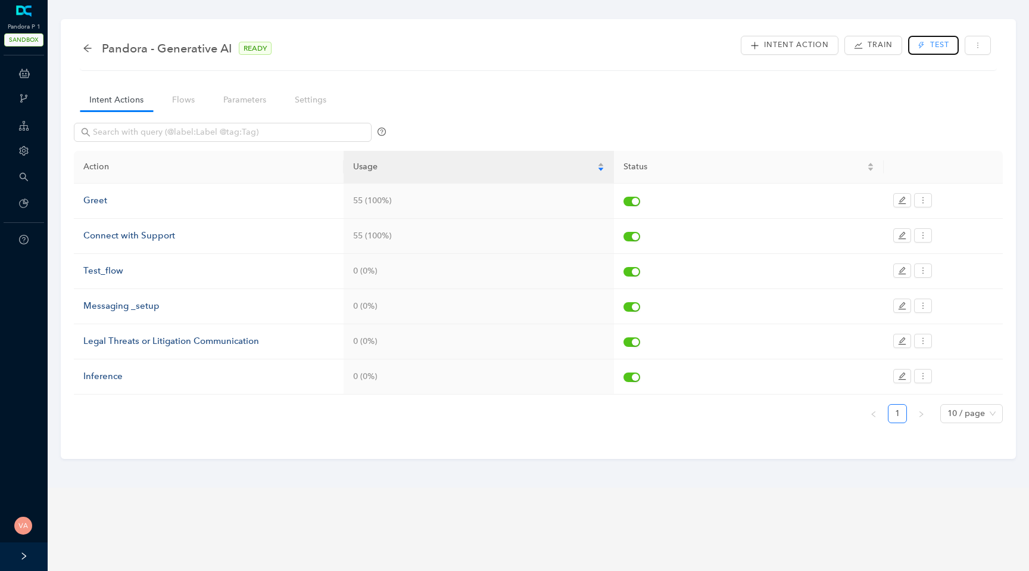
click at [934, 45] on span "Test" at bounding box center [940, 44] width 19 height 11
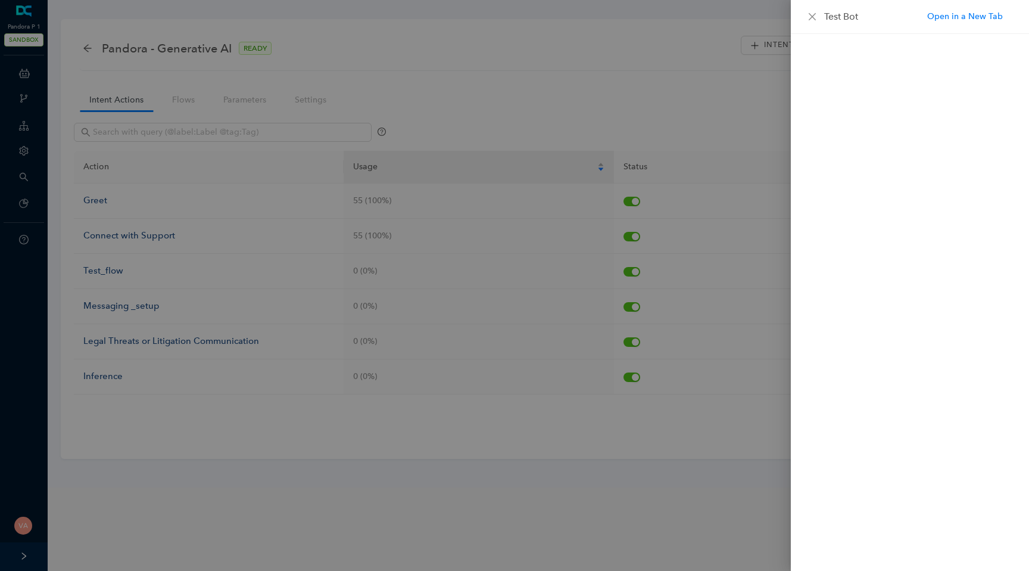
click at [950, 10] on div "Test Bot" at bounding box center [920, 17] width 191 height 14
click at [948, 18] on link "Open in a New Tab" at bounding box center [966, 16] width 76 height 13
click at [718, 133] on div at bounding box center [514, 285] width 1029 height 571
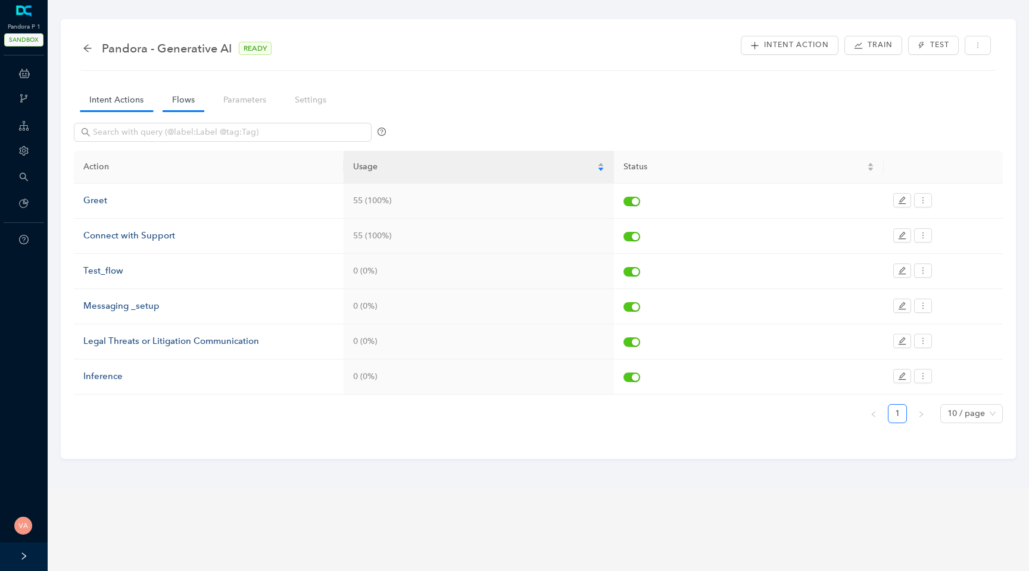
click at [172, 98] on link "Flows" at bounding box center [184, 100] width 42 height 22
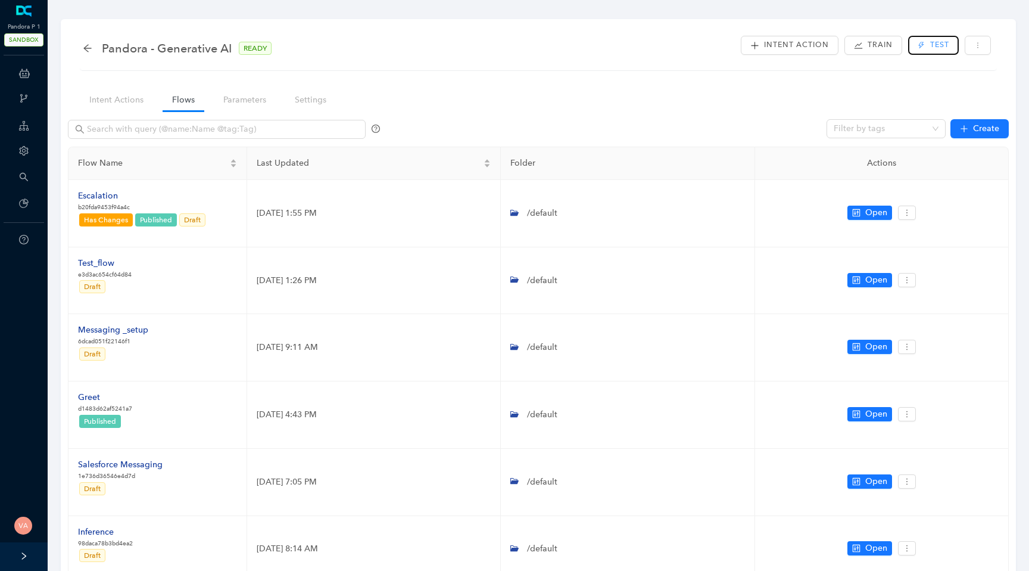
click at [931, 43] on span "Test" at bounding box center [940, 44] width 19 height 11
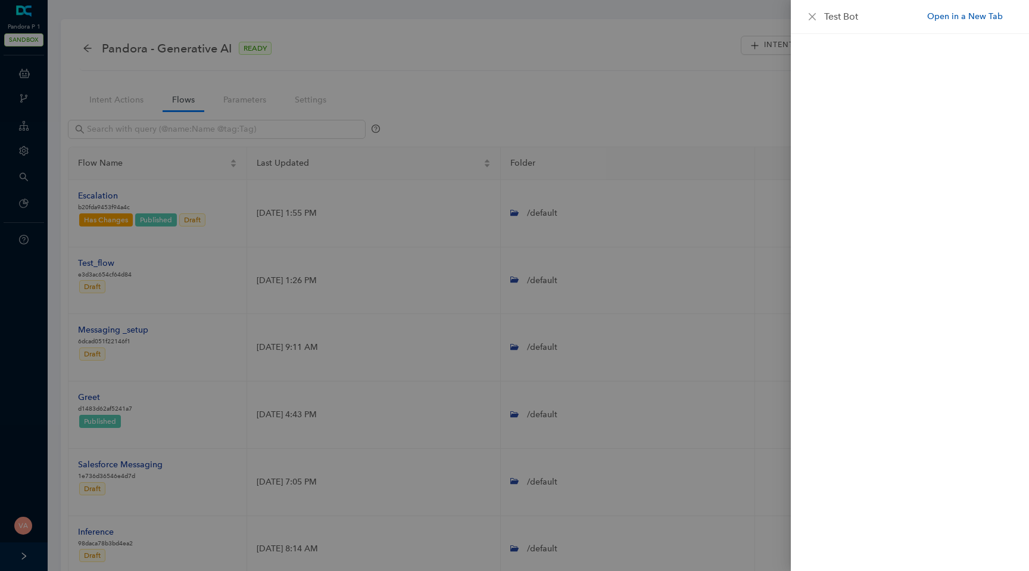
click at [963, 15] on link "Open in a New Tab" at bounding box center [966, 16] width 76 height 13
click at [536, 46] on div at bounding box center [514, 285] width 1029 height 571
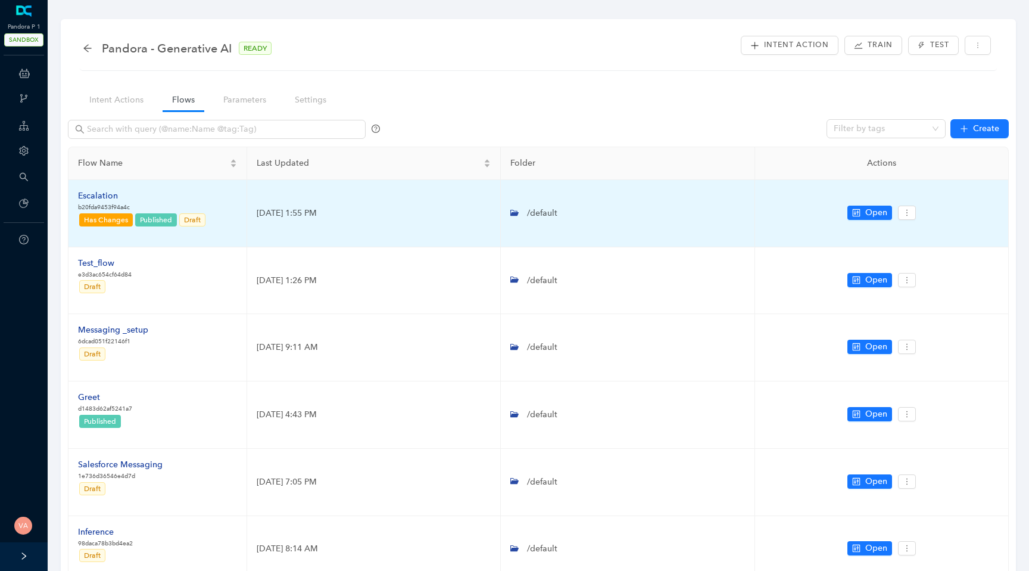
click at [101, 203] on p "b20fda9453f94a4c" at bounding box center [142, 208] width 129 height 10
click at [102, 198] on div "Escalation" at bounding box center [142, 195] width 129 height 13
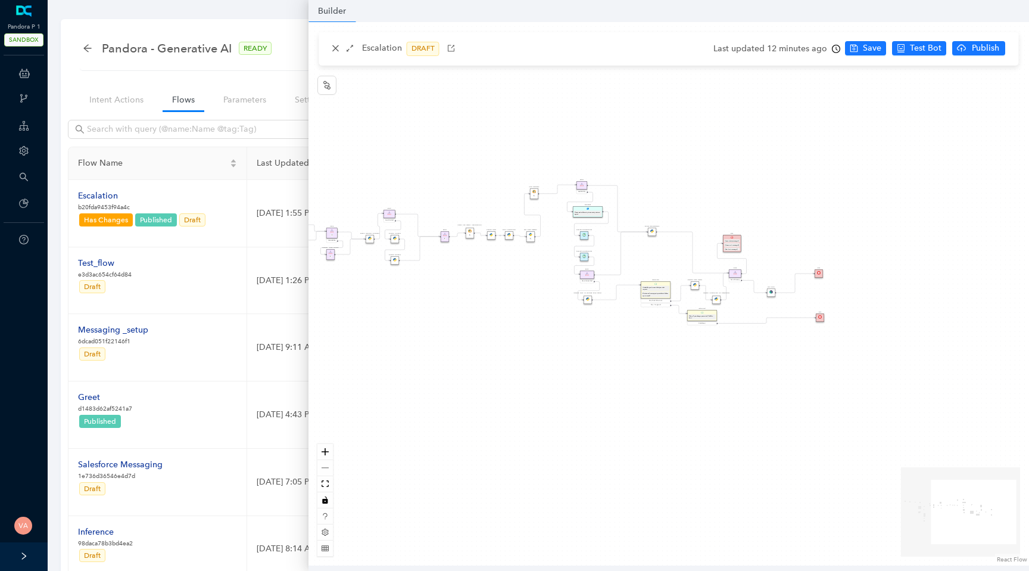
drag, startPoint x: 709, startPoint y: 273, endPoint x: 496, endPoint y: 256, distance: 214.0
click at [496, 256] on div "Data Table Start Rule P IsAvailable Rule newContact Get Contact details First N…" at bounding box center [669, 293] width 721 height 543
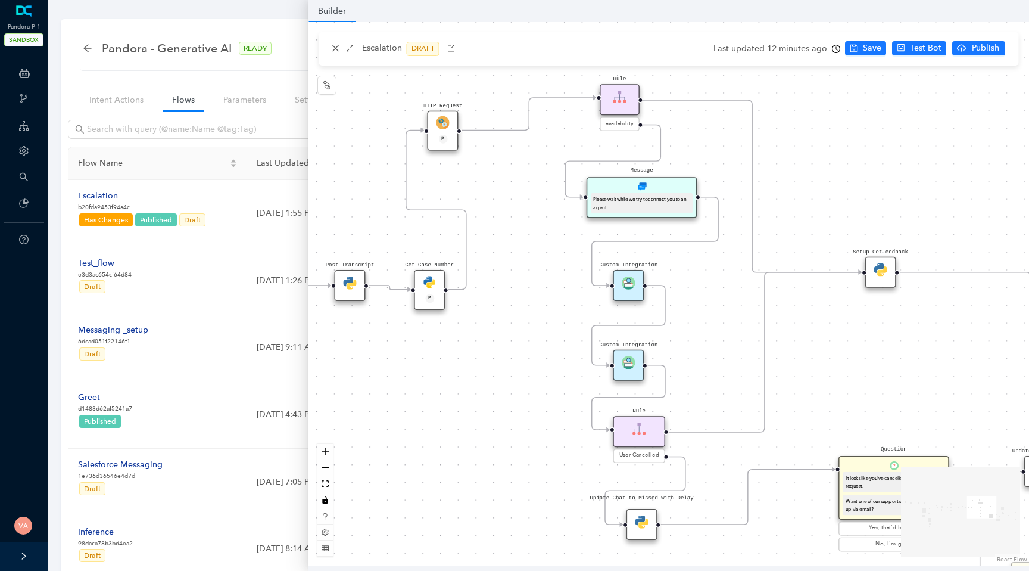
click at [630, 368] on img at bounding box center [629, 362] width 13 height 13
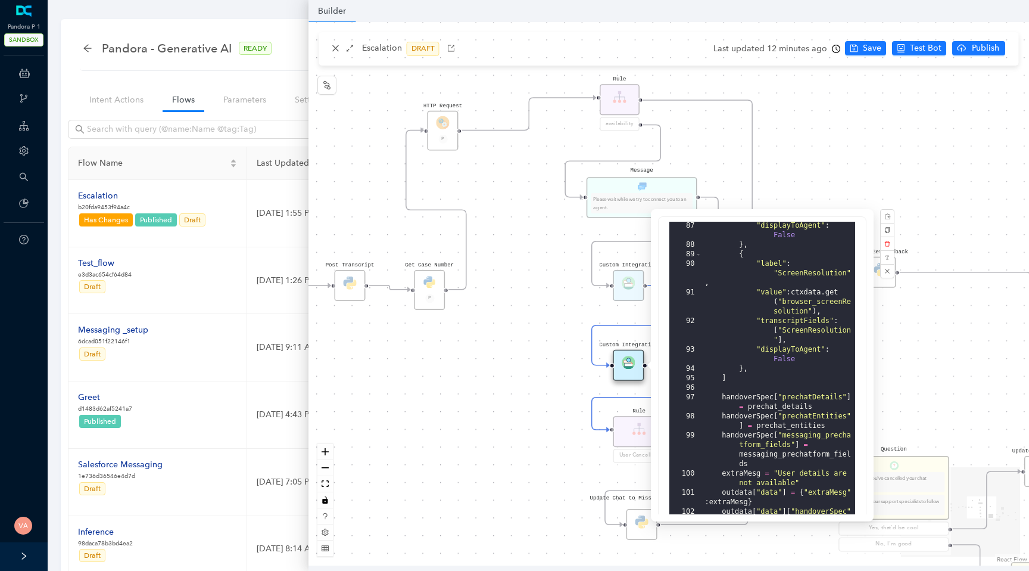
scroll to position [294, 0]
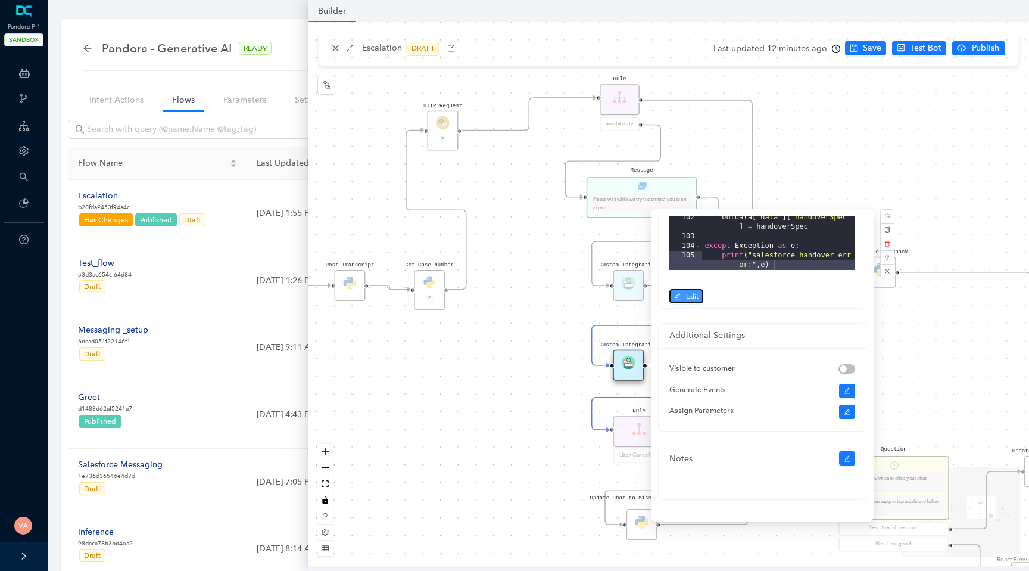
click at [682, 296] on button "Edit" at bounding box center [687, 296] width 34 height 14
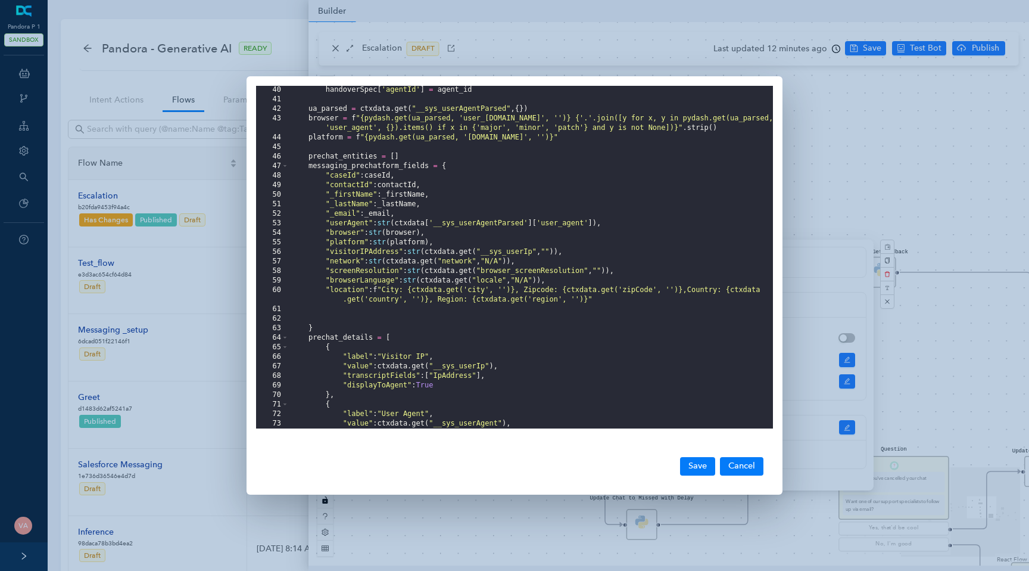
scroll to position [356, 0]
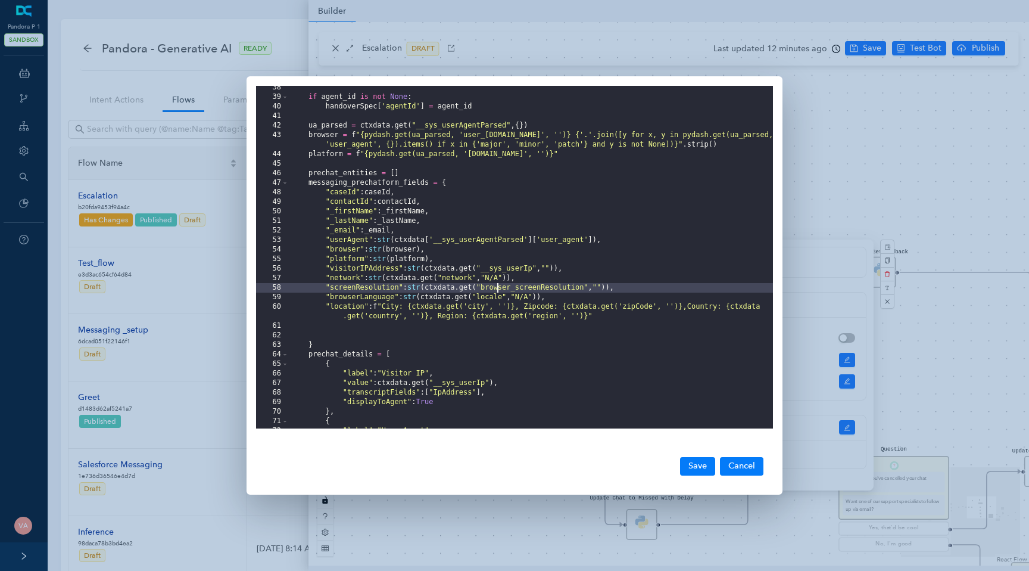
click at [497, 287] on div "if agent_id is not None : handoverSpec [ 'agentId' ] = agent_id ua_parsed = ctx…" at bounding box center [531, 264] width 484 height 362
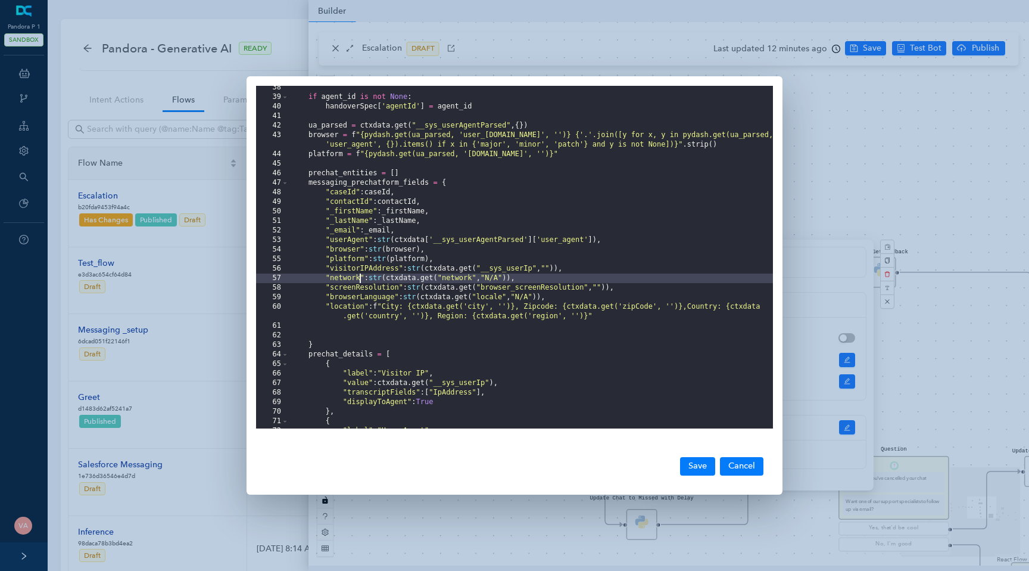
click at [360, 276] on div "if agent_id is not None : handoverSpec [ 'agentId' ] = agent_id ua_parsed = ctx…" at bounding box center [531, 264] width 484 height 362
click at [393, 269] on div "if agent_id is not None : handoverSpec [ 'agentId' ] = agent_id ua_parsed = ctx…" at bounding box center [531, 264] width 484 height 362
click at [480, 282] on div "if agent_id is not None : handoverSpec [ 'agentId' ] = agent_id ua_parsed = ctx…" at bounding box center [531, 264] width 484 height 362
click at [377, 276] on div "if agent_id is not None : handoverSpec [ 'agentId' ] = agent_id ua_parsed = ctx…" at bounding box center [531, 264] width 484 height 362
click at [351, 278] on div "if agent_id is not None : handoverSpec [ 'agentId' ] = agent_id ua_parsed = ctx…" at bounding box center [531, 264] width 484 height 362
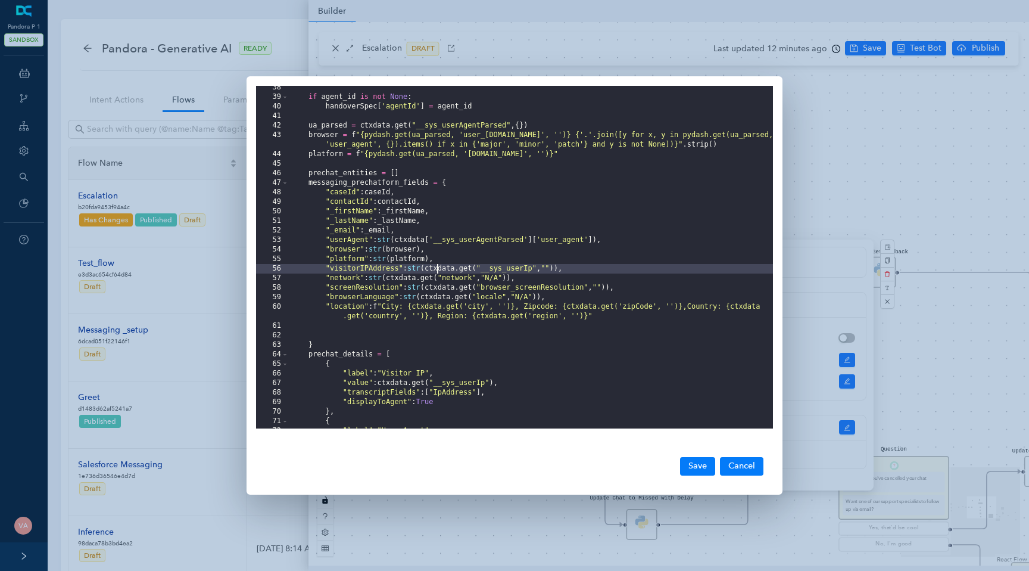
click at [439, 272] on div "if agent_id is not None : handoverSpec [ 'agentId' ] = agent_id ua_parsed = ctx…" at bounding box center [531, 264] width 484 height 362
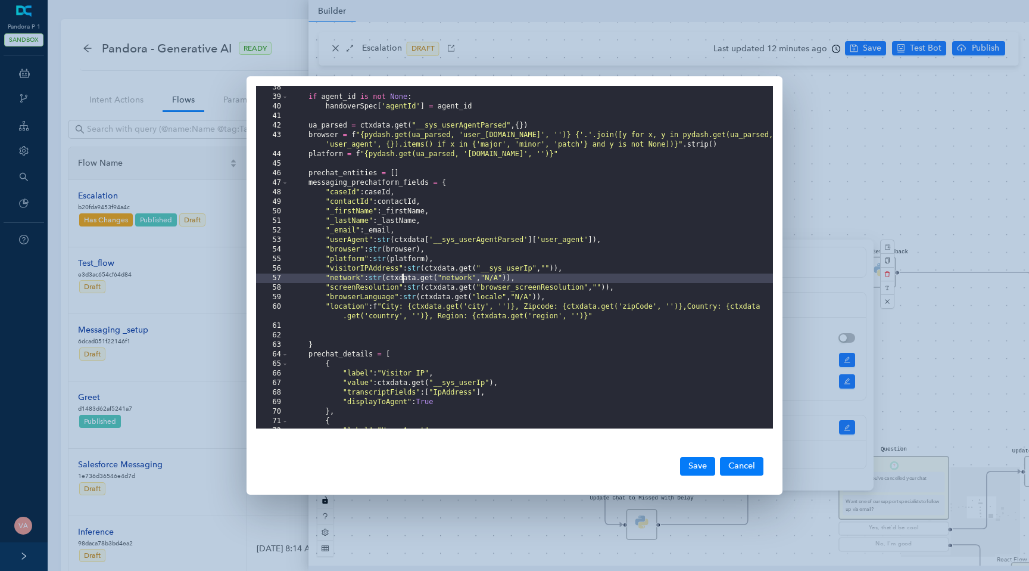
click at [403, 279] on div "if agent_id is not None : handoverSpec [ 'agentId' ] = agent_id ua_parsed = ctx…" at bounding box center [531, 264] width 484 height 362
click at [465, 279] on div "if agent_id is not None : handoverSpec [ 'agentId' ] = agent_id ua_parsed = ctx…" at bounding box center [531, 264] width 484 height 362
click at [508, 282] on div "if agent_id is not None : handoverSpec [ 'agentId' ] = agent_id ua_parsed = ctx…" at bounding box center [531, 264] width 484 height 362
click at [425, 267] on div "if agent_id is not None : handoverSpec [ 'agentId' ] = agent_id ua_parsed = ctx…" at bounding box center [531, 264] width 484 height 362
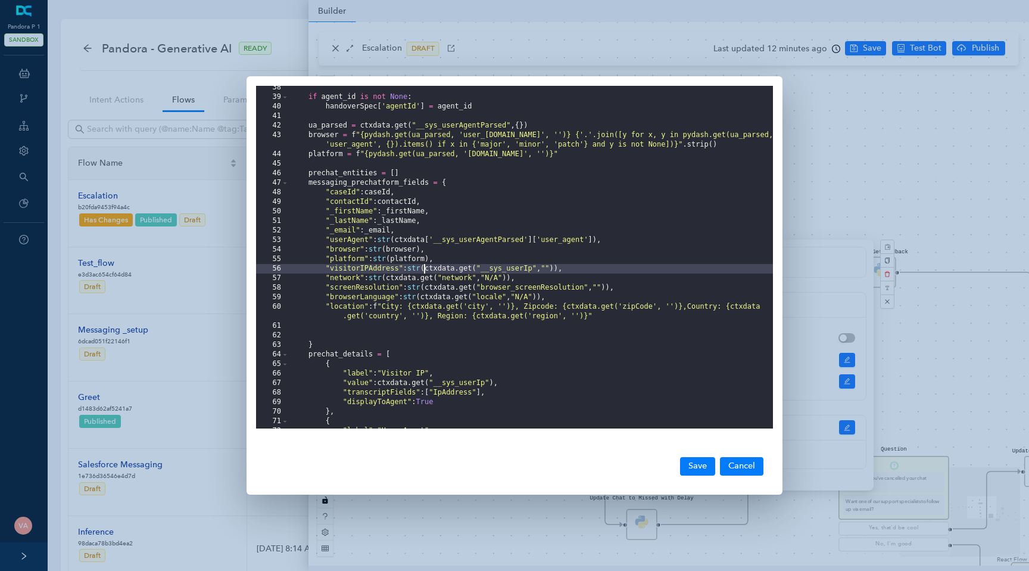
click at [457, 269] on div "if agent_id is not None : handoverSpec [ 'agentId' ] = agent_id ua_parsed = ctx…" at bounding box center [531, 264] width 484 height 362
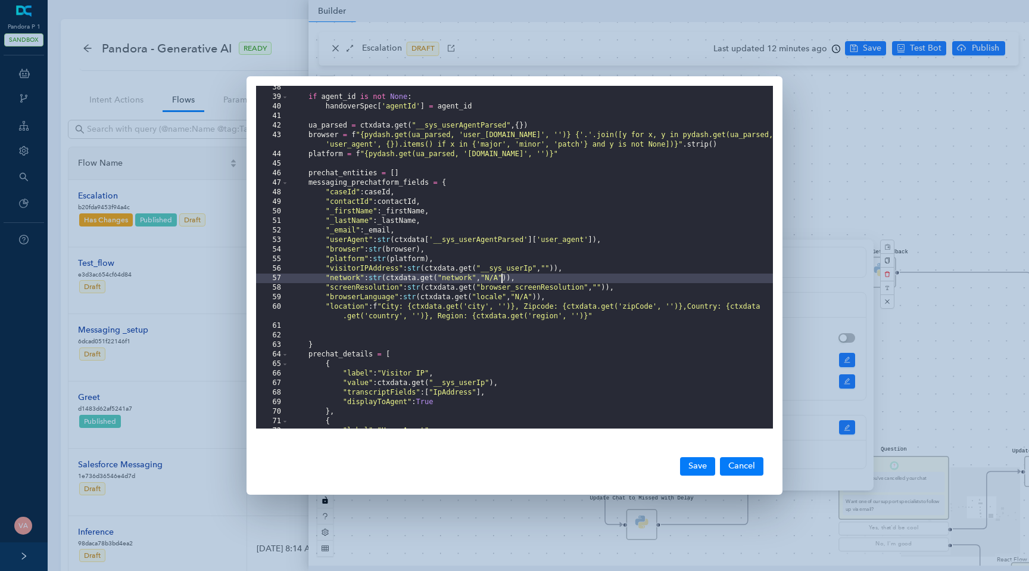
click at [501, 282] on div "if agent_id is not None : handoverSpec [ 'agentId' ] = agent_id ua_parsed = ctx…" at bounding box center [531, 264] width 484 height 362
click at [517, 282] on div "if agent_id is not None : handoverSpec [ 'agentId' ] = agent_id ua_parsed = ctx…" at bounding box center [531, 264] width 484 height 362
click at [500, 296] on div "if agent_id is not None : handoverSpec [ 'agentId' ] = agent_id ua_parsed = ctx…" at bounding box center [531, 264] width 484 height 362
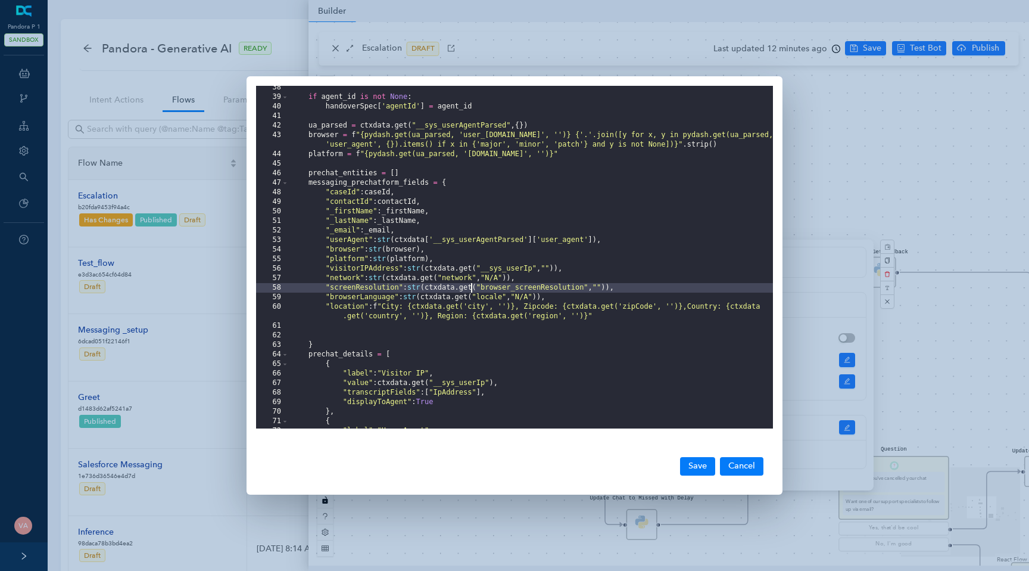
click at [471, 288] on div "if agent_id is not None : handoverSpec [ 'agentId' ] = agent_id ua_parsed = ctx…" at bounding box center [531, 264] width 484 height 362
click at [573, 285] on div "if agent_id is not None : handoverSpec [ 'agentId' ] = agent_id ua_parsed = ctx…" at bounding box center [531, 264] width 484 height 362
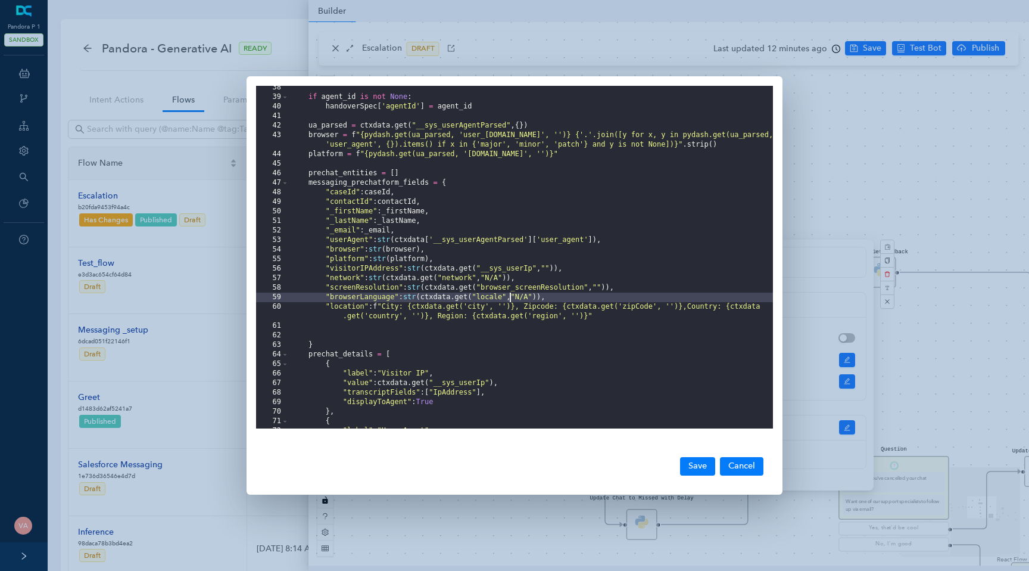
click at [508, 296] on div "if agent_id is not None : handoverSpec [ 'agentId' ] = agent_id ua_parsed = ctx…" at bounding box center [531, 264] width 484 height 362
click at [512, 308] on div "if agent_id is not None : handoverSpec [ 'agentId' ] = agent_id ua_parsed = ctx…" at bounding box center [531, 264] width 484 height 362
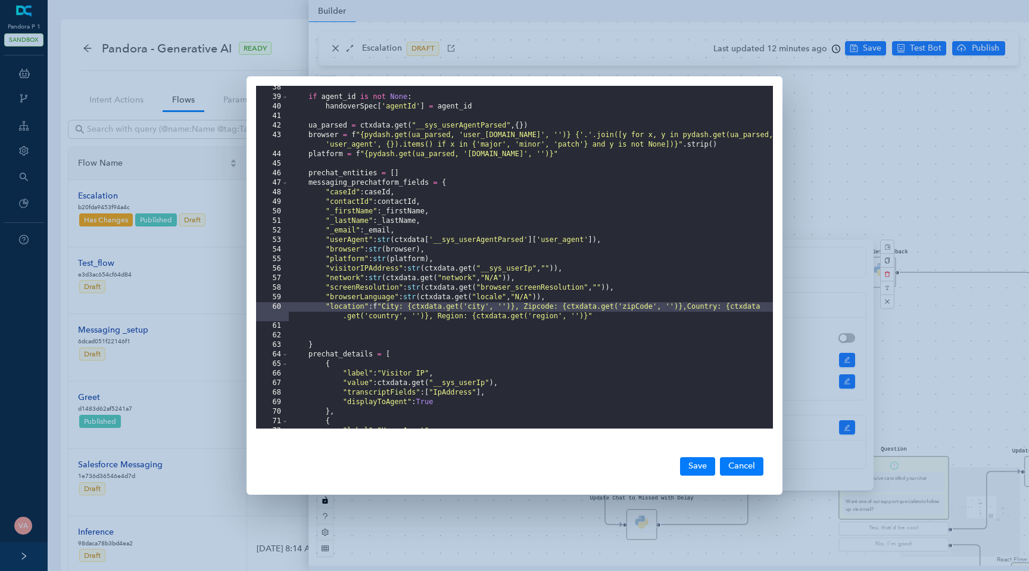
click at [521, 285] on div "if agent_id is not None : handoverSpec [ 'agentId' ] = agent_id ua_parsed = ctx…" at bounding box center [531, 264] width 484 height 362
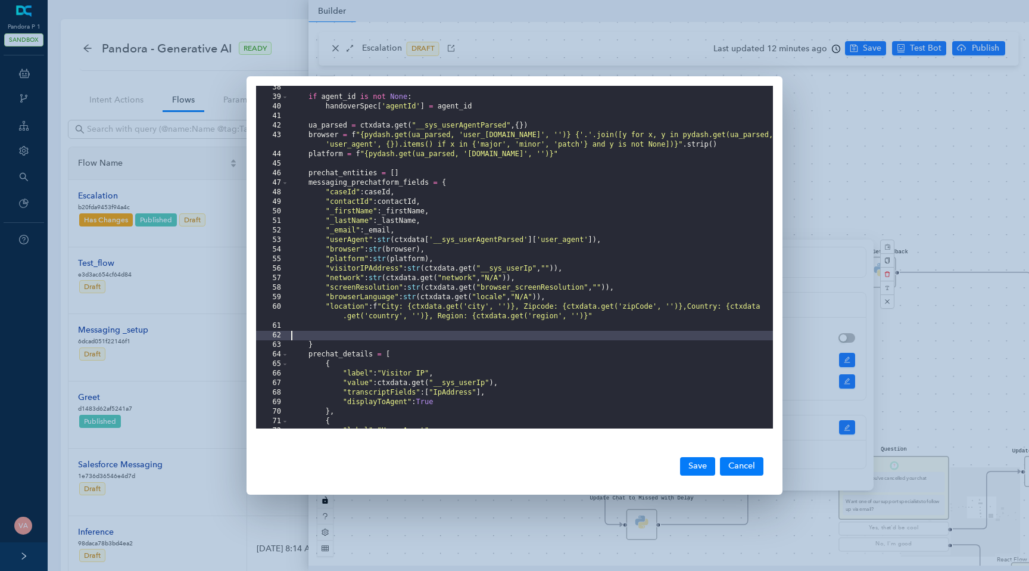
click at [507, 339] on div "if agent_id is not None : handoverSpec [ 'agentId' ] = agent_id ua_parsed = ctx…" at bounding box center [531, 264] width 484 height 362
click at [736, 464] on button "Cancel" at bounding box center [741, 466] width 43 height 18
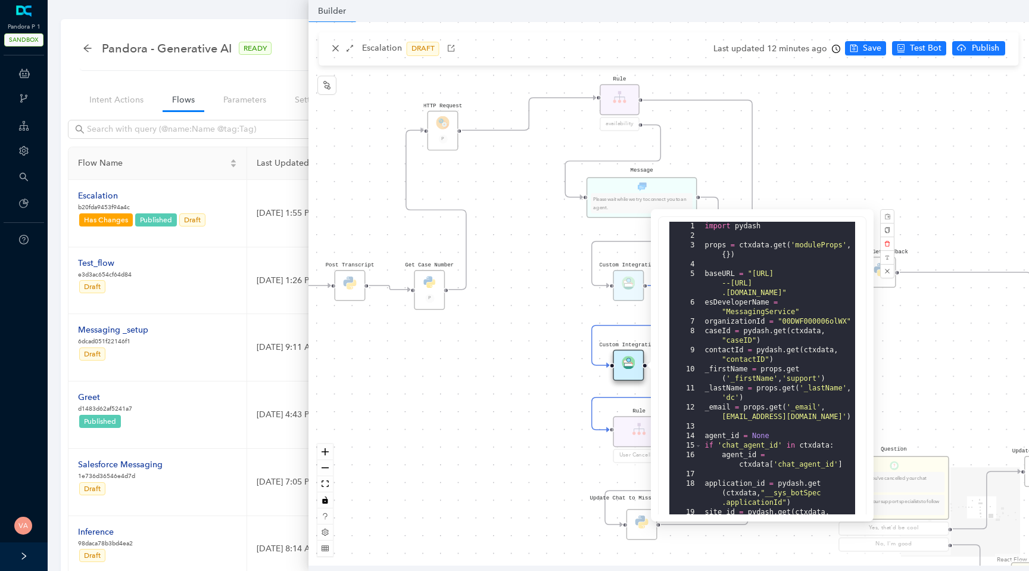
click at [867, 49] on div "Data Table Start Rule P IsAvailable Rule newContact Get Contact details First N…" at bounding box center [669, 293] width 721 height 543
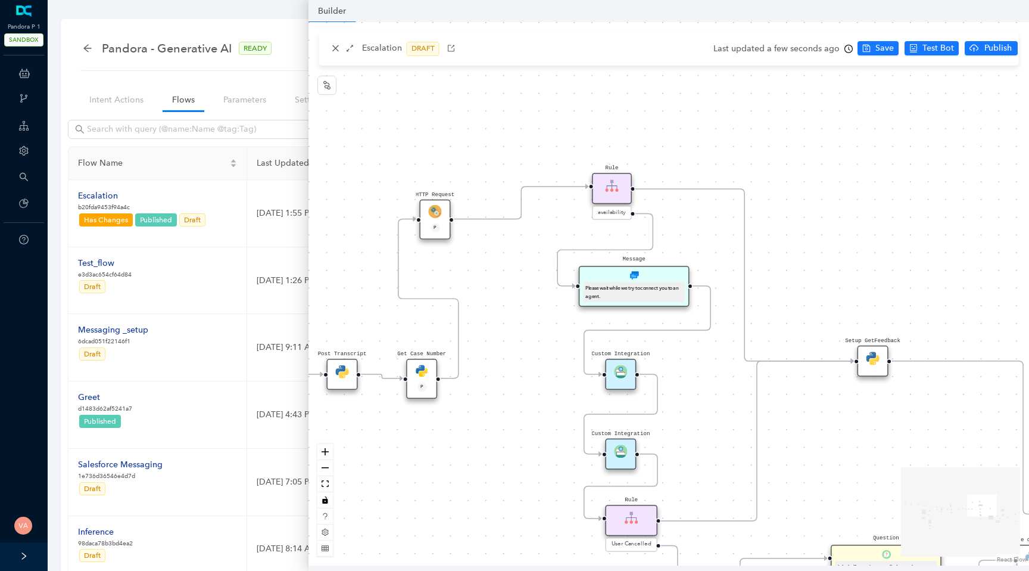
drag, startPoint x: 541, startPoint y: 281, endPoint x: 541, endPoint y: 374, distance: 93.5
click at [541, 374] on div "Data Table Start Rule P IsAvailable Rule newContact Get Contact details First N…" at bounding box center [669, 293] width 721 height 543
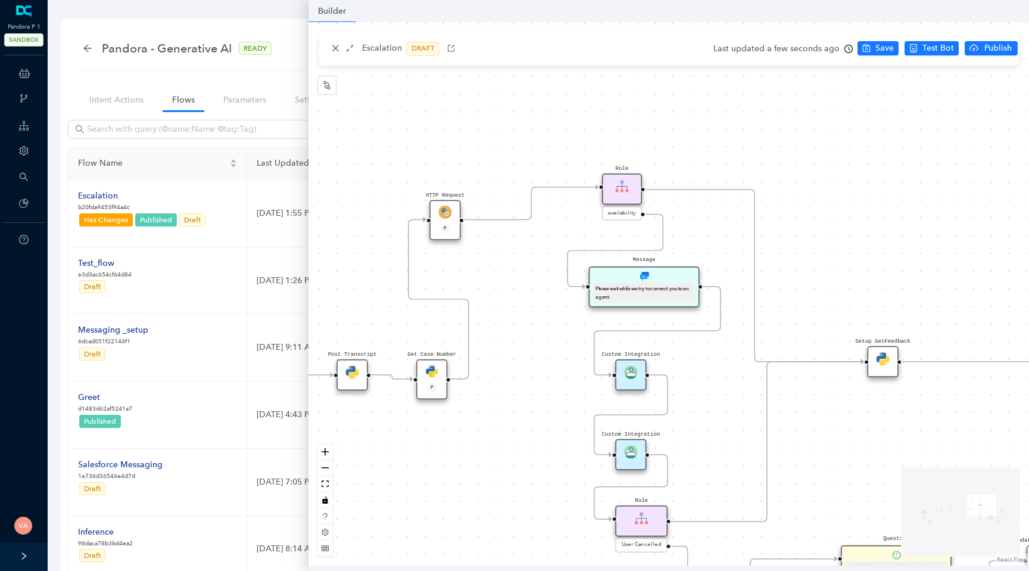
drag, startPoint x: 541, startPoint y: 374, endPoint x: 583, endPoint y: 326, distance: 63.7
click at [583, 326] on div "Data Table Start Rule P IsAvailable Rule newContact Get Contact details First N…" at bounding box center [669, 293] width 721 height 543
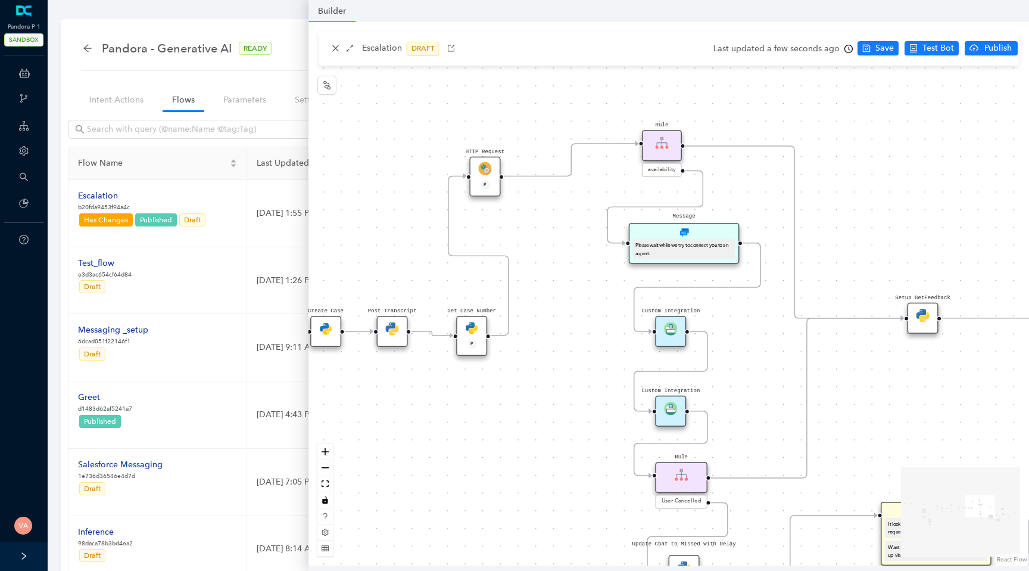
click at [467, 329] on img at bounding box center [471, 327] width 13 height 13
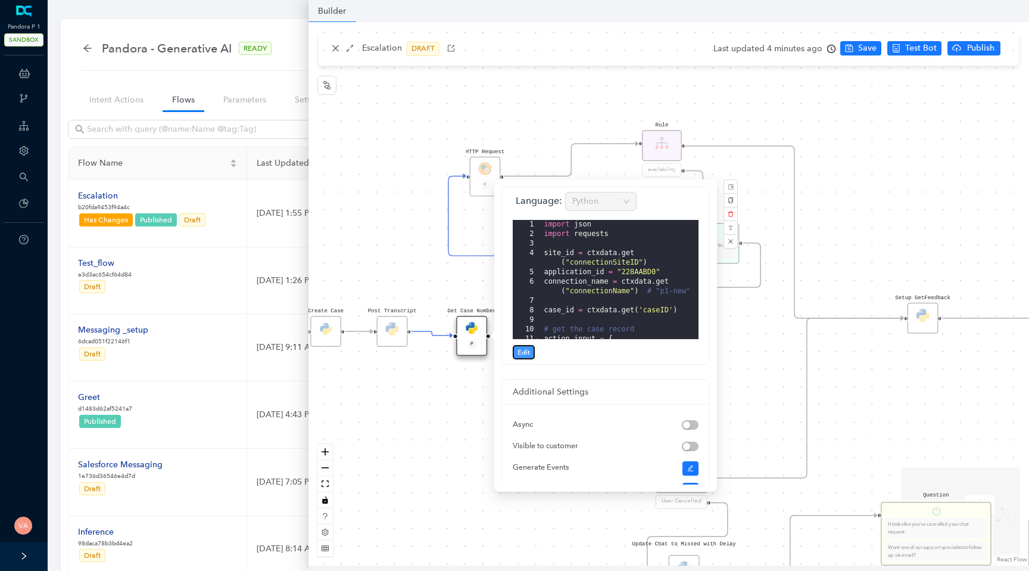
click at [521, 351] on span "Edit" at bounding box center [524, 352] width 13 height 11
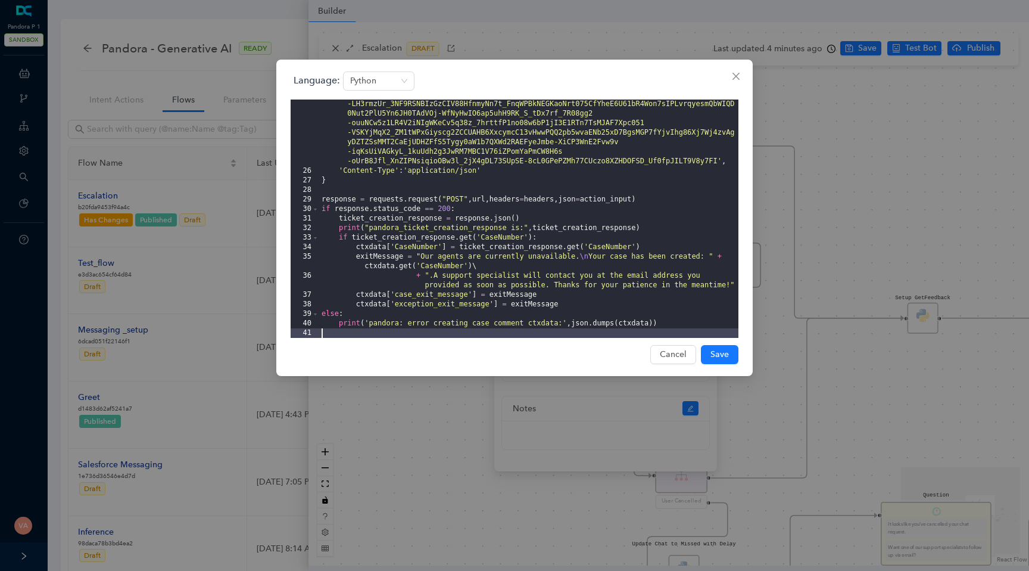
scroll to position [81, 0]
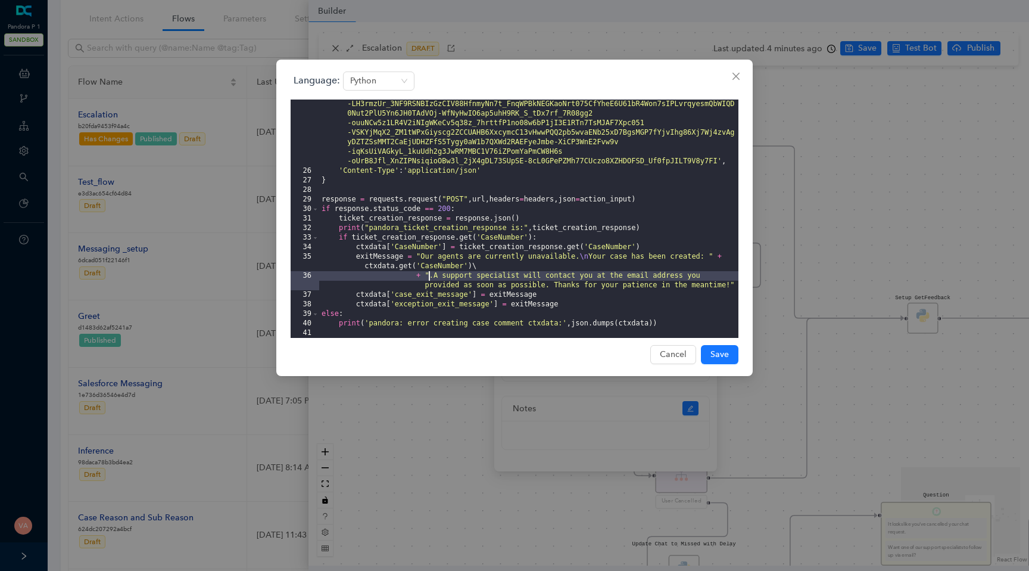
click at [428, 276] on div "'Authorization' : '[AUTH_TOKEN] .eyJzY29wZSI6ImV4ZWN1dGU6Y29ubmVjdG9yIiwiYXVkIj…" at bounding box center [528, 233] width 419 height 362
click at [435, 279] on div "'Authorization' : '[AUTH_TOKEN] .eyJzY29wZSI6ImV4ZWN1dGU6Y29ubmVjdG9yIiwiYXVkIj…" at bounding box center [528, 233] width 419 height 362
click at [480, 278] on div "'Authorization' : '[AUTH_TOKEN] .eyJzY29wZSI6ImV4ZWN1dGU6Y29ubmVjdG9yIiwiYXVkIj…" at bounding box center [528, 233] width 419 height 362
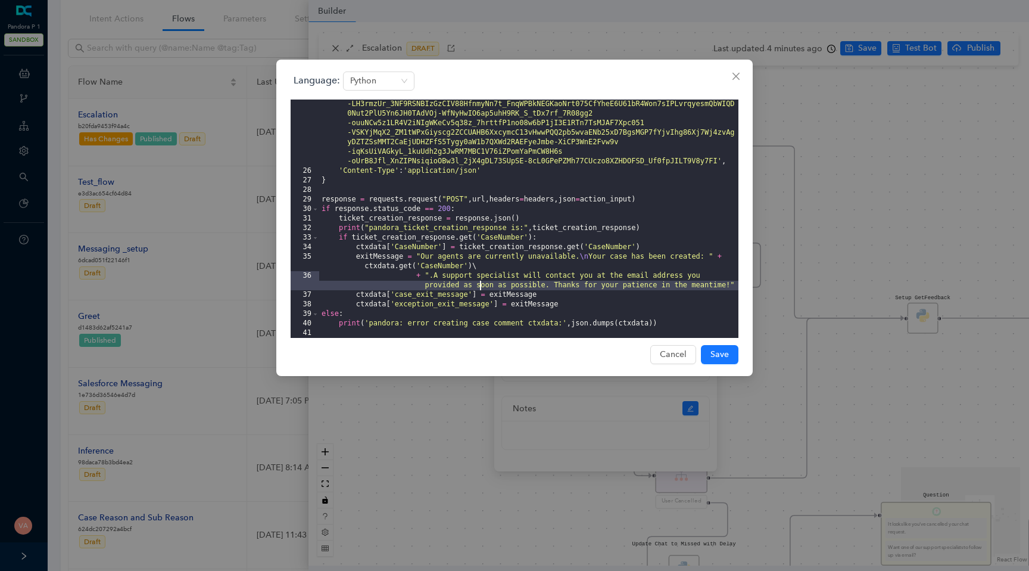
click at [480, 284] on div "'Authorization' : '[AUTH_TOKEN] .eyJzY29wZSI6ImV4ZWN1dGU6Y29ubmVjdG9yIiwiYXVkIj…" at bounding box center [528, 233] width 419 height 362
click at [555, 285] on div "'Authorization' : '[AUTH_TOKEN] .eyJzY29wZSI6ImV4ZWN1dGU6Y29ubmVjdG9yIiwiYXVkIj…" at bounding box center [528, 233] width 419 height 362
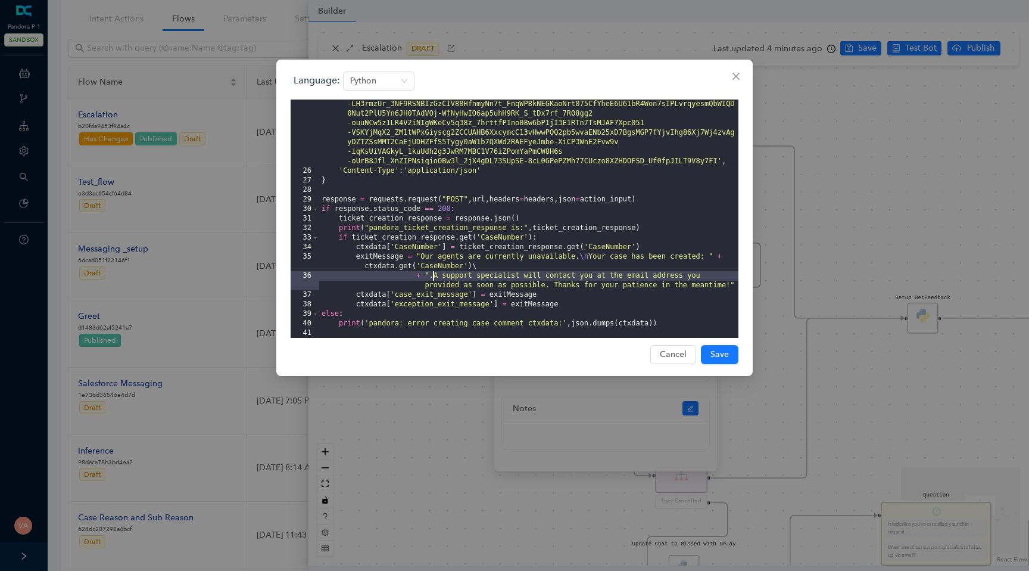
click at [431, 278] on div "'Authorization' : '[AUTH_TOKEN] .eyJzY29wZSI6ImV4ZWN1dGU6Y29ubmVjdG9yIiwiYXVkIj…" at bounding box center [528, 233] width 419 height 362
click at [714, 353] on span "Save" at bounding box center [720, 354] width 18 height 13
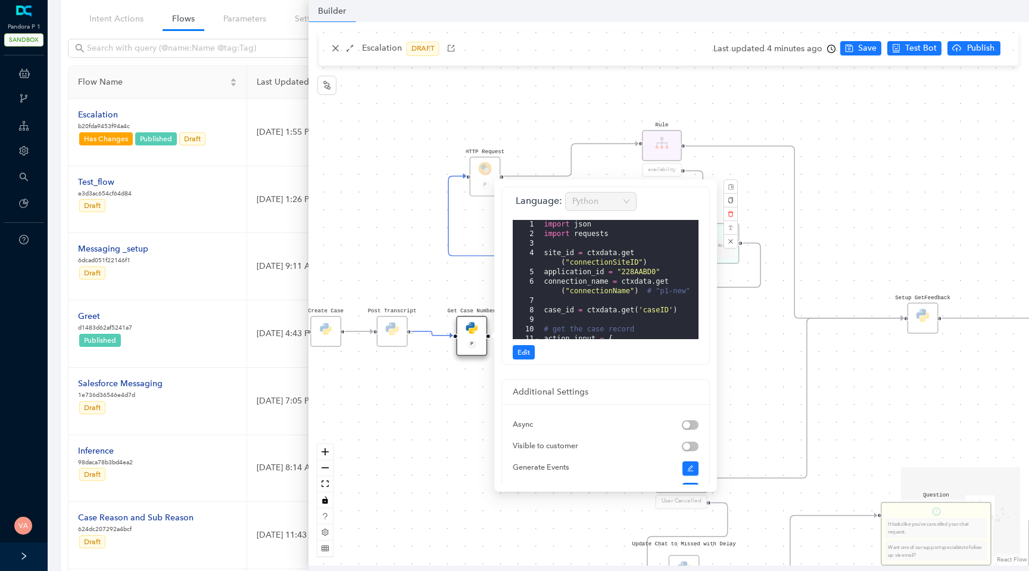
click at [853, 51] on div "Data Table Start Rule P IsAvailable Rule newContact Get Contact details First N…" at bounding box center [669, 293] width 721 height 543
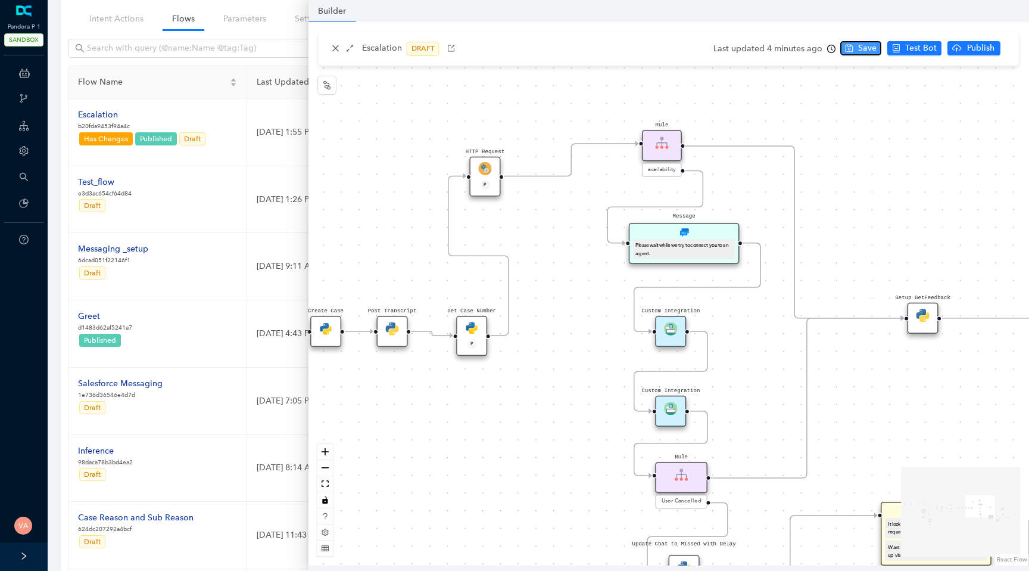
click at [867, 52] on span "Save" at bounding box center [867, 48] width 18 height 13
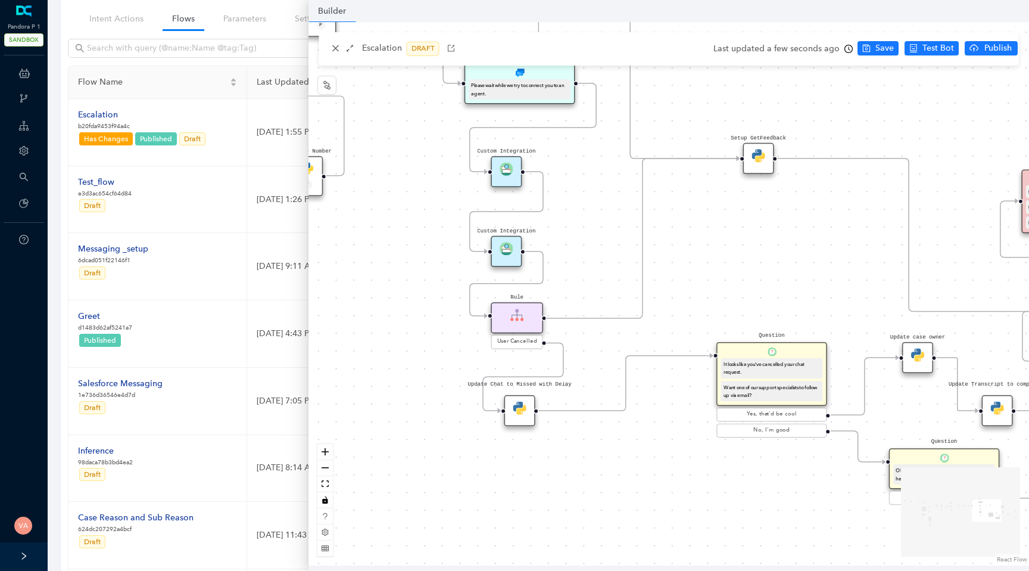
drag, startPoint x: 769, startPoint y: 365, endPoint x: 605, endPoint y: 205, distance: 229.2
click at [605, 205] on div "Data Table Start Rule P IsAvailable Rule newContact Get Contact details First N…" at bounding box center [669, 293] width 721 height 543
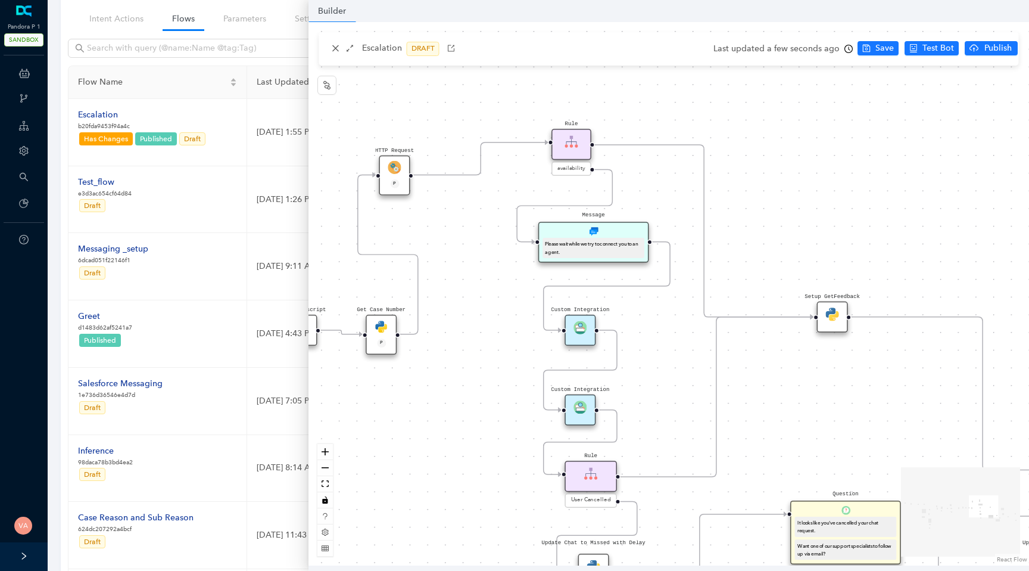
drag, startPoint x: 587, startPoint y: 224, endPoint x: 662, endPoint y: 385, distance: 177.5
click at [662, 385] on div "Data Table Start Rule P IsAvailable Rule newContact Get Contact details First N…" at bounding box center [669, 293] width 721 height 543
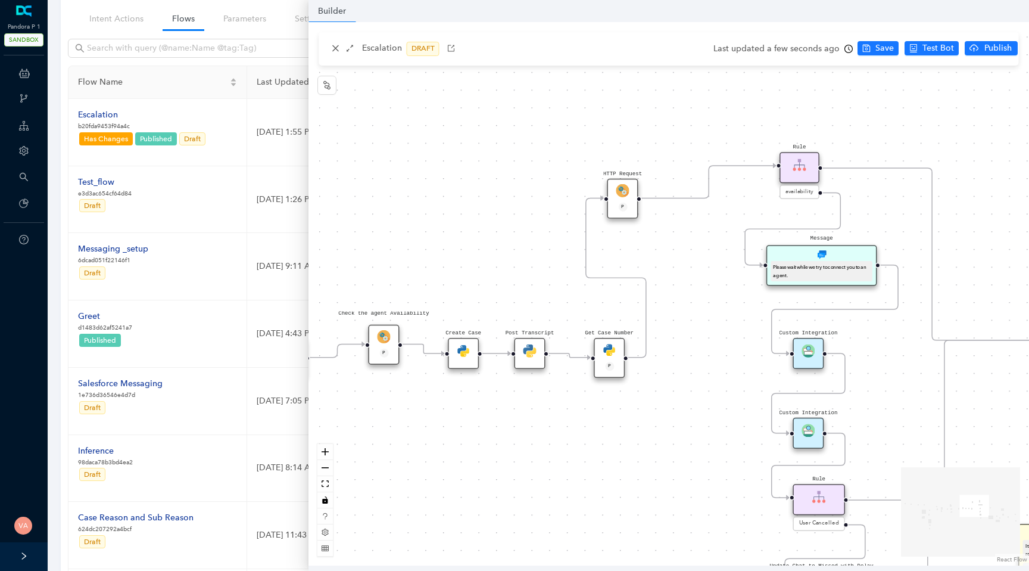
drag, startPoint x: 468, startPoint y: 372, endPoint x: 700, endPoint y: 390, distance: 233.0
click at [701, 391] on div "Data Table Start Rule P IsAvailable Rule newContact Get Contact details First N…" at bounding box center [669, 293] width 721 height 543
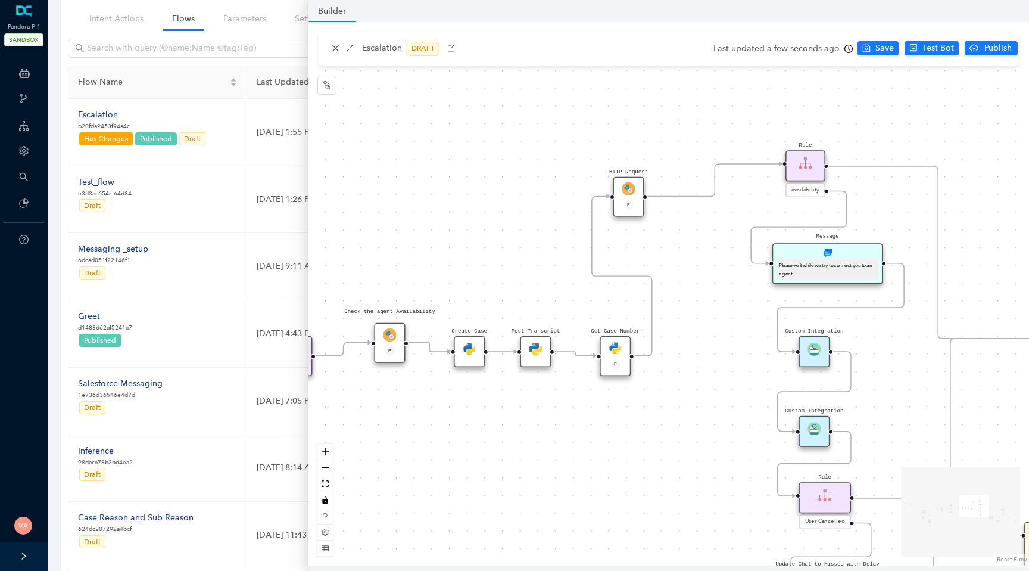
click at [621, 350] on img at bounding box center [615, 347] width 13 height 13
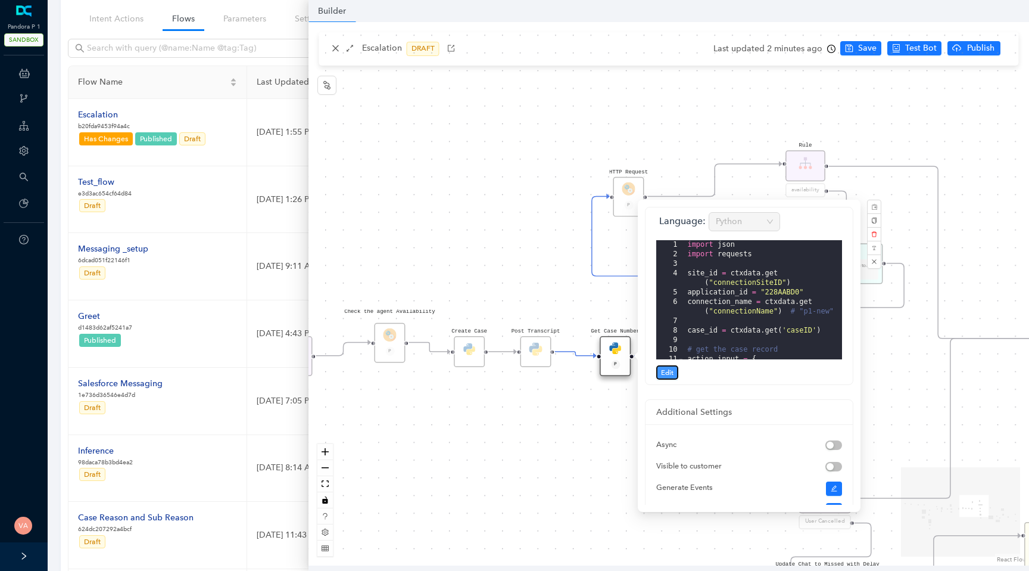
click at [668, 372] on span "Edit" at bounding box center [667, 372] width 13 height 11
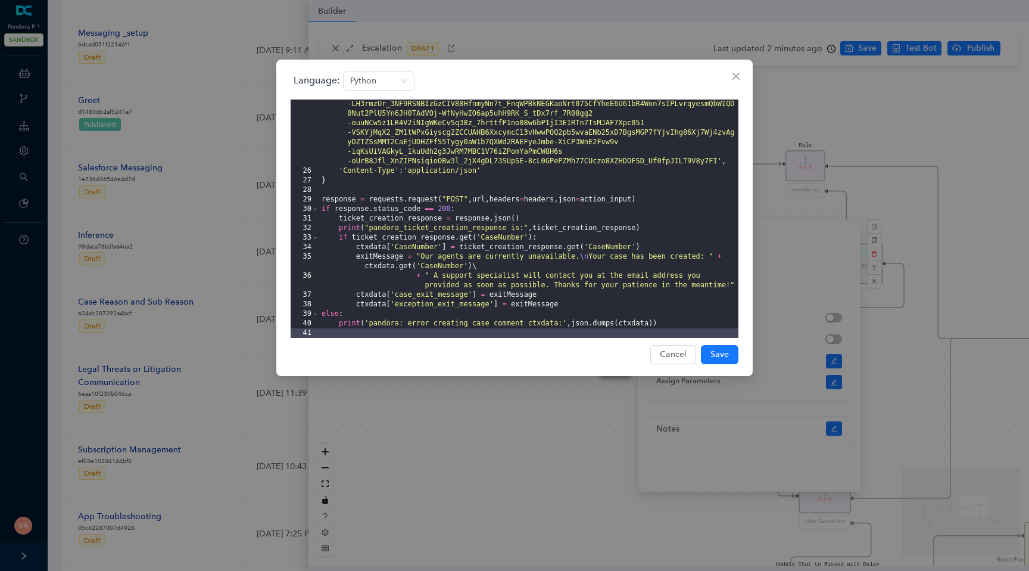
scroll to position [298, 0]
click at [737, 77] on icon "close" at bounding box center [736, 76] width 7 height 7
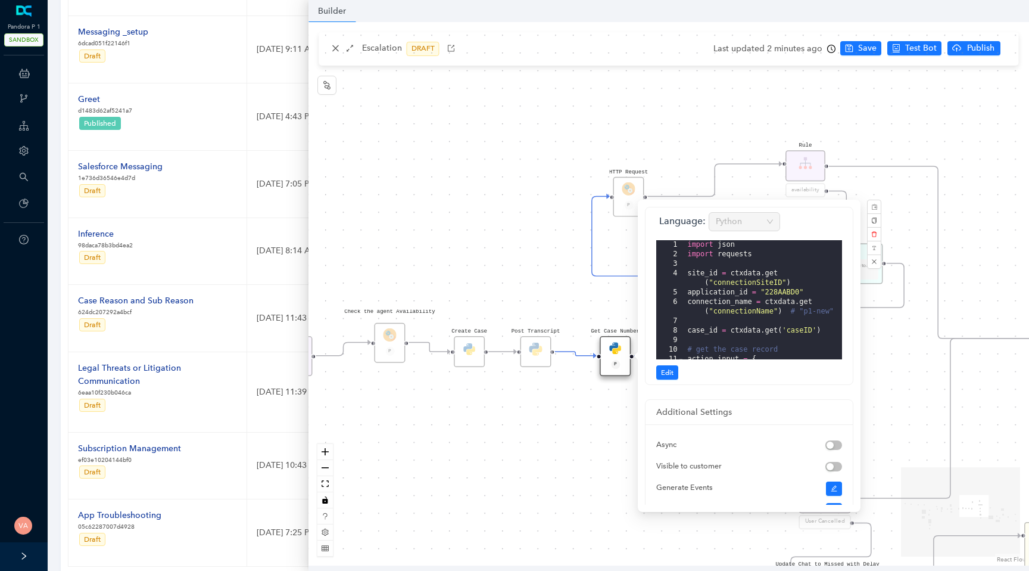
click at [693, 145] on div "Data Table Start Rule P IsAvailable Rule newContact Get Contact details First N…" at bounding box center [669, 293] width 721 height 543
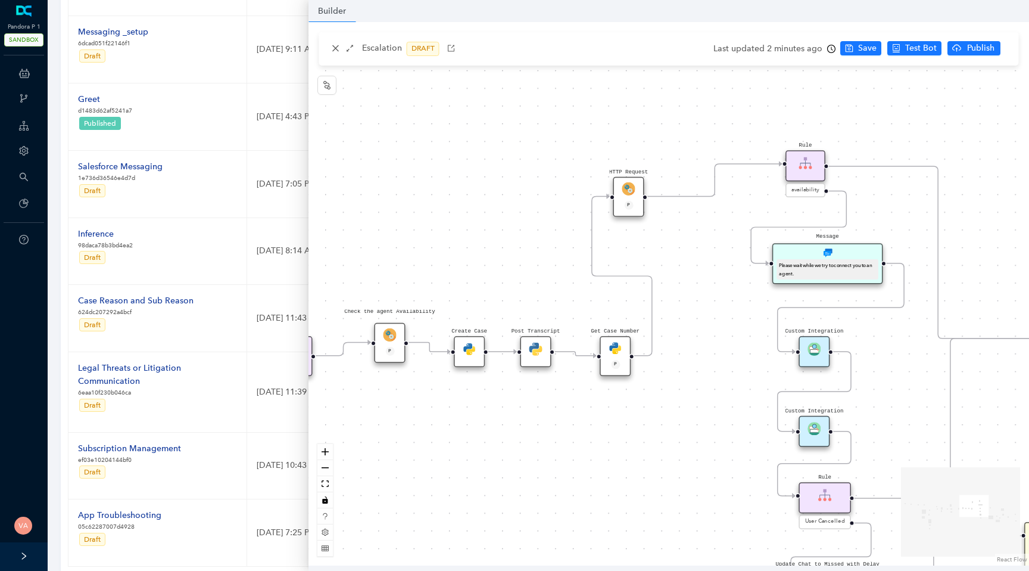
click at [611, 346] on img at bounding box center [615, 347] width 13 height 13
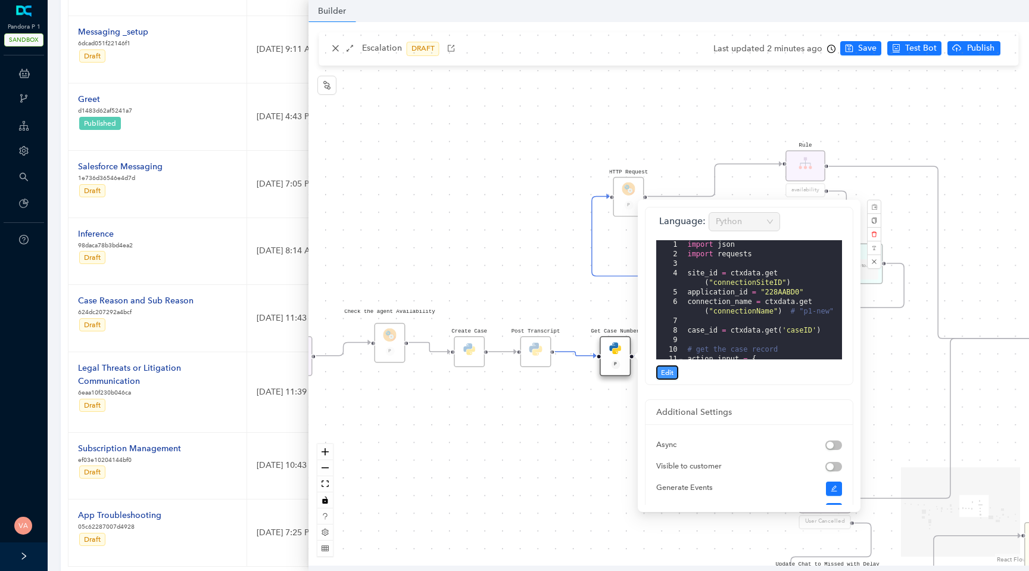
click at [665, 372] on span "Edit" at bounding box center [667, 372] width 13 height 11
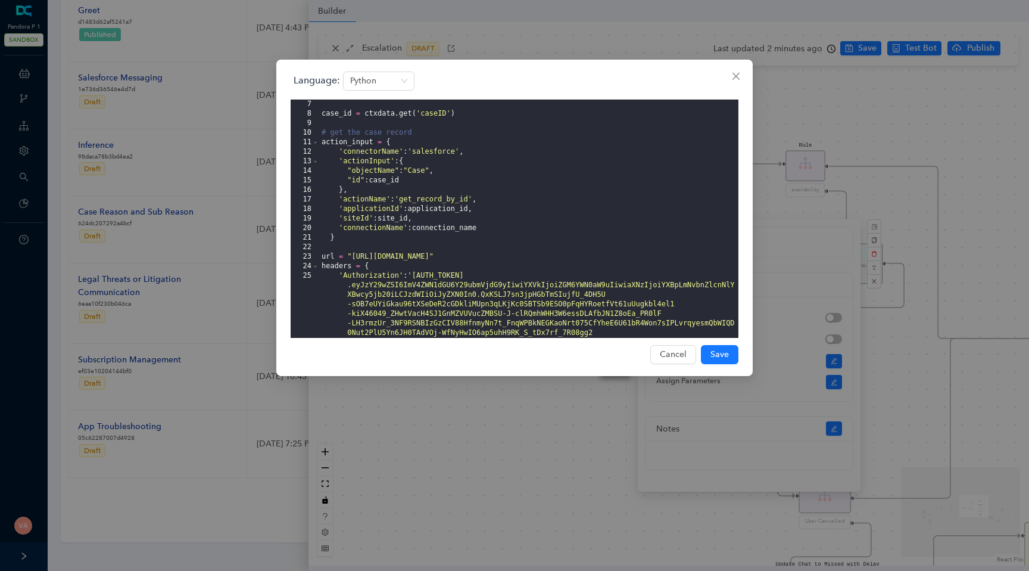
scroll to position [276, 0]
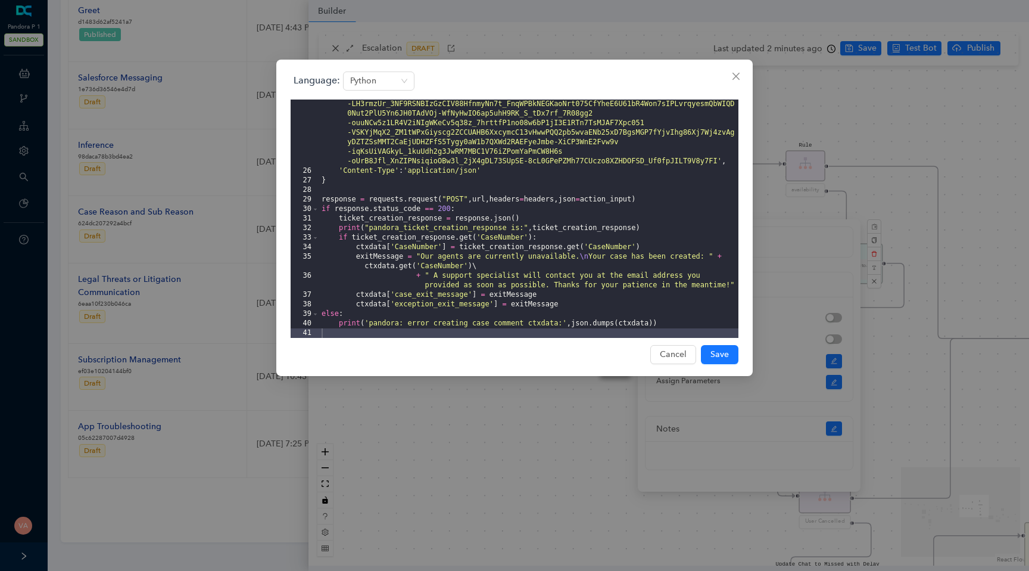
click at [528, 421] on div "Language: Python 25 26 27 28 29 30 31 32 33 34 35 36 37 38 39 40 41 'Authorizat…" at bounding box center [514, 285] width 1029 height 571
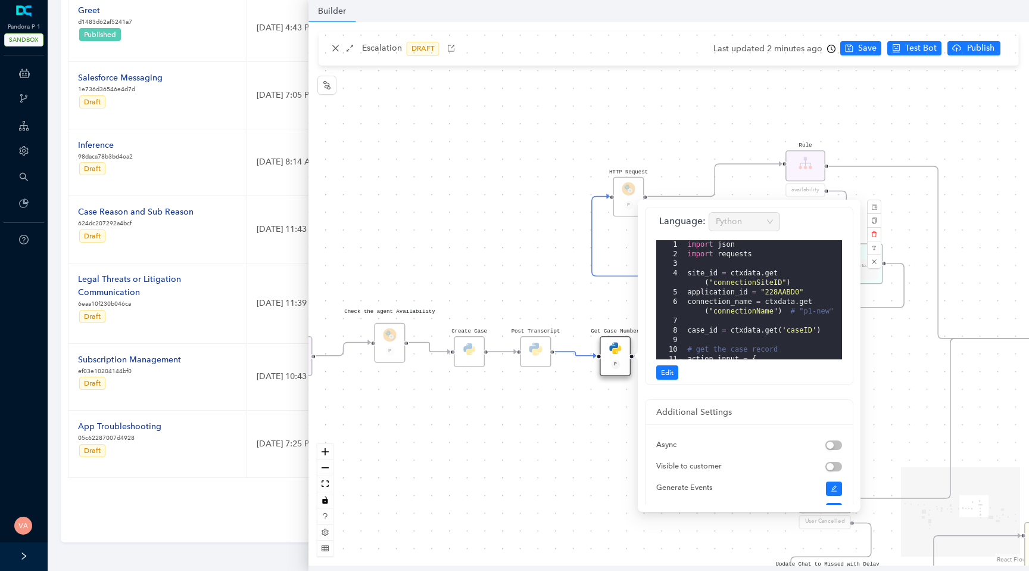
click at [831, 49] on div "Data Table Start Rule P IsAvailable Rule newContact Get Contact details First N…" at bounding box center [669, 293] width 721 height 543
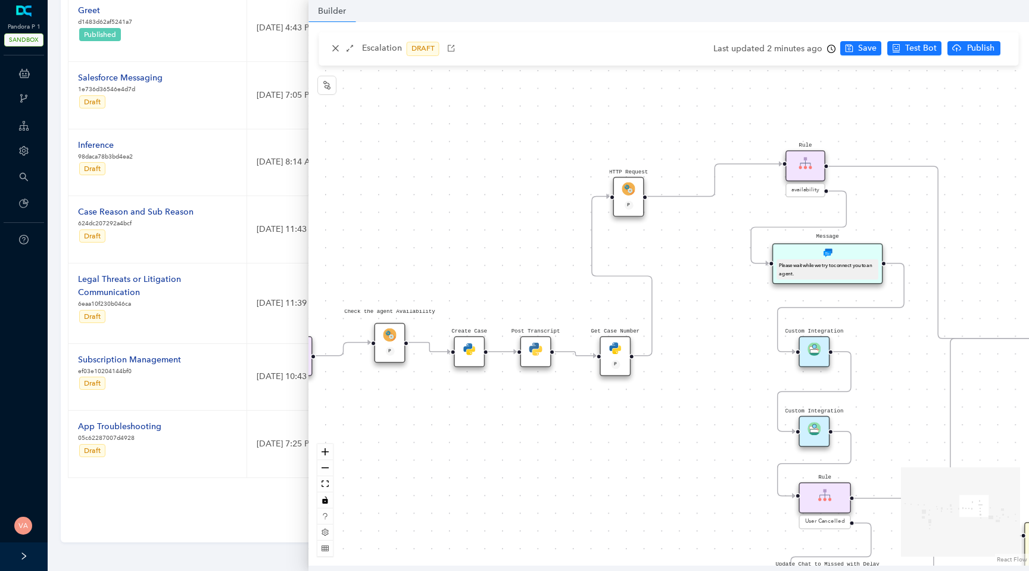
click at [829, 52] on icon "clock-circle" at bounding box center [831, 49] width 8 height 8
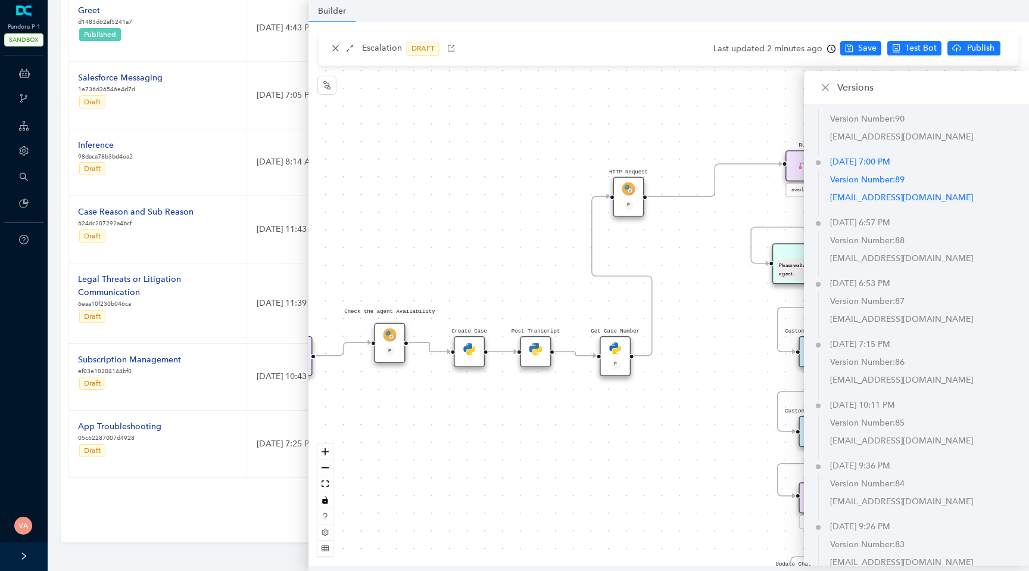
scroll to position [176, 0]
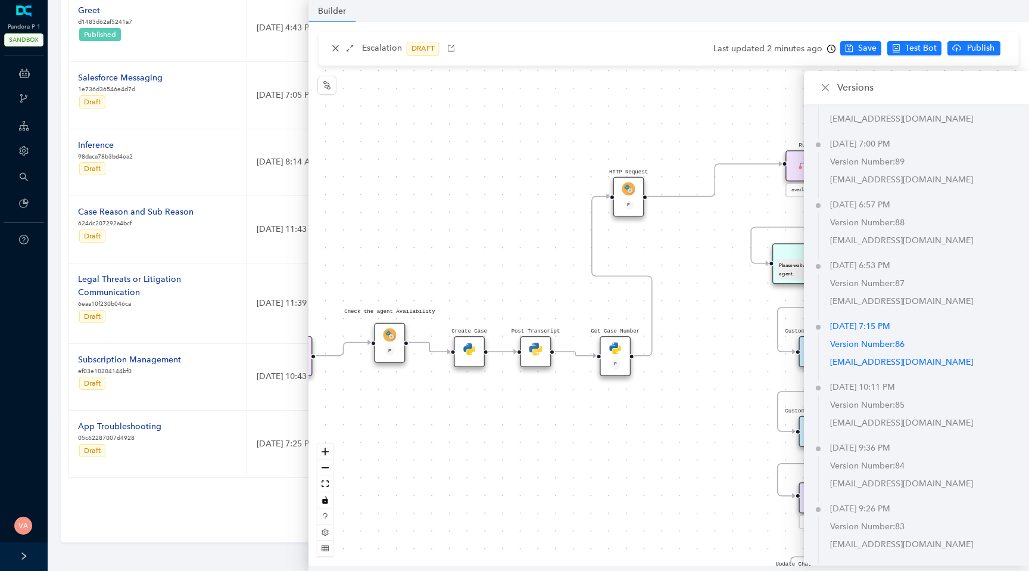
click at [866, 338] on p "Version Number: 86" at bounding box center [929, 344] width 199 height 18
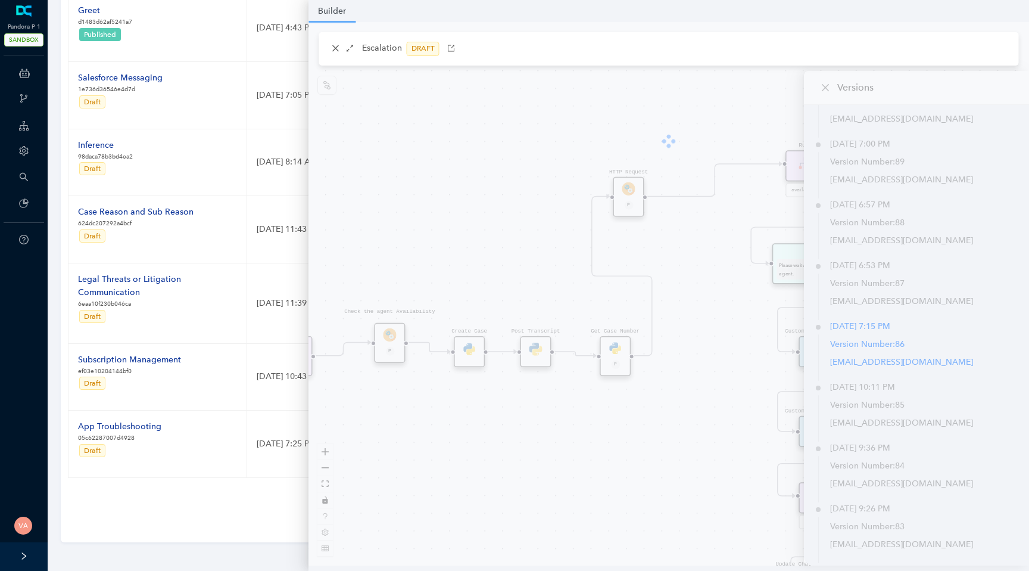
scroll to position [170, 0]
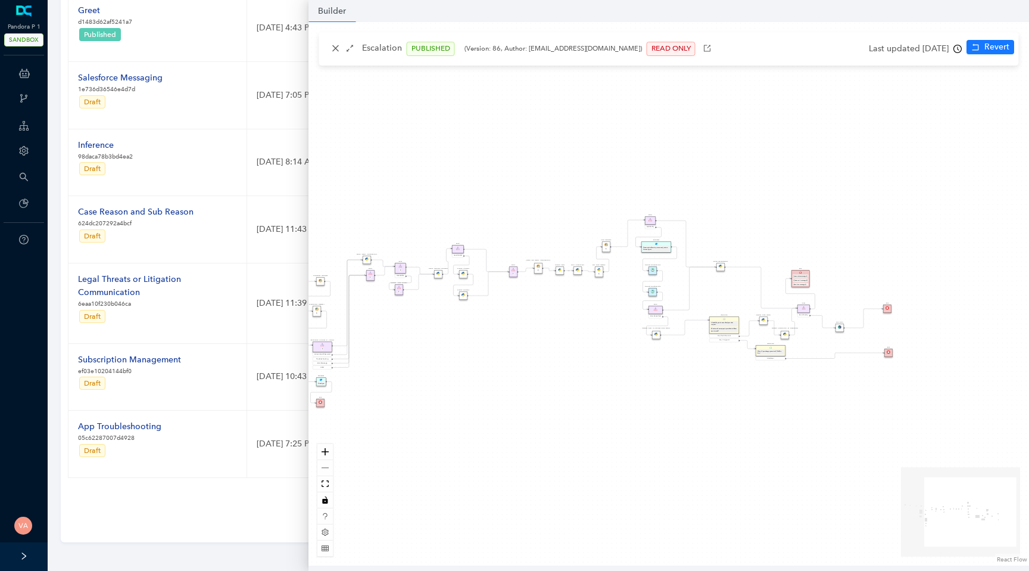
drag, startPoint x: 763, startPoint y: 172, endPoint x: 618, endPoint y: 189, distance: 145.9
click at [618, 189] on div "Data Table Start Rule P IsAvailable Rule newContact Get Contact details First N…" at bounding box center [669, 293] width 721 height 543
click at [982, 44] on button "Revert" at bounding box center [991, 47] width 48 height 14
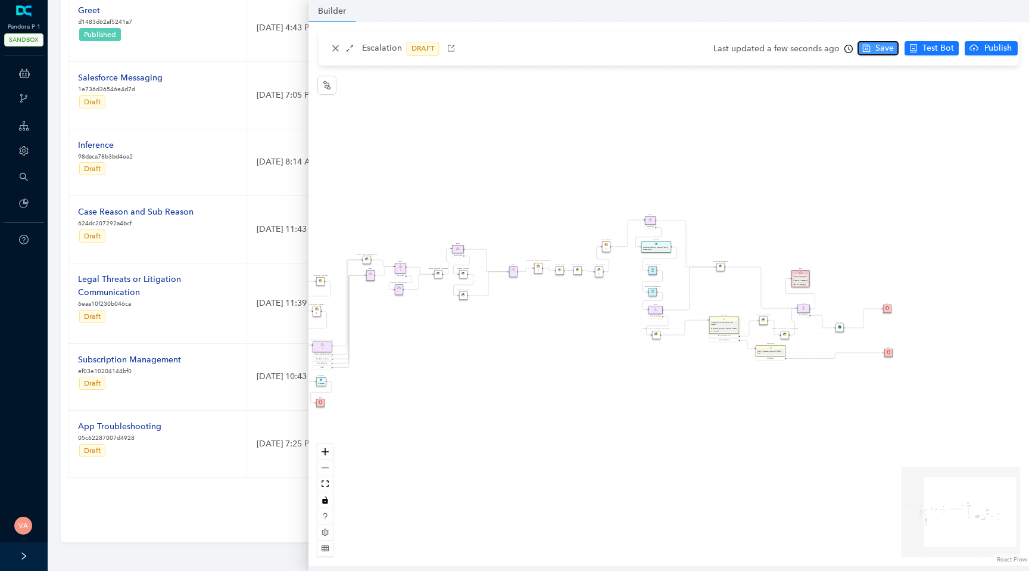
click at [882, 49] on span "Save" at bounding box center [885, 48] width 18 height 13
drag, startPoint x: 605, startPoint y: 248, endPoint x: 600, endPoint y: 237, distance: 12.3
click at [601, 237] on div "P" at bounding box center [603, 238] width 5 height 3
click at [864, 39] on div "Escalation DRAFT" at bounding box center [669, 48] width 700 height 33
click at [864, 46] on icon "save" at bounding box center [867, 48] width 8 height 8
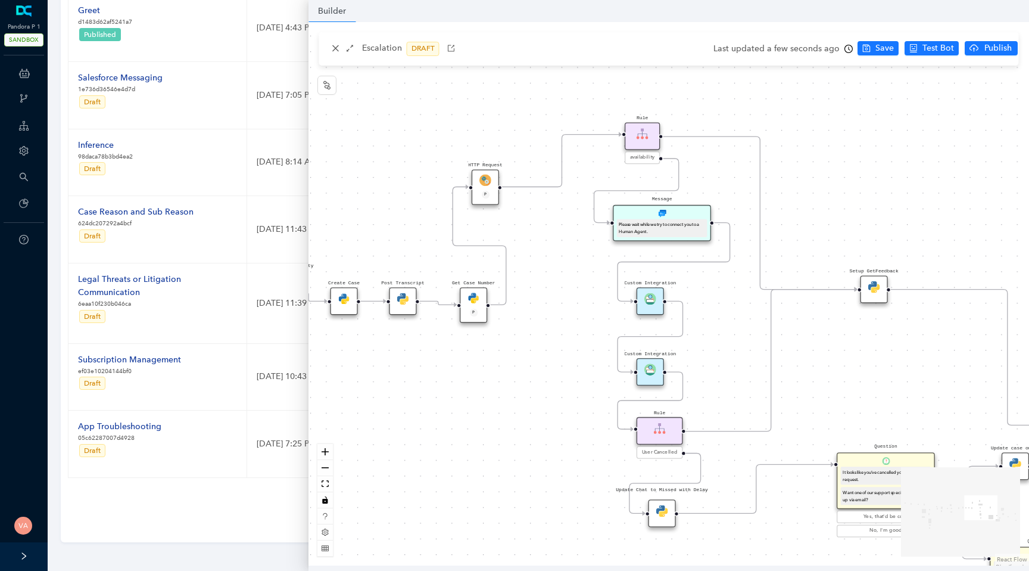
drag, startPoint x: 667, startPoint y: 304, endPoint x: 475, endPoint y: 398, distance: 213.4
click at [475, 398] on div "Data Table Start Rule P IsAvailable Rule newContact Get Contact details First N…" at bounding box center [669, 293] width 721 height 543
click at [872, 46] on button "Save" at bounding box center [878, 48] width 41 height 14
click at [951, 47] on icon "cloud-upload" at bounding box center [953, 48] width 9 height 6
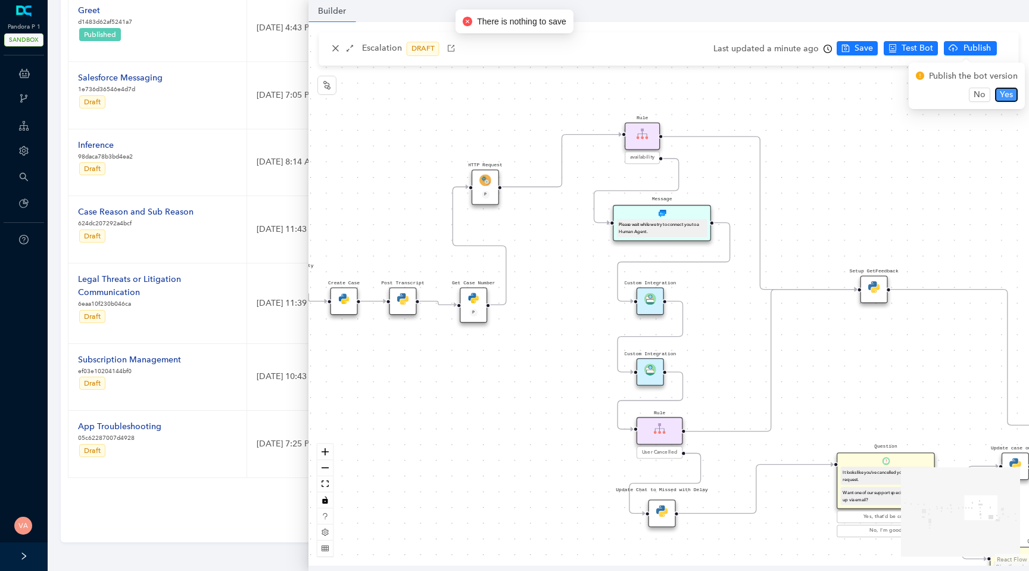
click at [1007, 92] on span "Yes" at bounding box center [1006, 94] width 13 height 13
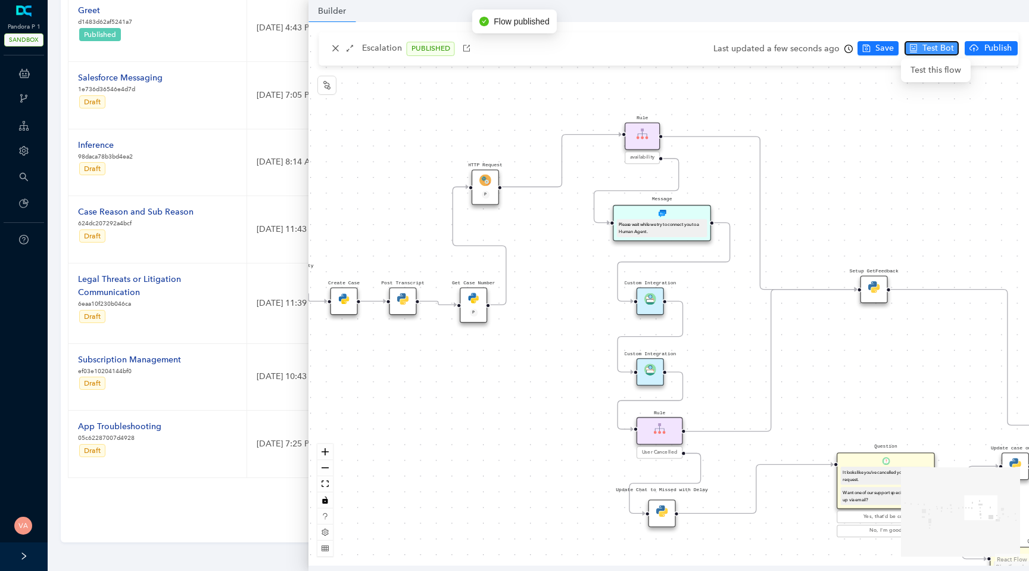
click at [931, 46] on span "Test Bot" at bounding box center [939, 48] width 32 height 13
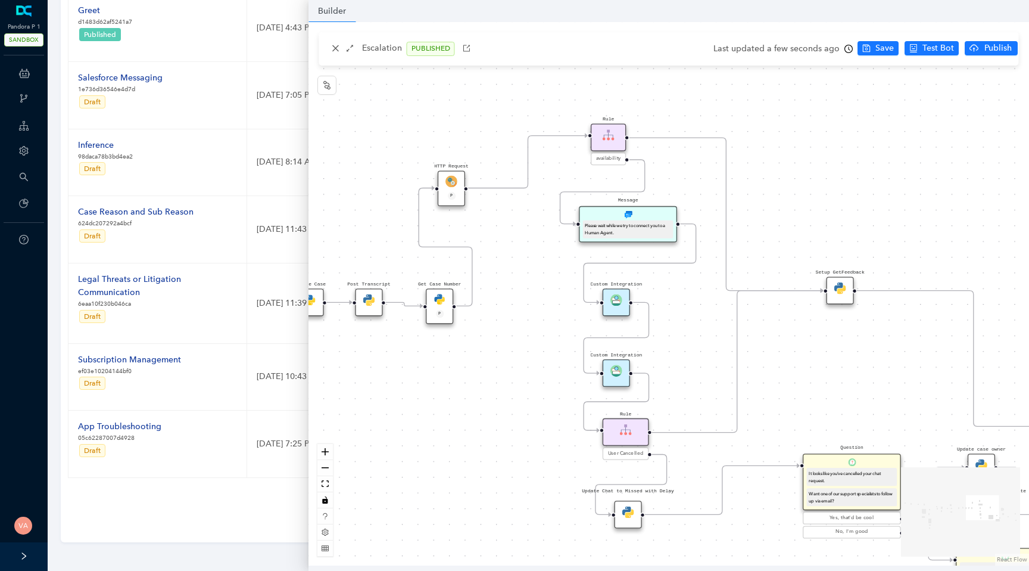
drag, startPoint x: 517, startPoint y: 381, endPoint x: 460, endPoint y: 385, distance: 57.3
click at [460, 385] on div "Data Table Start Rule P IsAvailable Rule newContact Get Contact details First N…" at bounding box center [669, 293] width 721 height 543
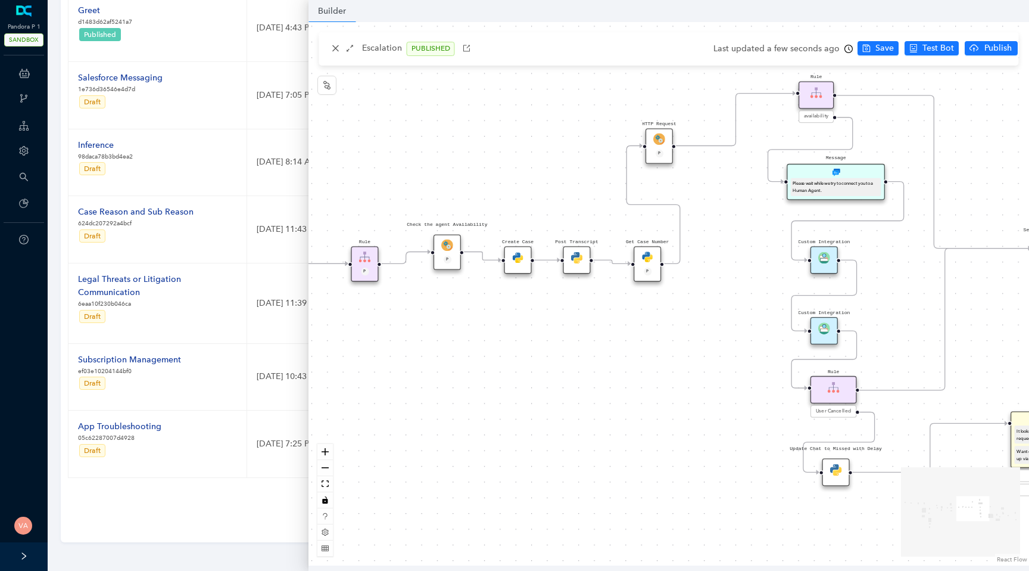
drag, startPoint x: 454, startPoint y: 391, endPoint x: 685, endPoint y: 347, distance: 235.4
click at [685, 347] on div "Data Table Start Rule P IsAvailable Rule newContact Get Contact details First N…" at bounding box center [669, 293] width 721 height 543
click at [518, 258] on img at bounding box center [518, 258] width 12 height 12
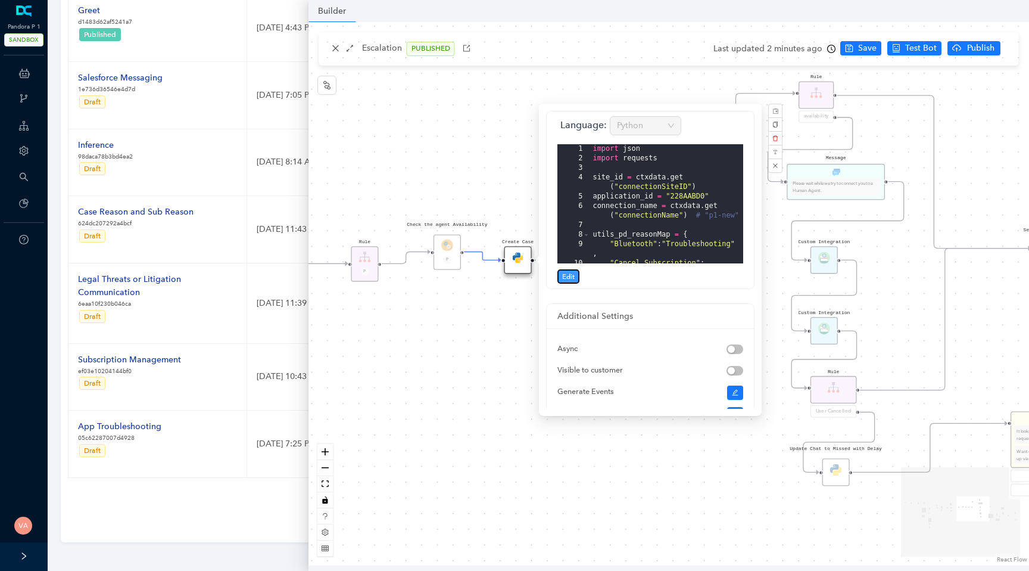
click at [569, 277] on span "Edit" at bounding box center [568, 276] width 13 height 11
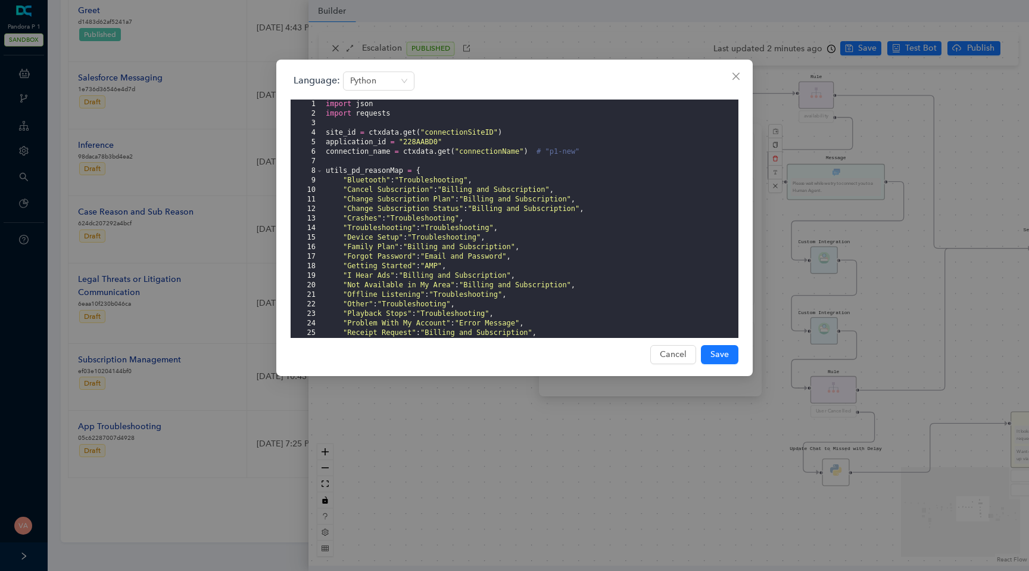
scroll to position [0, 0]
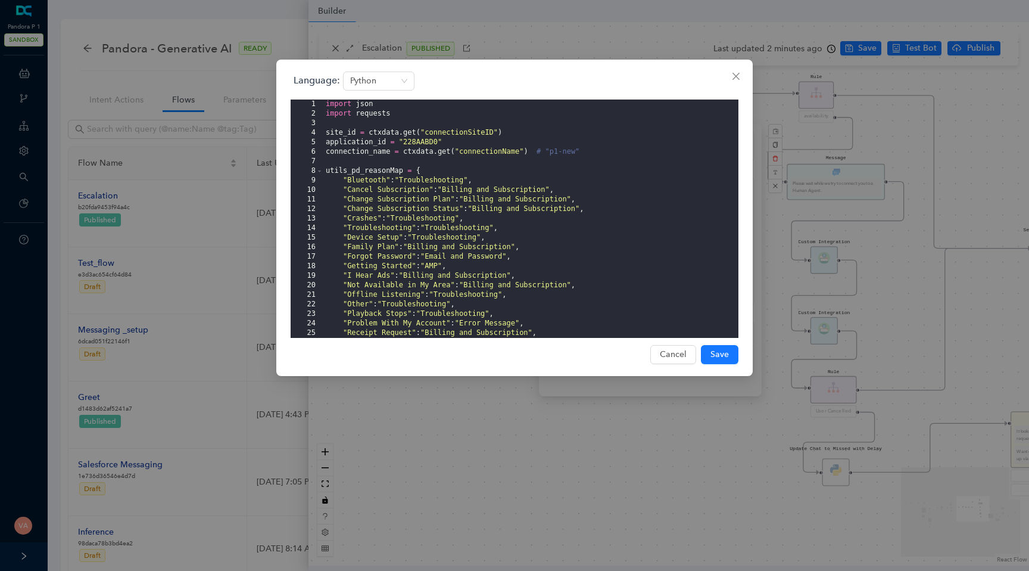
click at [466, 154] on div "import json import requests site_id = ctxdata . get ( "connectionSiteID" ) appl…" at bounding box center [530, 227] width 415 height 257
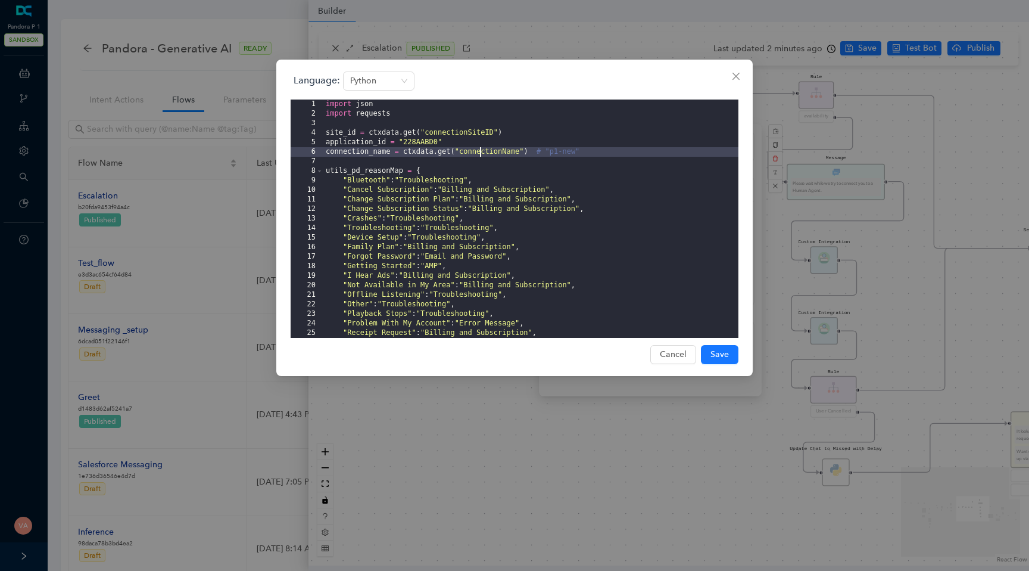
click at [482, 154] on div "import json import requests site_id = ctxdata . get ( "connectionSiteID" ) appl…" at bounding box center [530, 227] width 415 height 257
click at [518, 153] on div "import json import requests site_id = ctxdata . get ( "connectionSiteID" ) appl…" at bounding box center [530, 227] width 415 height 257
click at [369, 153] on div "import json import requests site_id = ctxdata . get ( "connectionSiteID" ) appl…" at bounding box center [530, 227] width 415 height 257
click at [420, 153] on div "import json import requests site_id = ctxdata . get ( "connectionSiteID" ) appl…" at bounding box center [530, 227] width 415 height 257
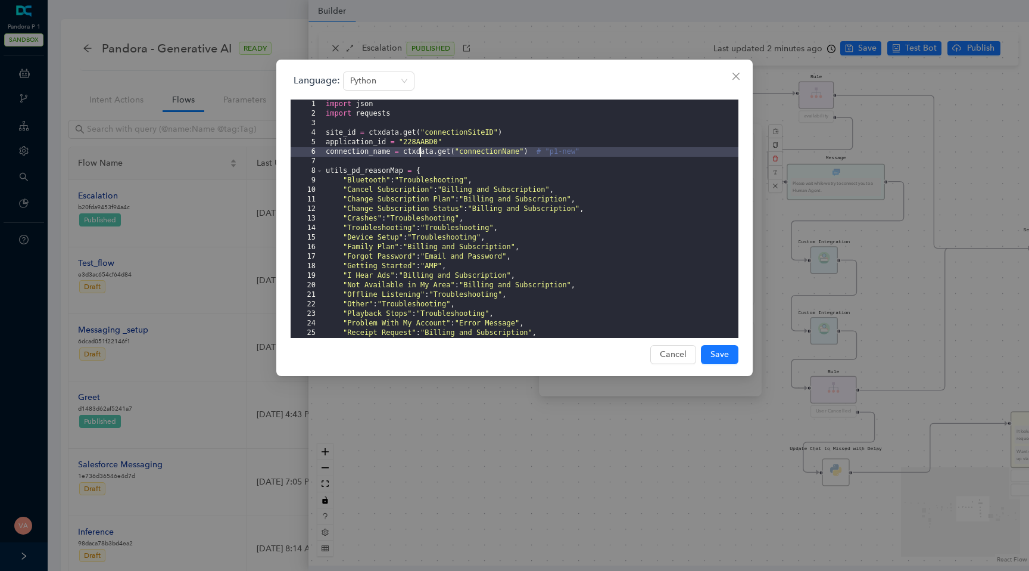
click at [483, 155] on div "import json import requests site_id = ctxdata . get ( "connectionSiteID" ) appl…" at bounding box center [530, 227] width 415 height 257
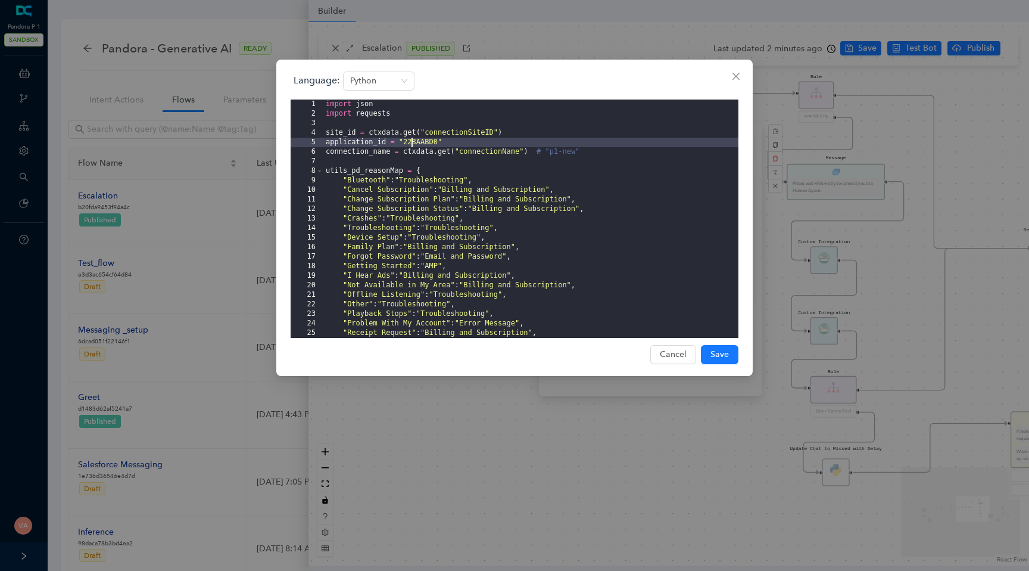
click at [412, 144] on div "import json import requests site_id = ctxdata . get ( "connectionSiteID" ) appl…" at bounding box center [530, 227] width 415 height 257
click at [480, 153] on div "import json import requests site_id = ctxdata . get ( "connectionSiteID" ) appl…" at bounding box center [530, 227] width 415 height 257
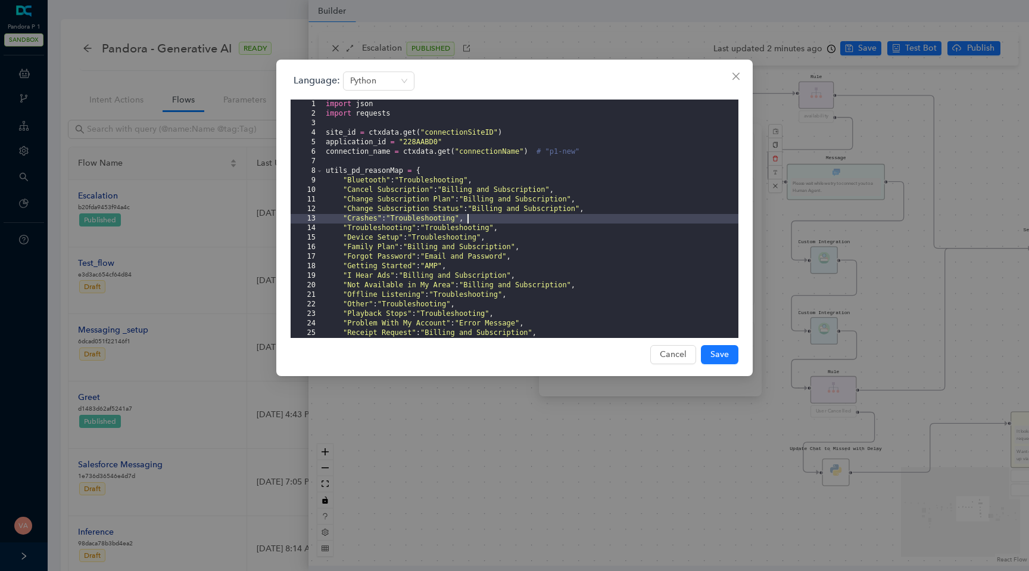
click at [492, 220] on div "import json import requests site_id = ctxdata . get ( "connectionSiteID" ) appl…" at bounding box center [530, 227] width 415 height 257
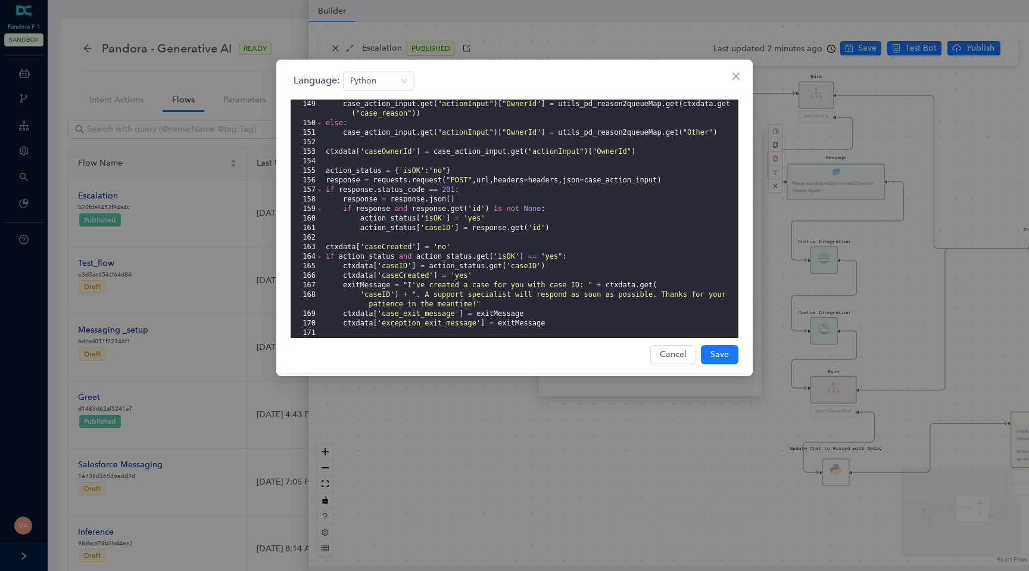
scroll to position [387, 0]
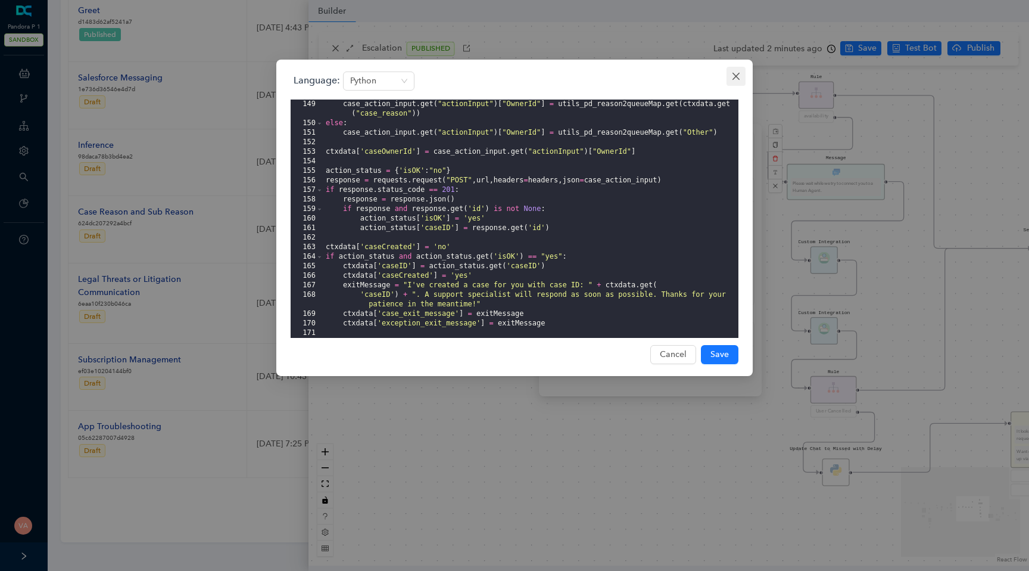
click at [733, 69] on button "Close" at bounding box center [736, 76] width 19 height 19
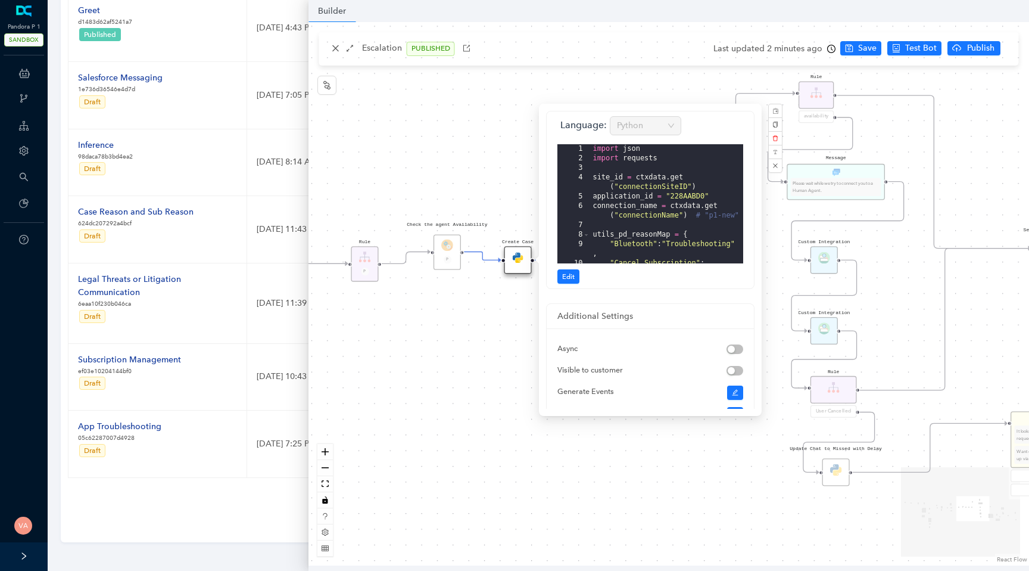
click at [542, 511] on div "Data Table Start Rule P IsAvailable Rule newContact Get Contact details First N…" at bounding box center [669, 293] width 721 height 543
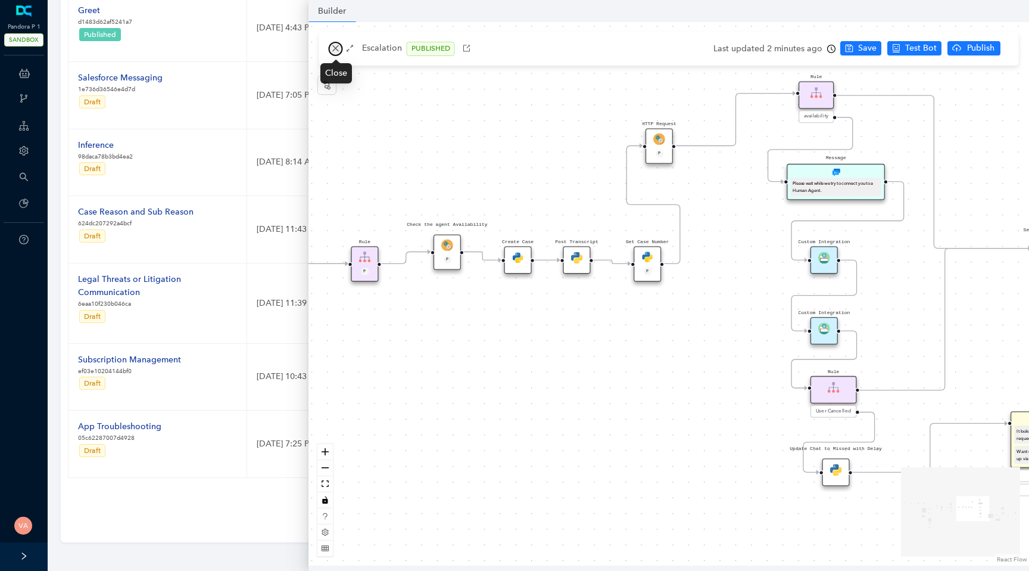
click at [338, 49] on icon "close" at bounding box center [336, 48] width 8 height 8
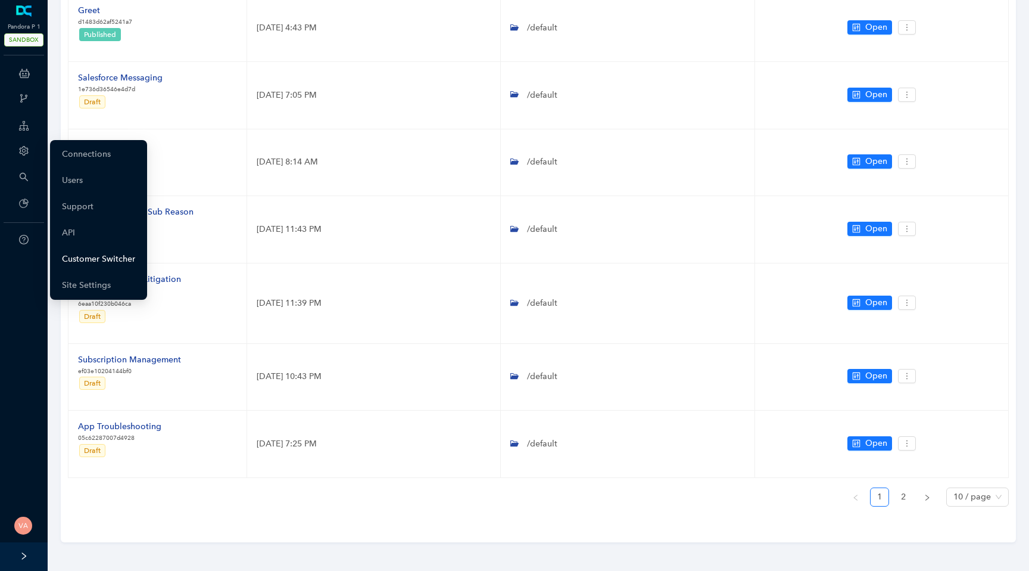
click at [96, 256] on link "Customer Switcher" at bounding box center [98, 259] width 73 height 24
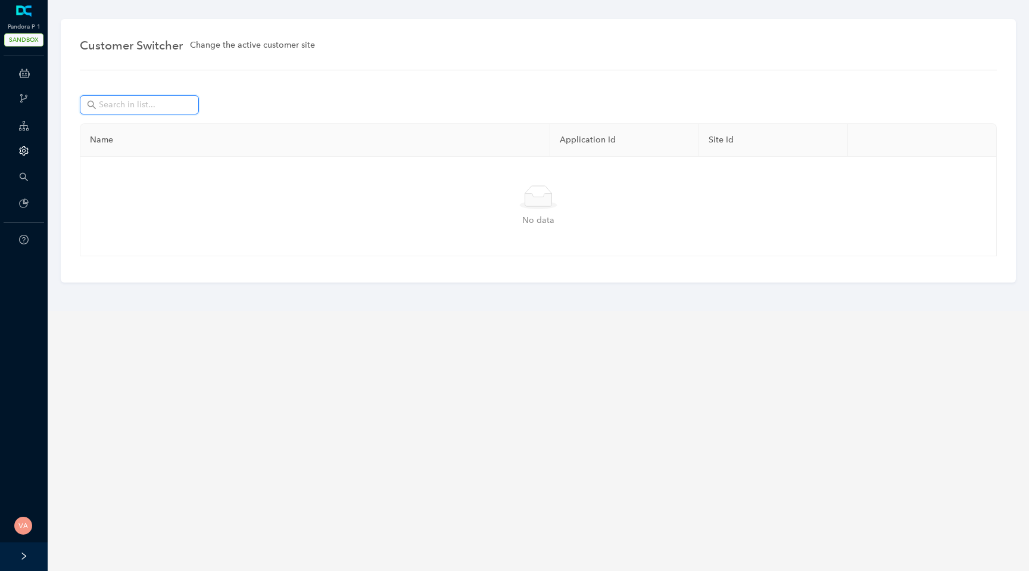
click at [170, 110] on input "text" at bounding box center [140, 104] width 83 height 13
